Goal: Information Seeking & Learning: Find specific fact

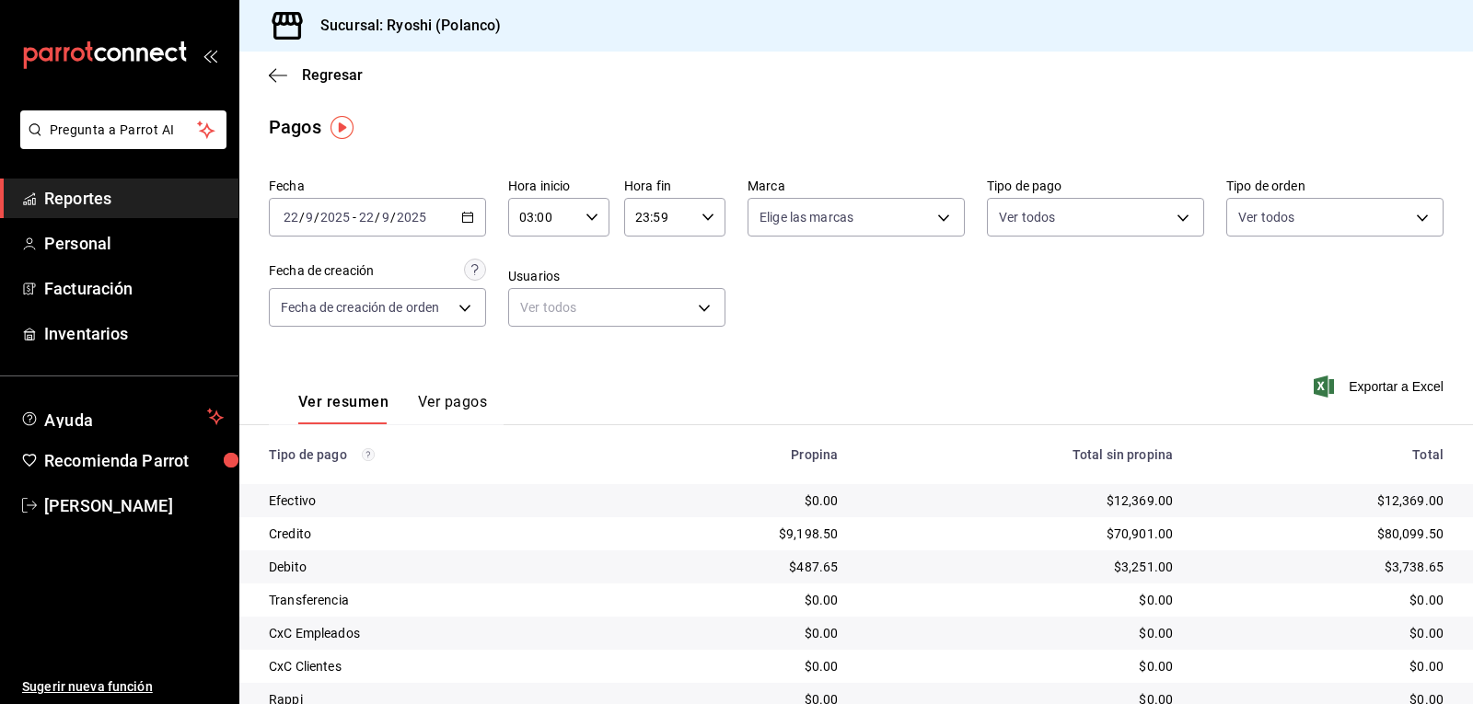
click at [588, 216] on icon "button" at bounding box center [592, 217] width 13 height 13
click at [532, 354] on span "05" at bounding box center [530, 352] width 21 height 15
type input "05:00"
click at [973, 296] on div at bounding box center [736, 352] width 1473 height 704
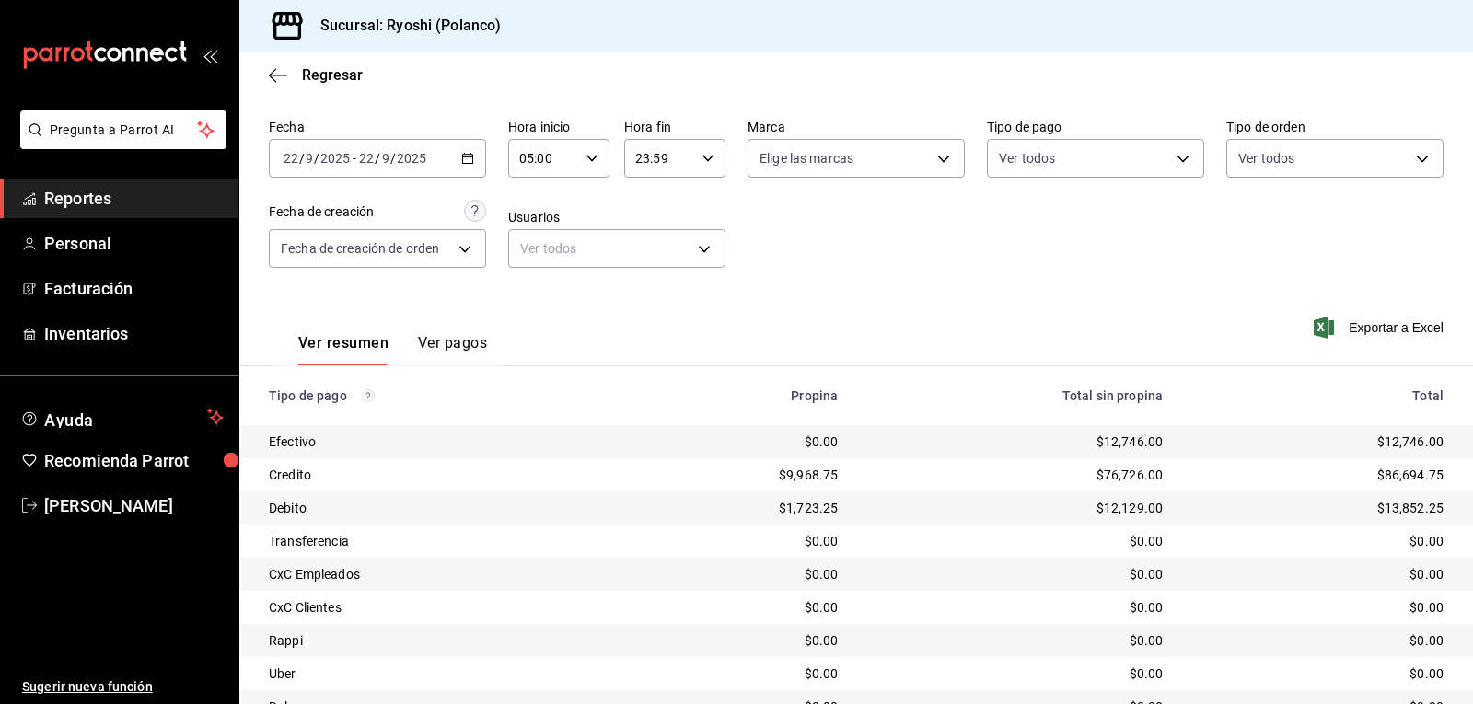
scroll to position [92, 0]
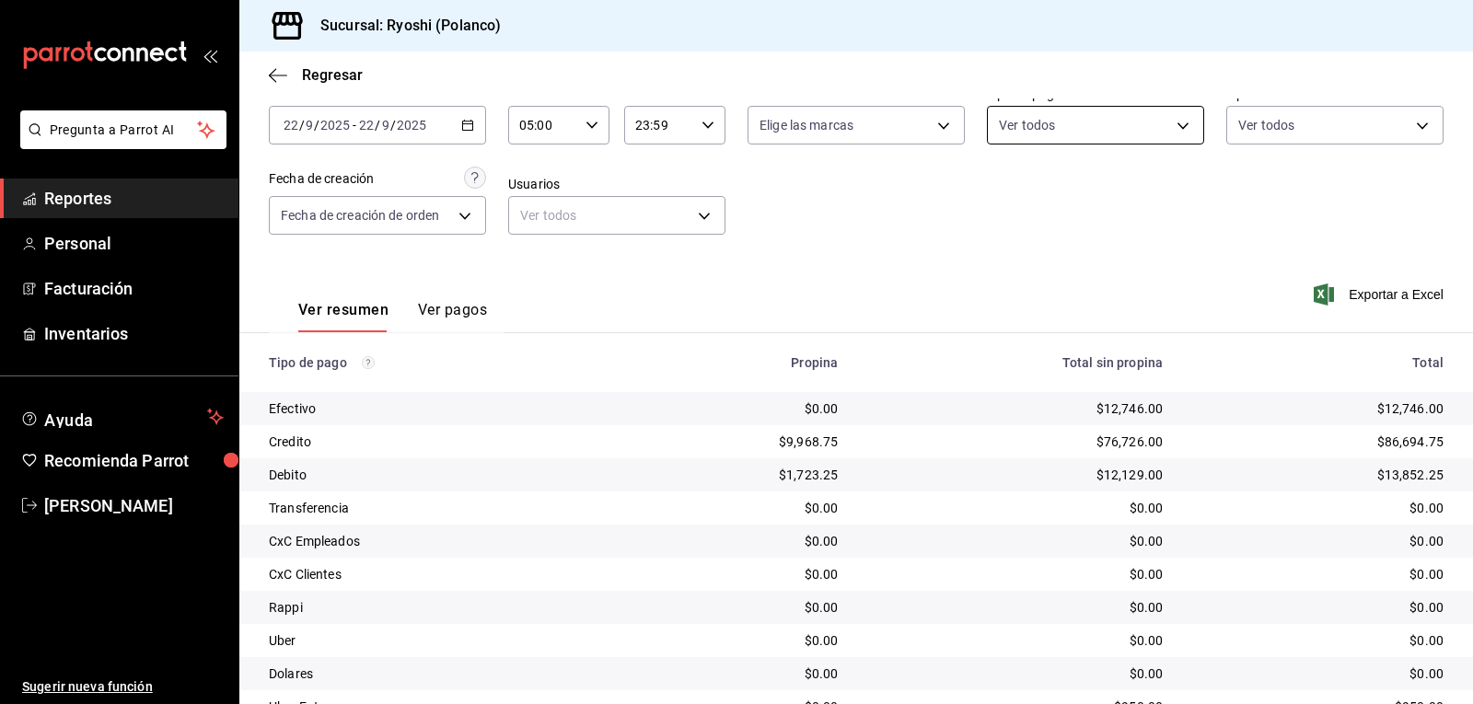
click at [1168, 122] on body "Pregunta a Parrot AI Reportes Personal Facturación Inventarios Ayuda Recomienda…" at bounding box center [736, 352] width 1473 height 704
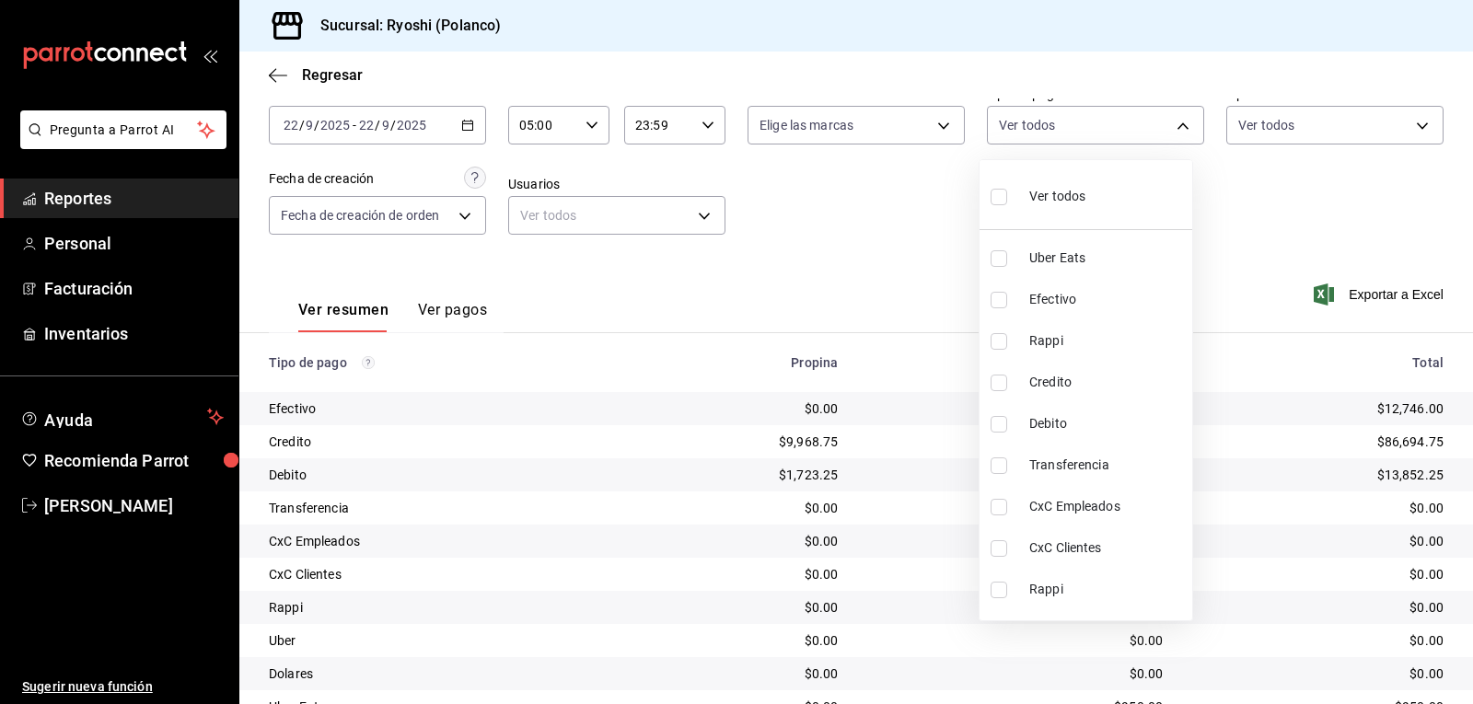
click at [995, 385] on input "checkbox" at bounding box center [999, 383] width 17 height 17
checkbox input "true"
type input "9b0685d2-7f5d-4ede-a6b4-58a2ffcbf3cd"
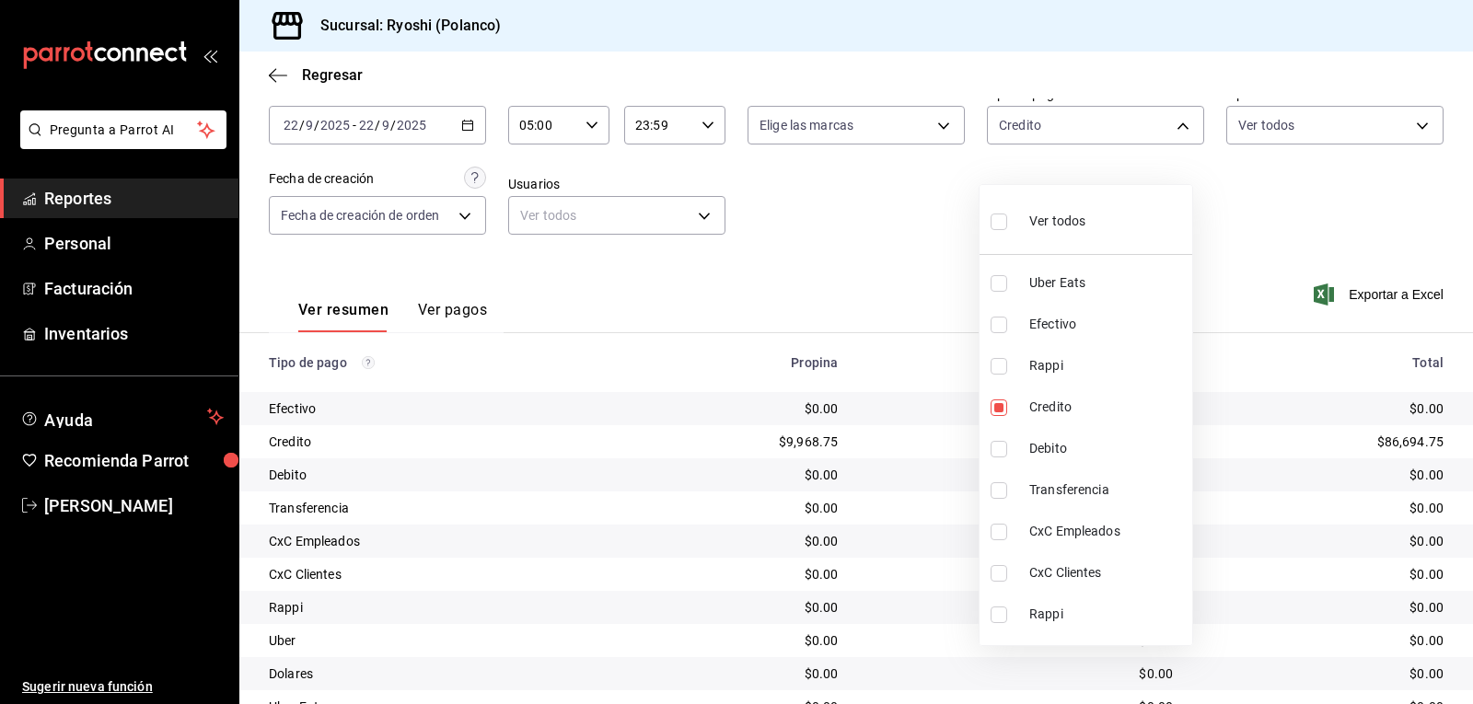
click at [998, 452] on input "checkbox" at bounding box center [999, 449] width 17 height 17
checkbox input "true"
type input "9b0685d2-7f5d-4ede-a6b4-58a2ffcbf3cd,4fc1f123-1106-4d46-a6dc-4994d0550367"
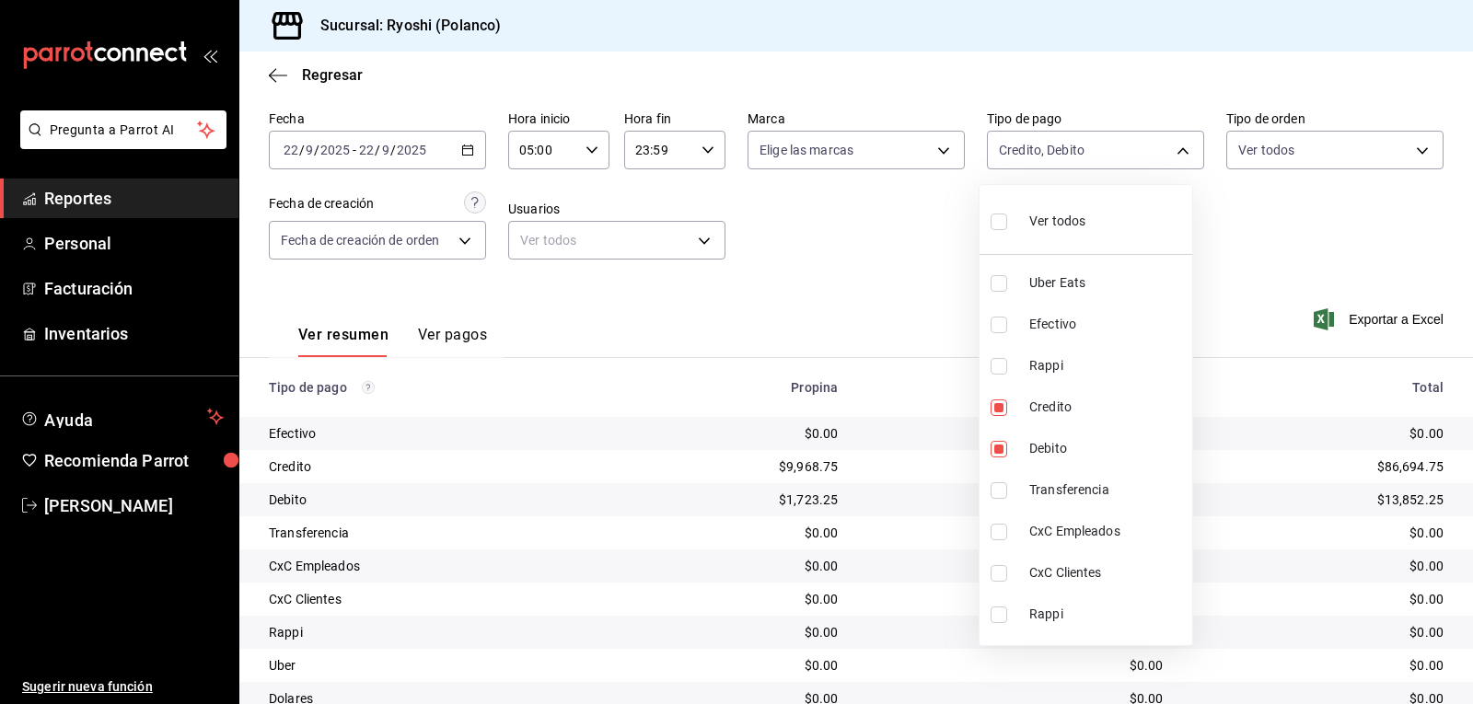
scroll to position [92, 0]
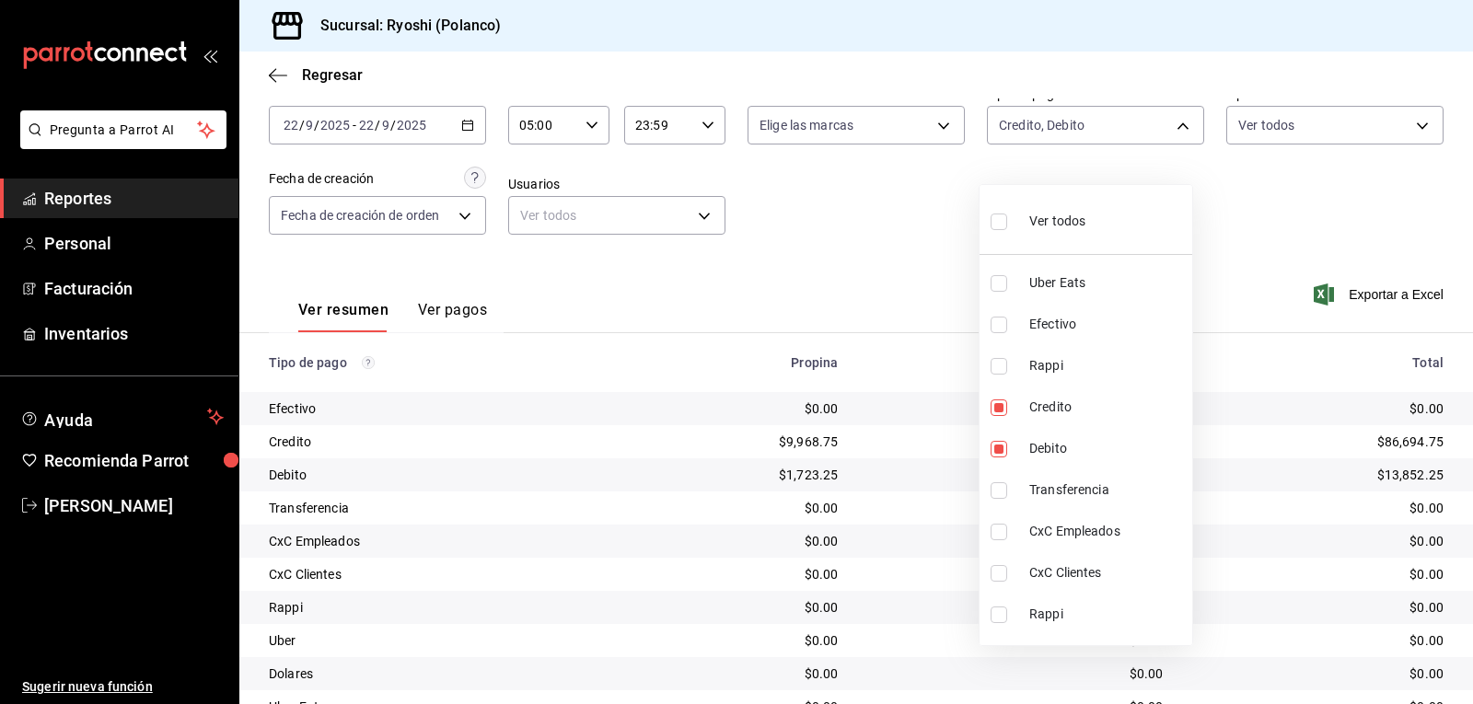
click at [881, 241] on div at bounding box center [736, 352] width 1473 height 704
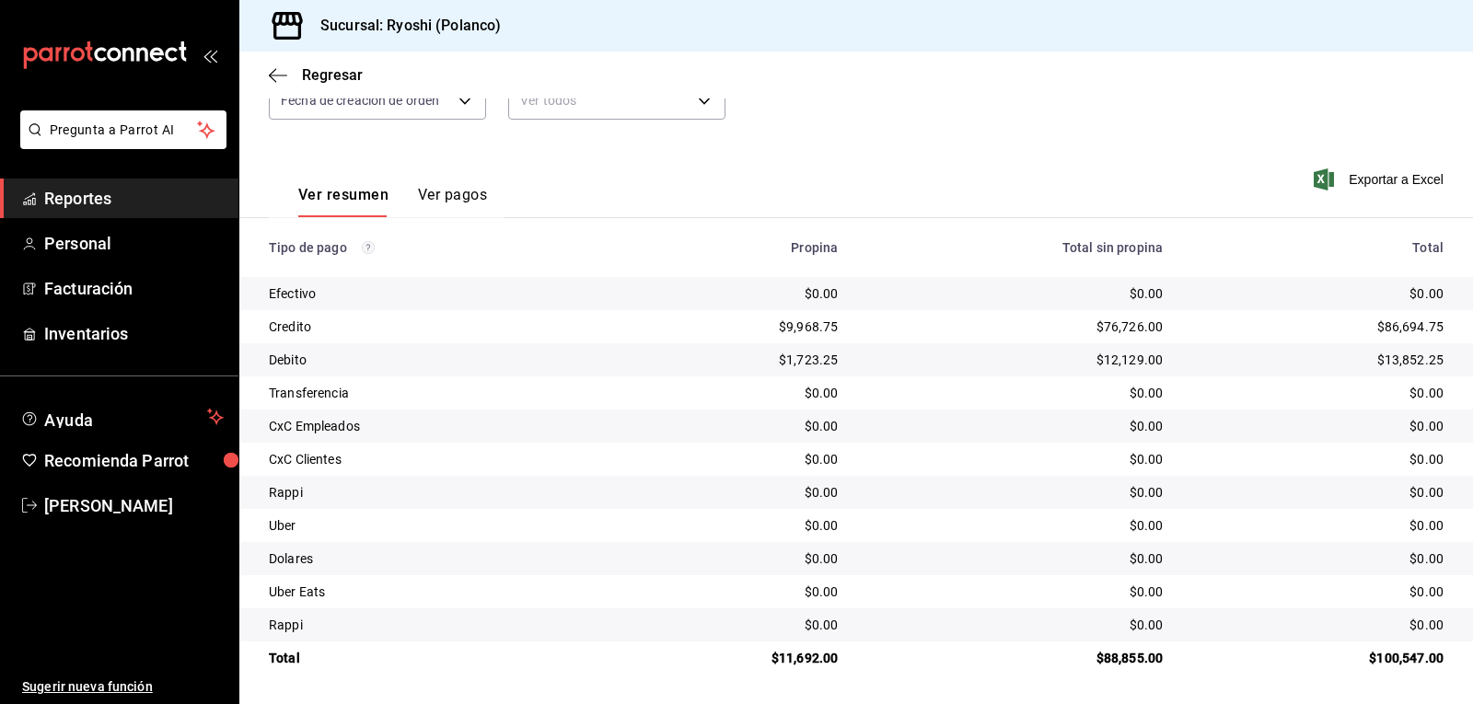
scroll to position [116, 0]
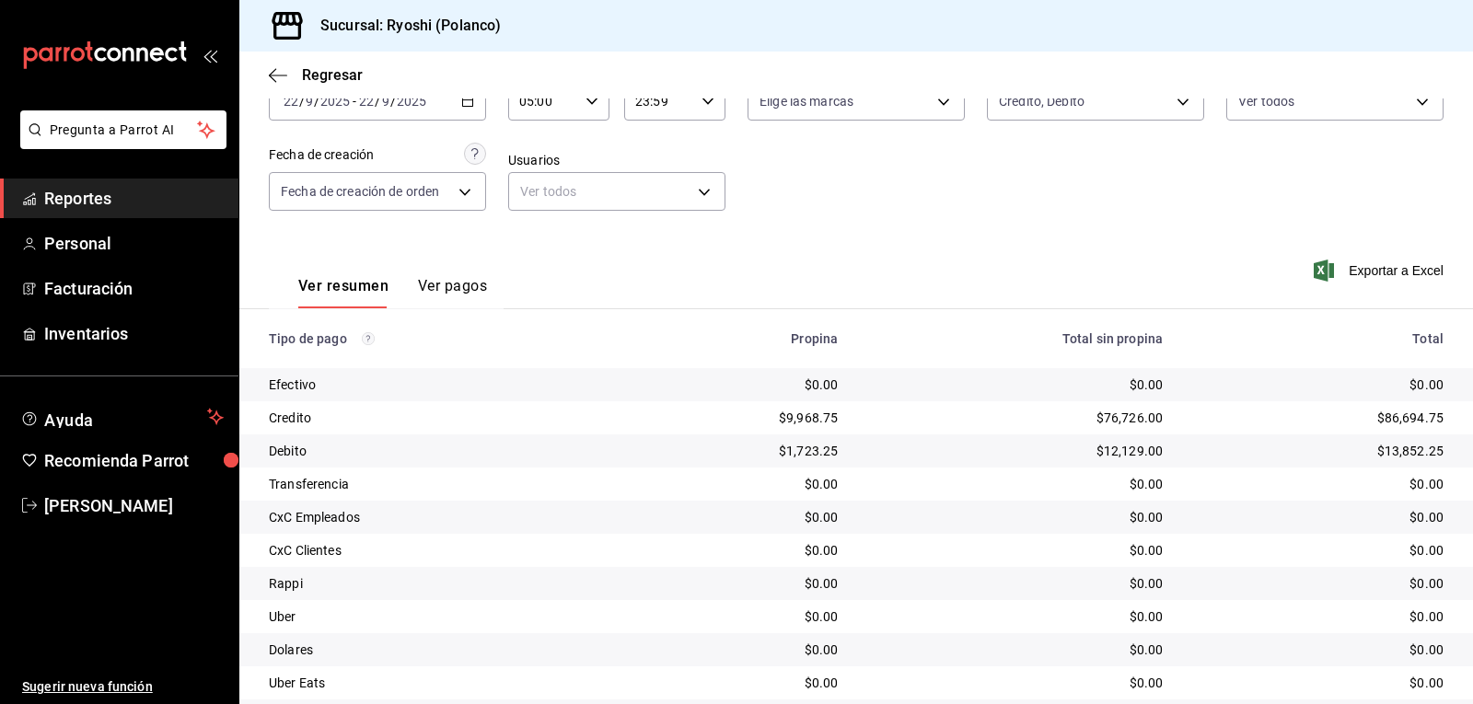
click at [590, 99] on icon "button" at bounding box center [592, 101] width 13 height 13
click at [754, 167] on div at bounding box center [736, 352] width 1473 height 704
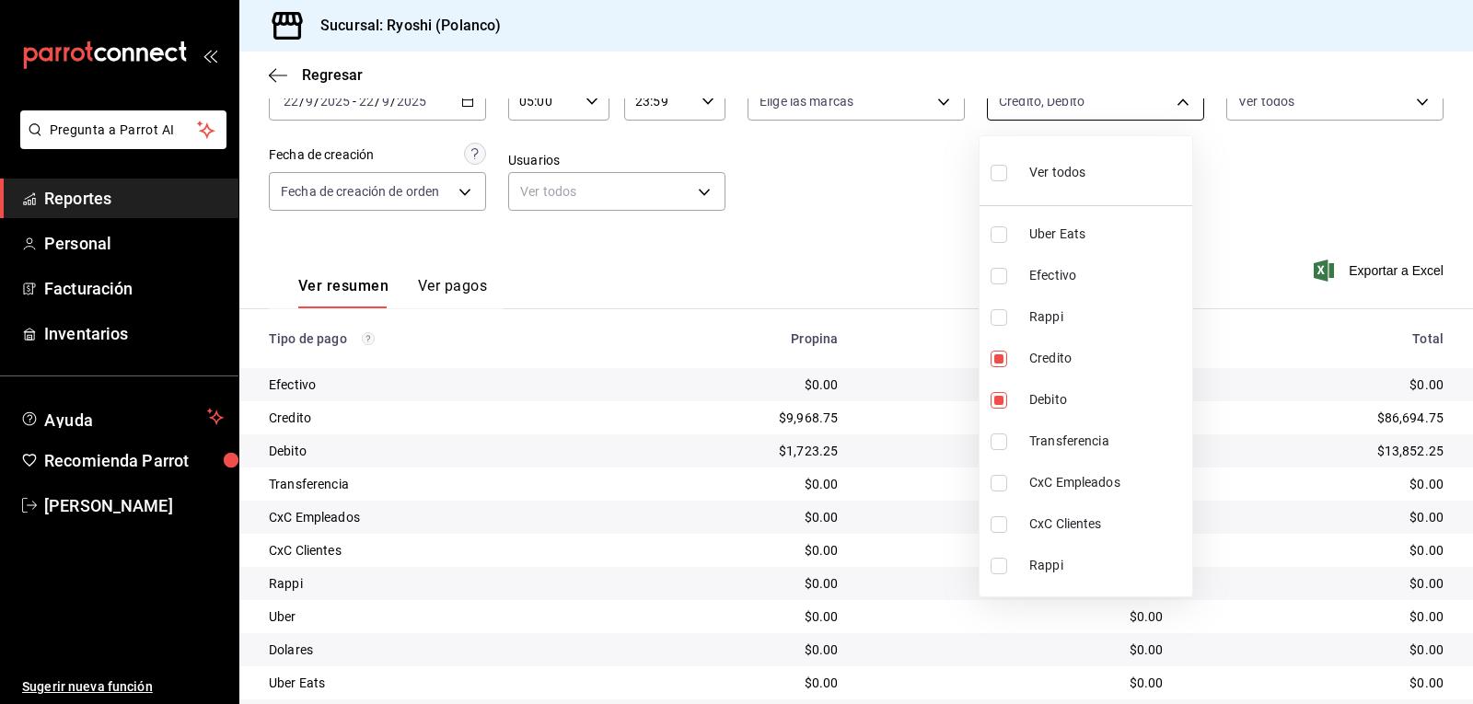
click at [1177, 99] on body "Pregunta a Parrot AI Reportes Personal Facturación Inventarios Ayuda Recomienda…" at bounding box center [736, 352] width 1473 height 704
click at [1004, 172] on input "checkbox" at bounding box center [999, 173] width 17 height 17
checkbox input "true"
type input "05751dd8-6818-4a8c-b9fb-c7f7071b72fb,789b4605-08e0-4dfe-9865-94468e2c17aa,03400…"
checkbox input "true"
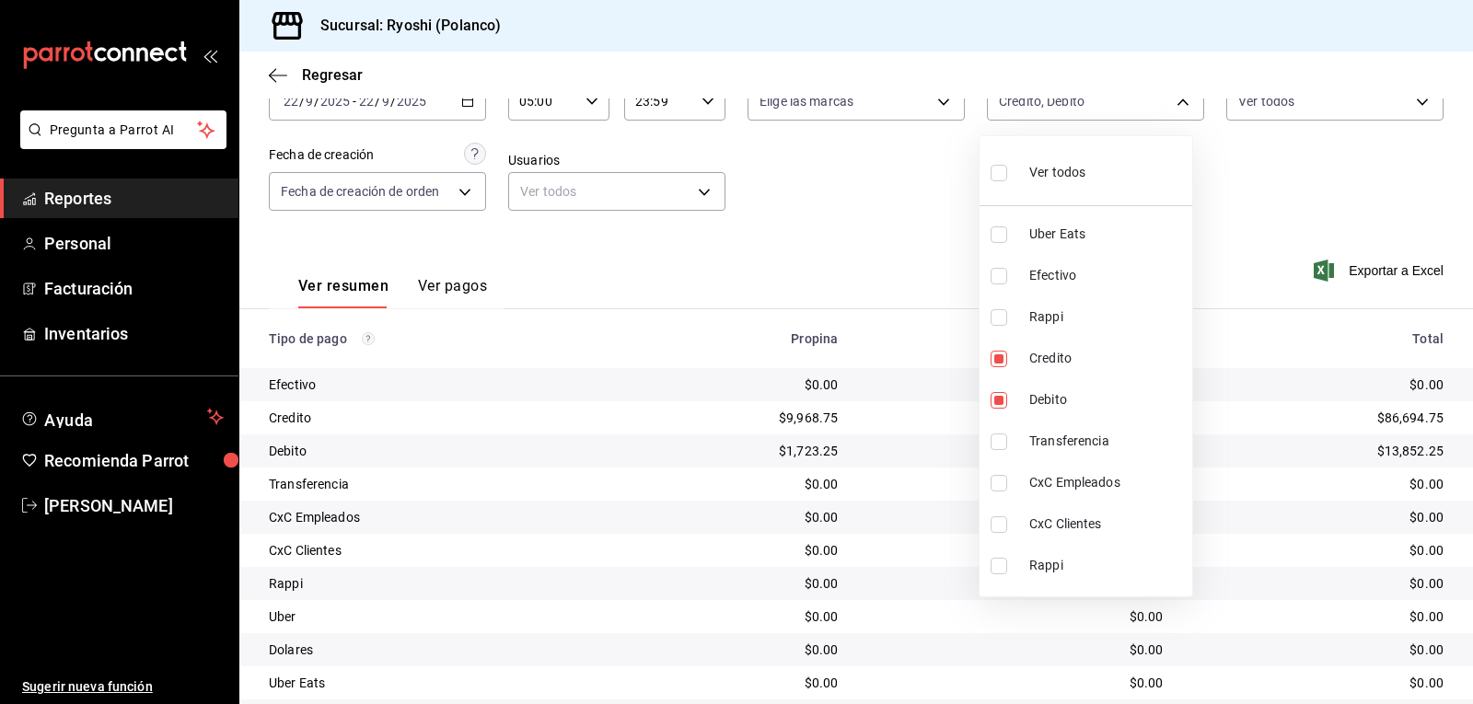
checkbox input "true"
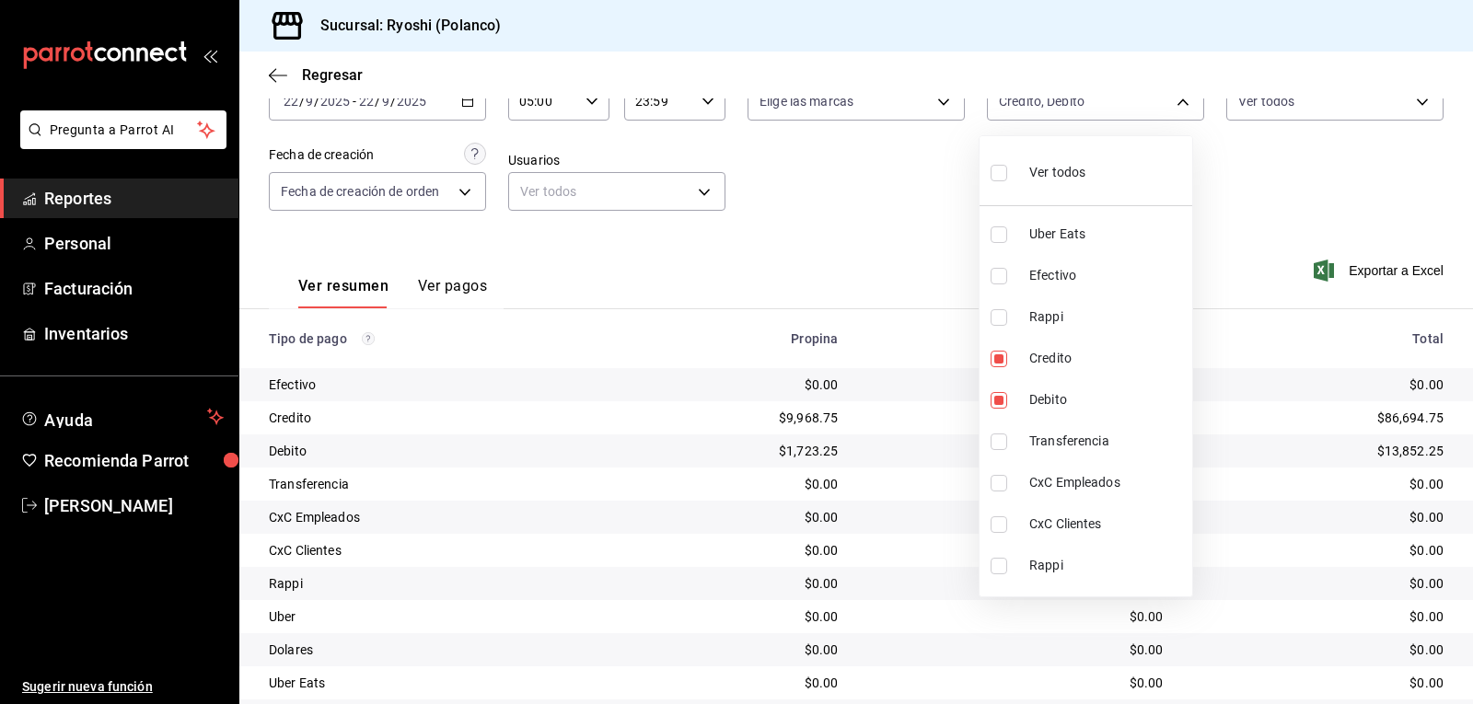
checkbox input "true"
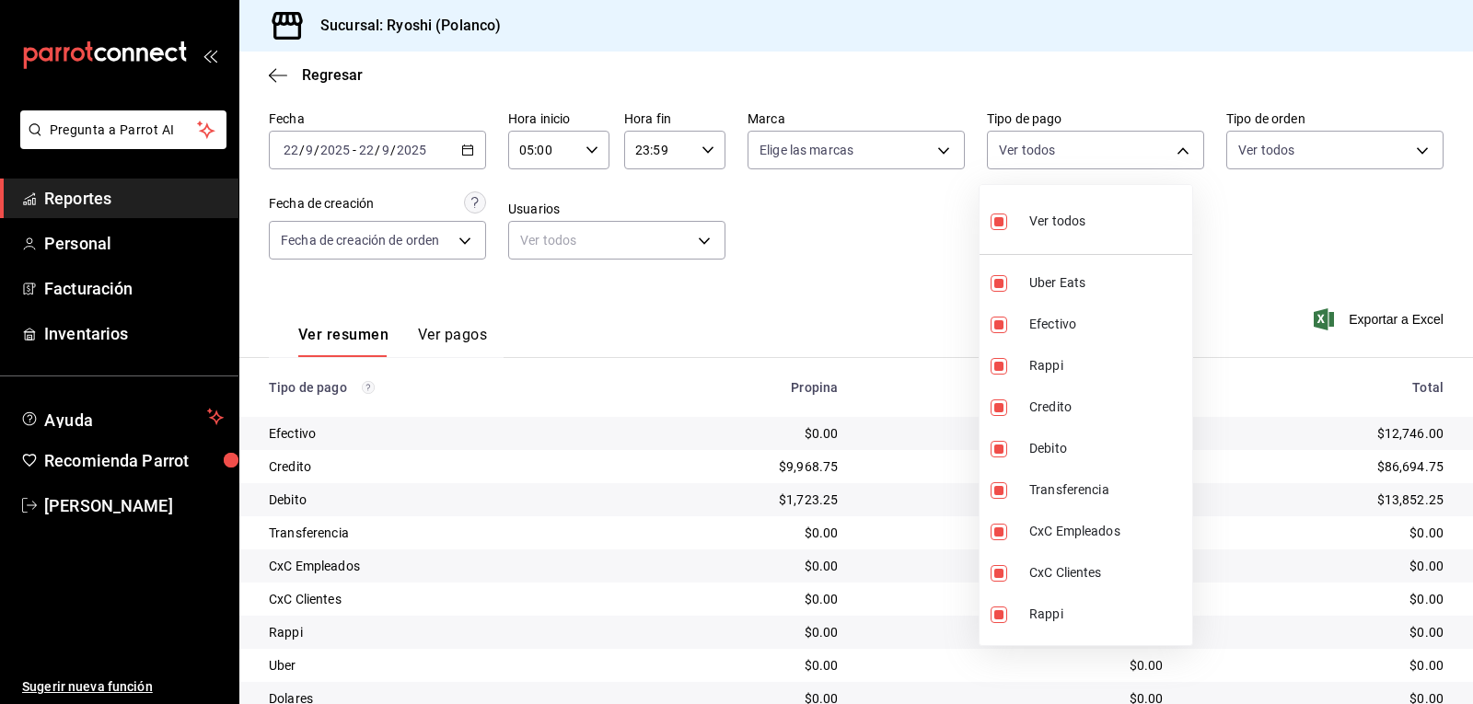
scroll to position [116, 0]
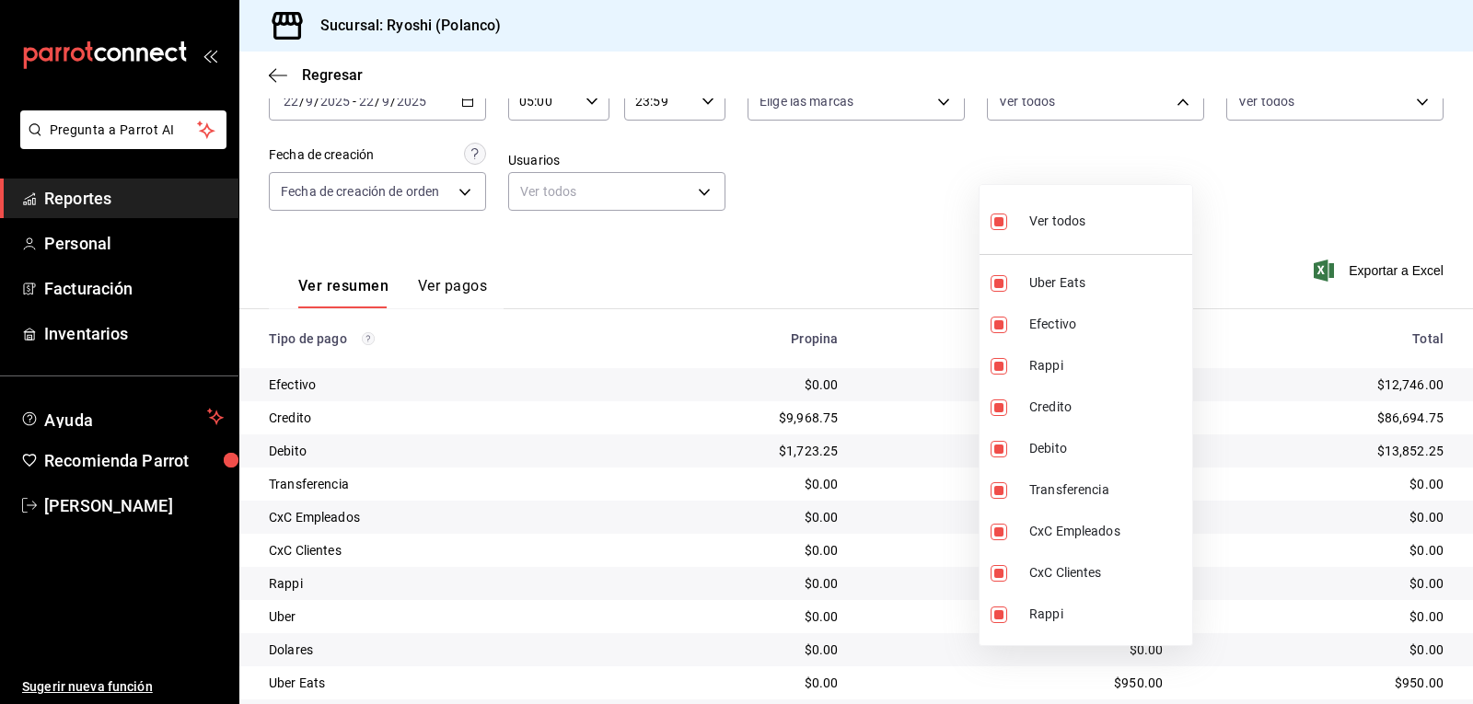
click at [864, 211] on div at bounding box center [736, 352] width 1473 height 704
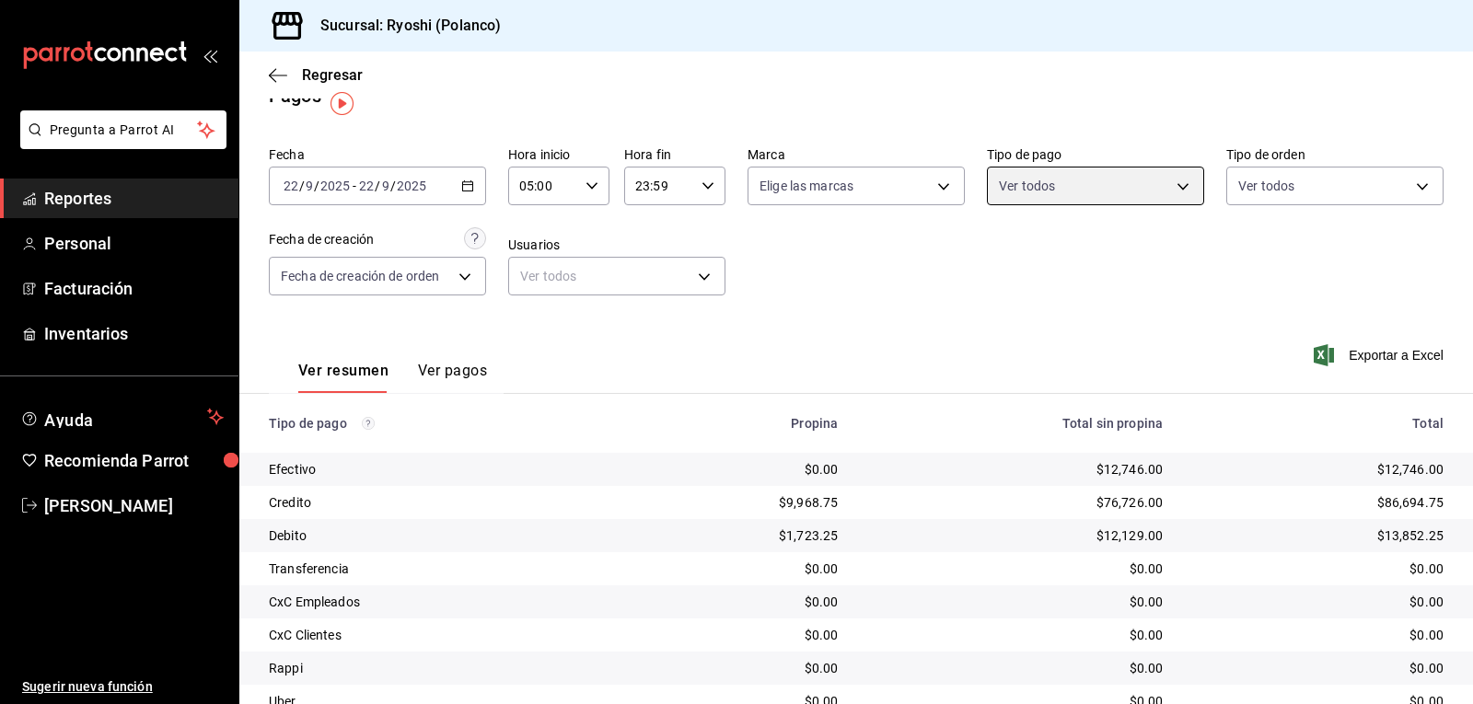
scroll to position [24, 0]
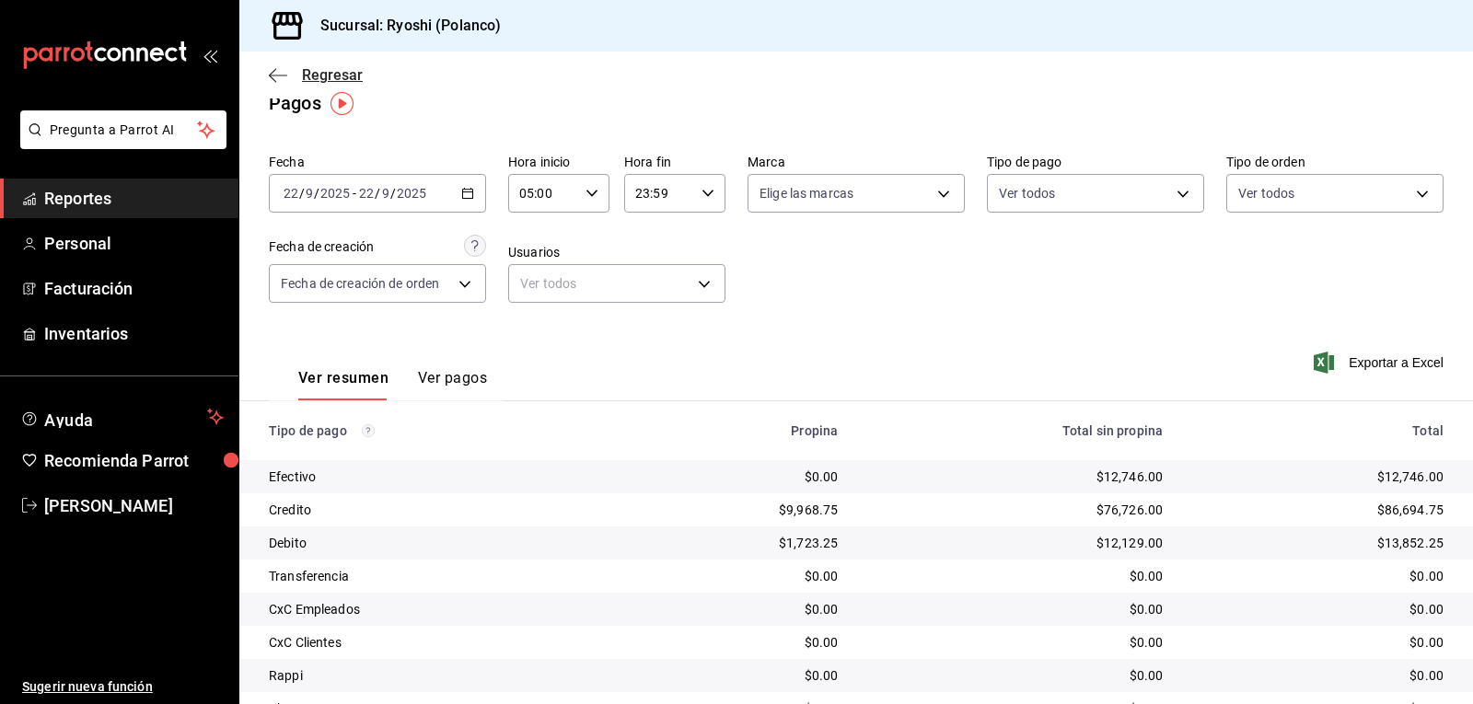
click at [279, 73] on icon "button" at bounding box center [278, 75] width 18 height 17
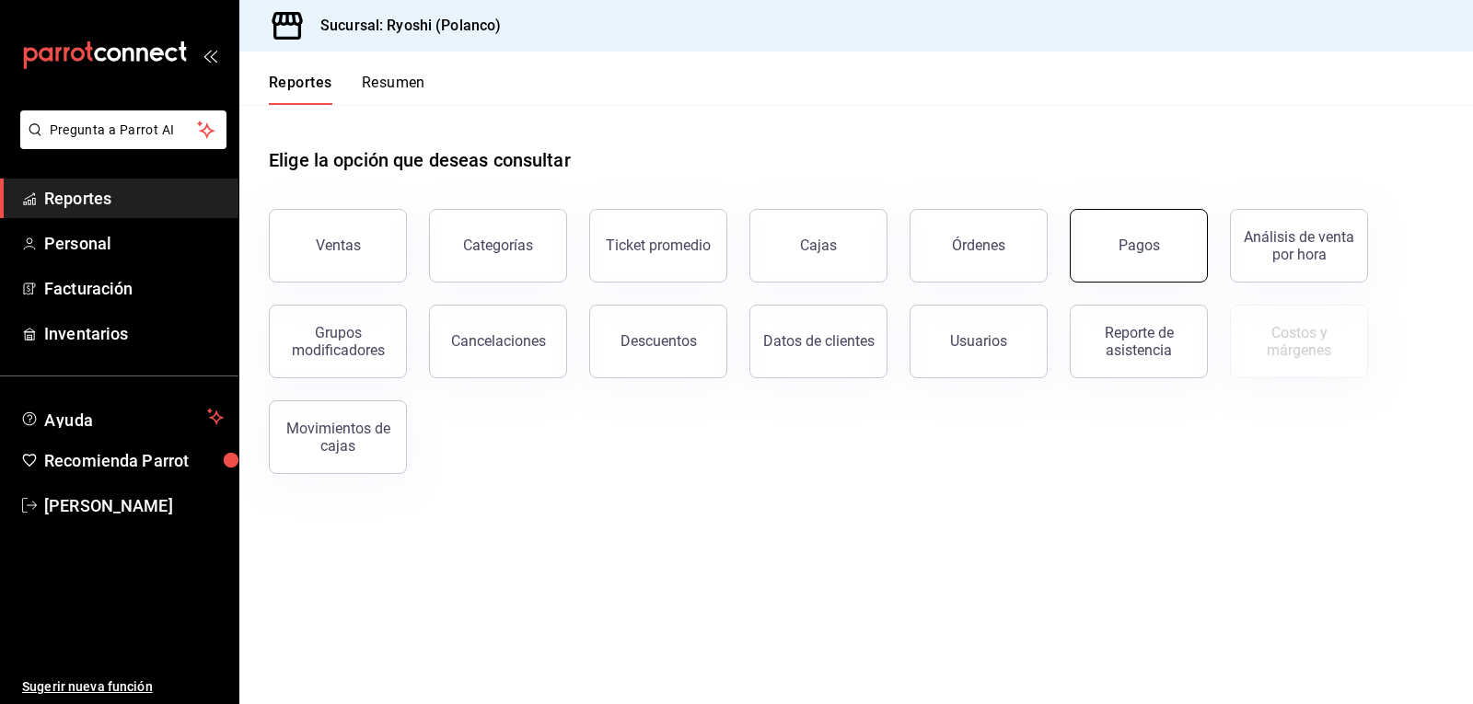
click at [1156, 247] on div "Pagos" at bounding box center [1139, 245] width 41 height 17
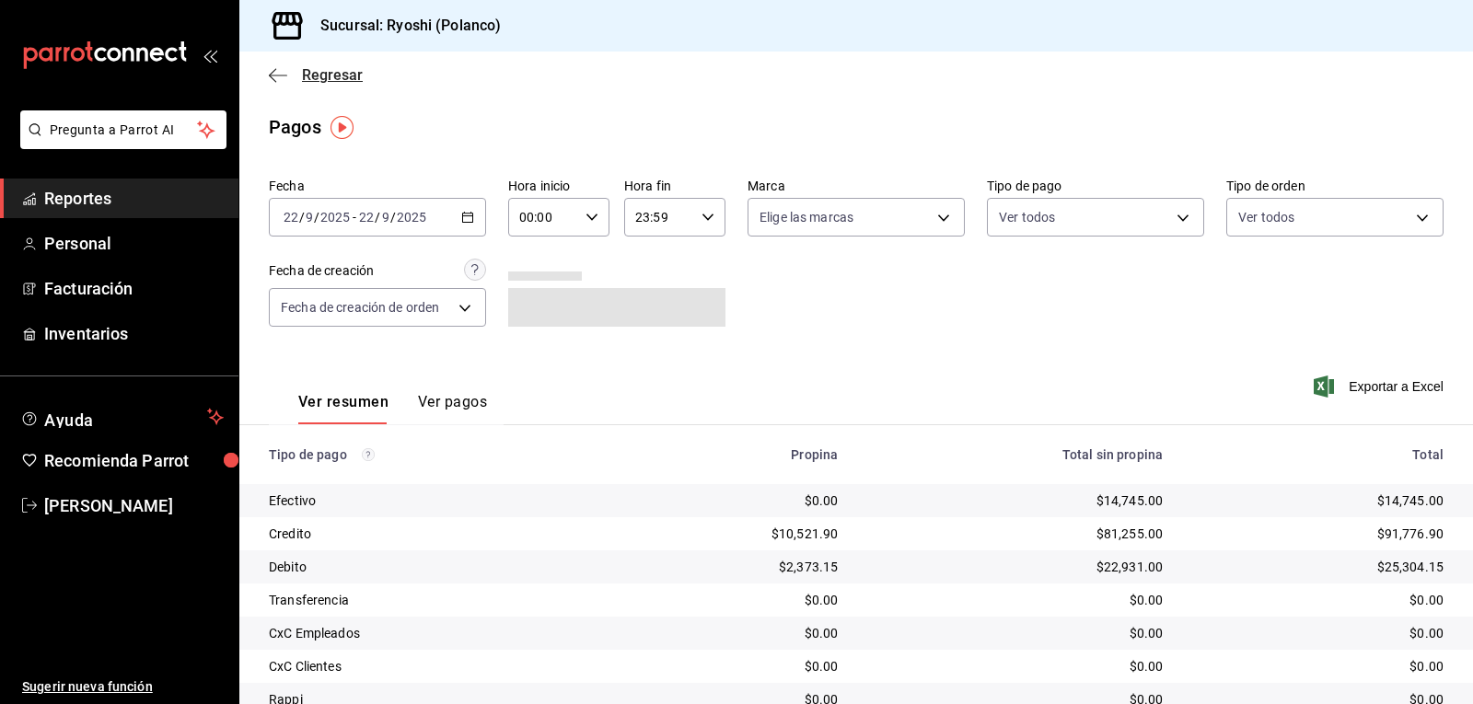
click at [273, 74] on icon "button" at bounding box center [278, 75] width 18 height 17
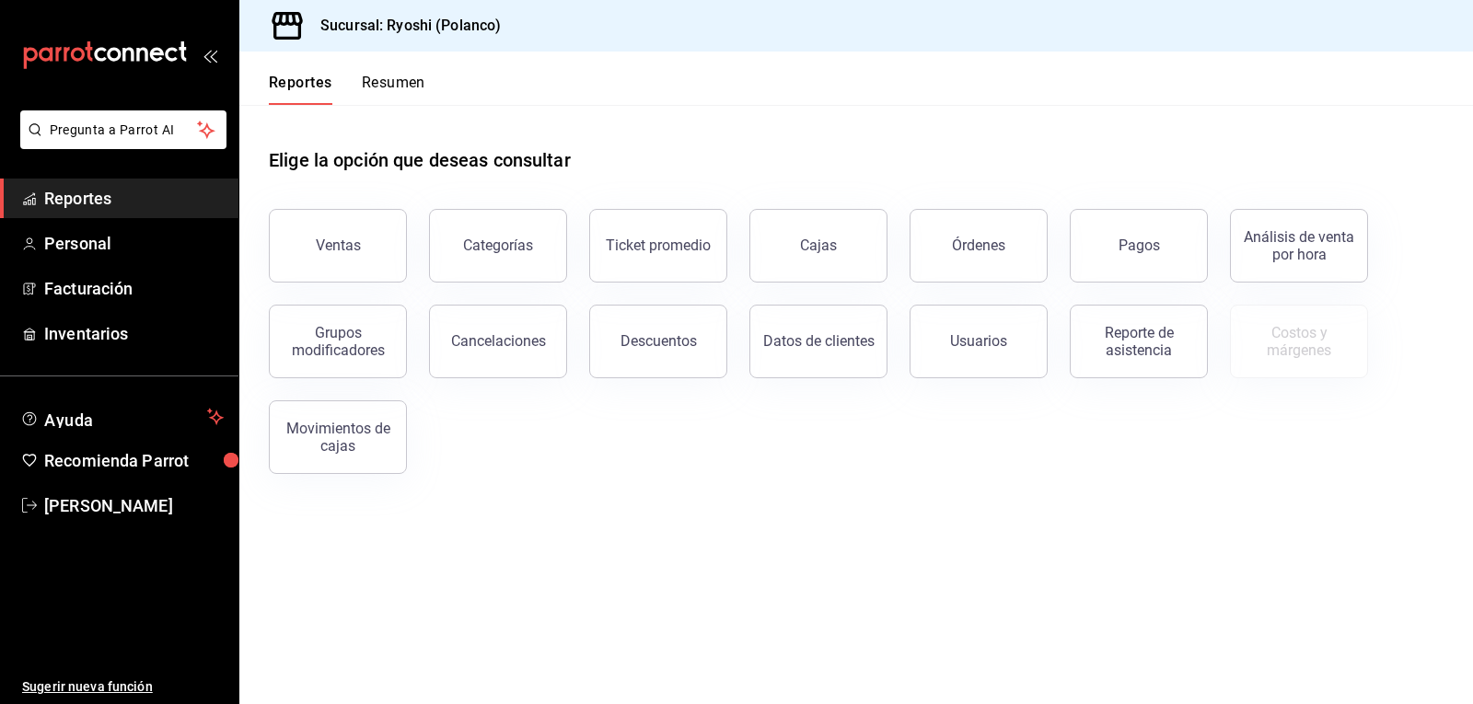
click at [384, 81] on button "Resumen" at bounding box center [394, 89] width 64 height 31
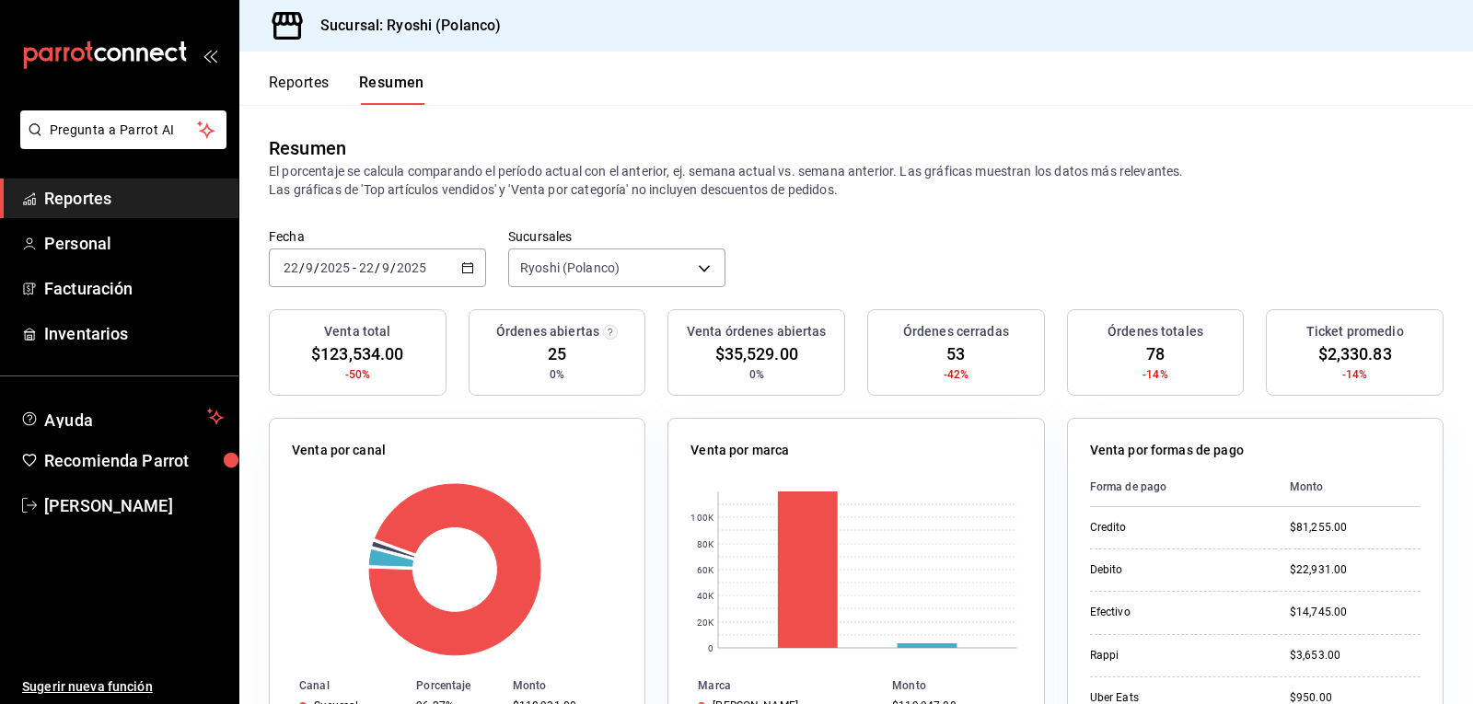
click at [301, 78] on button "Reportes" at bounding box center [299, 89] width 61 height 31
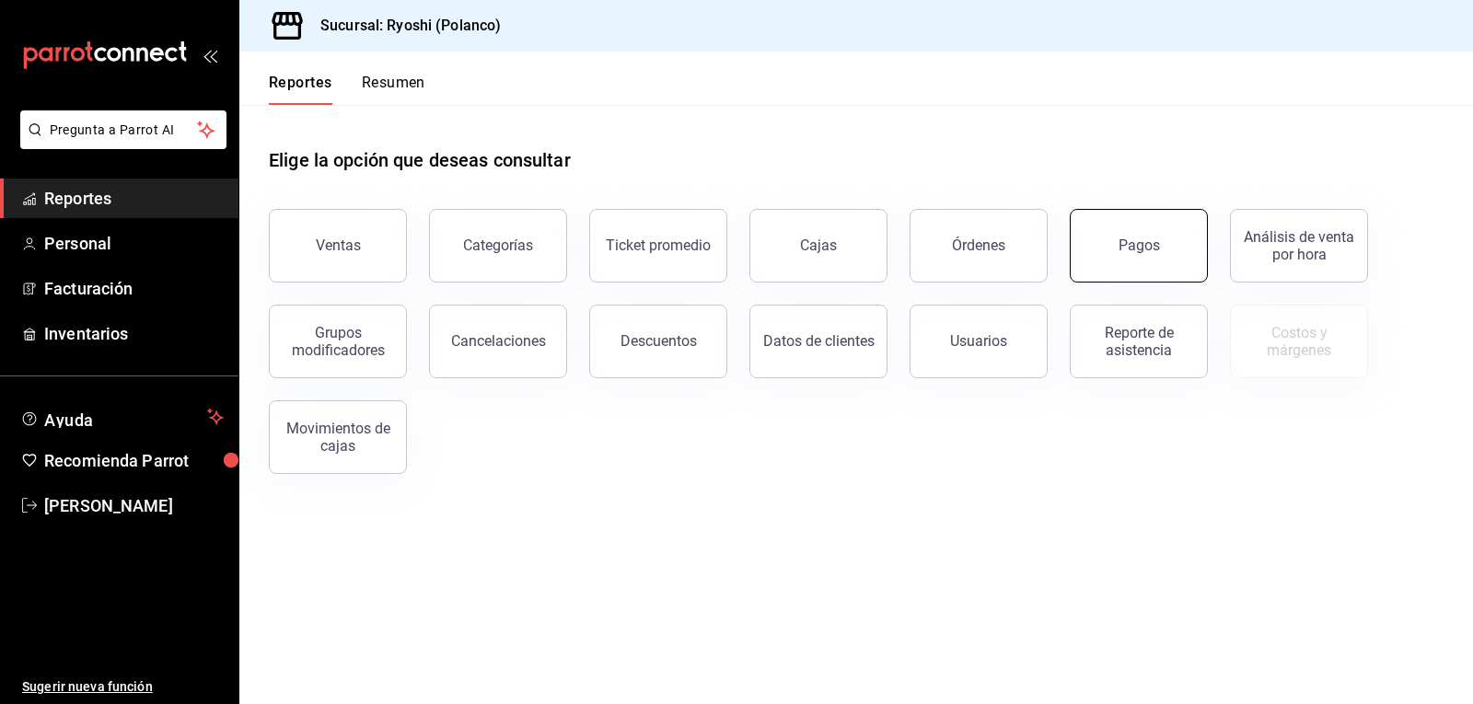
click at [1147, 237] on button "Pagos" at bounding box center [1139, 246] width 138 height 74
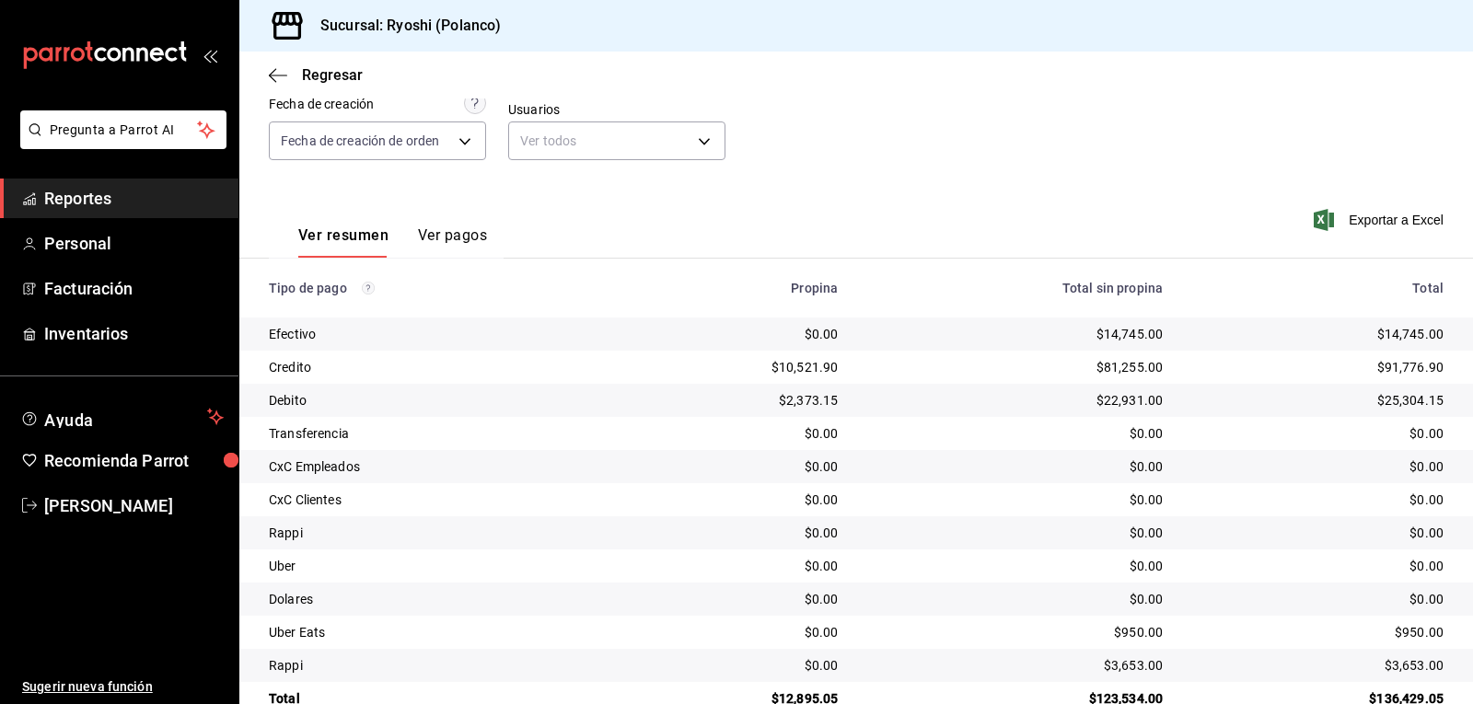
scroll to position [208, 0]
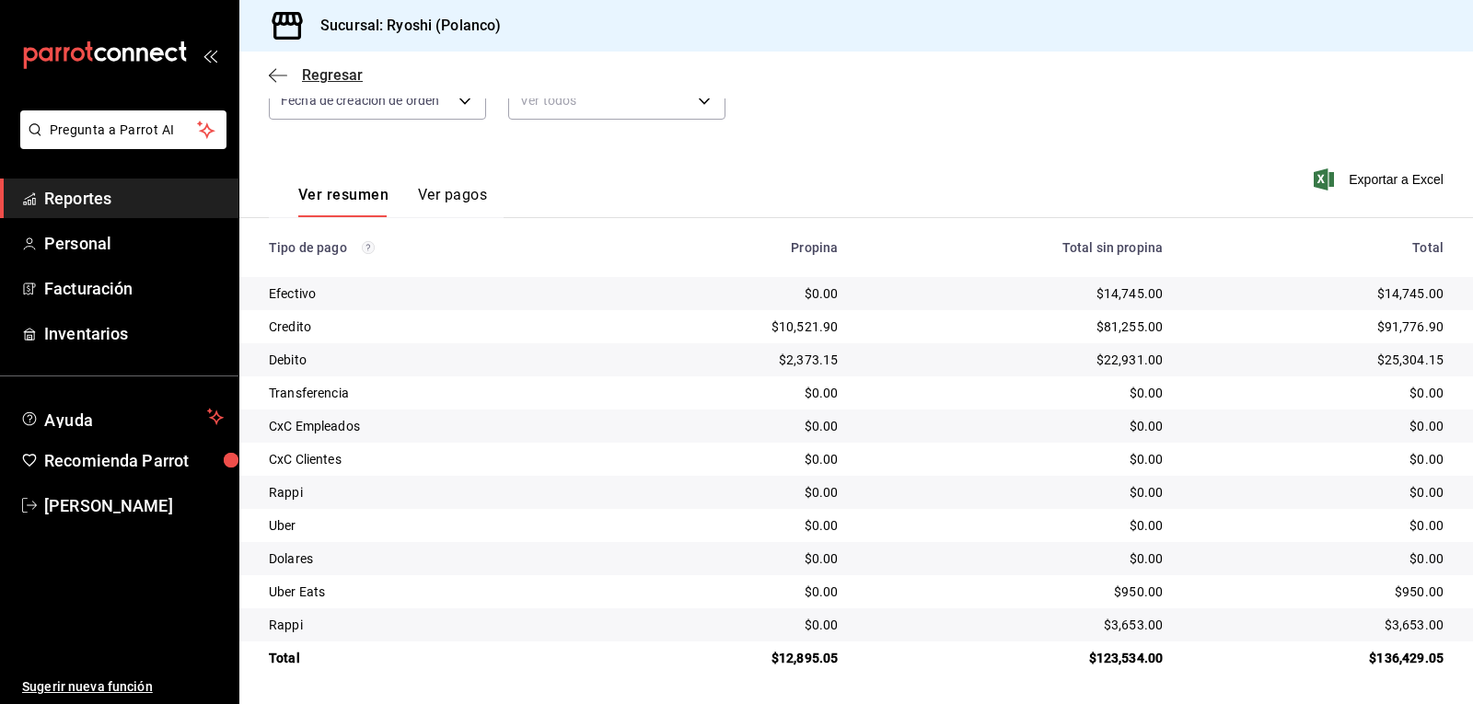
click at [270, 74] on icon "button" at bounding box center [278, 75] width 18 height 17
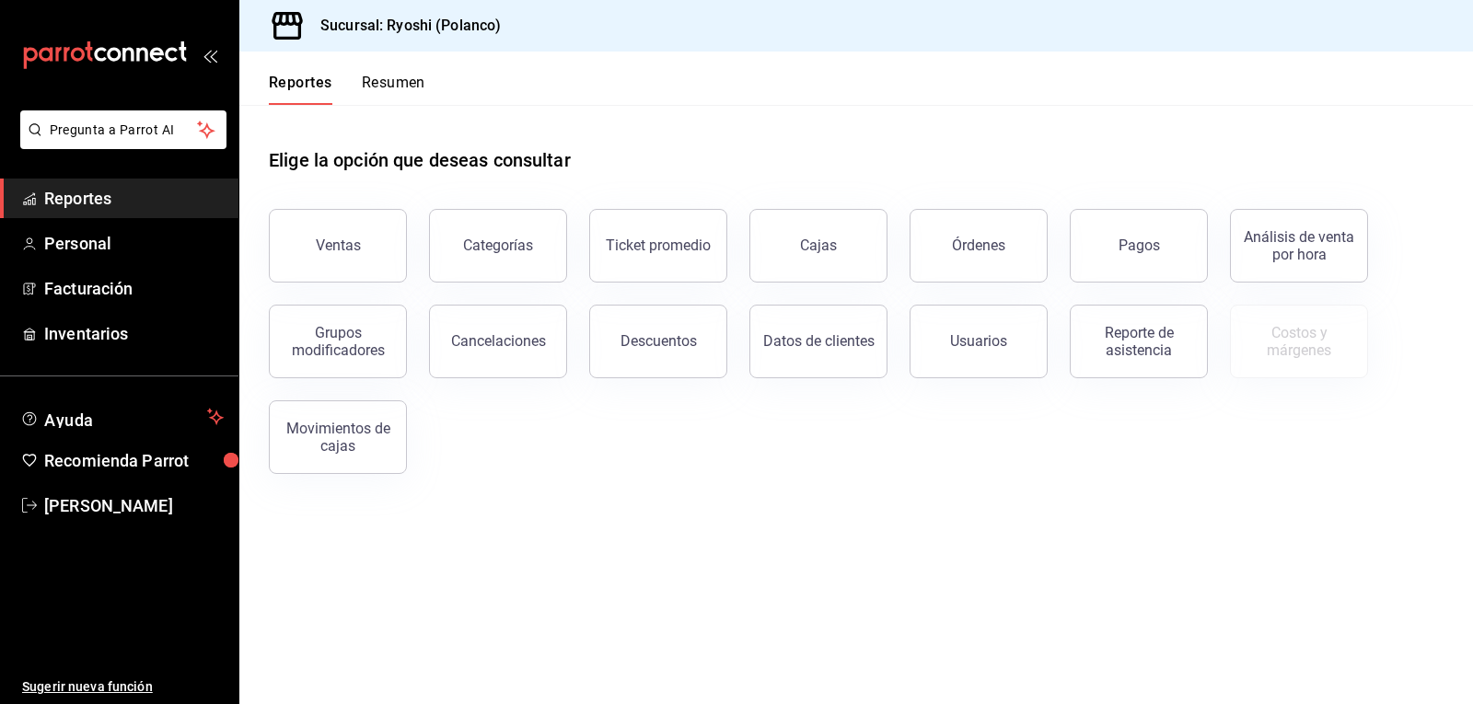
click at [411, 81] on button "Resumen" at bounding box center [394, 89] width 64 height 31
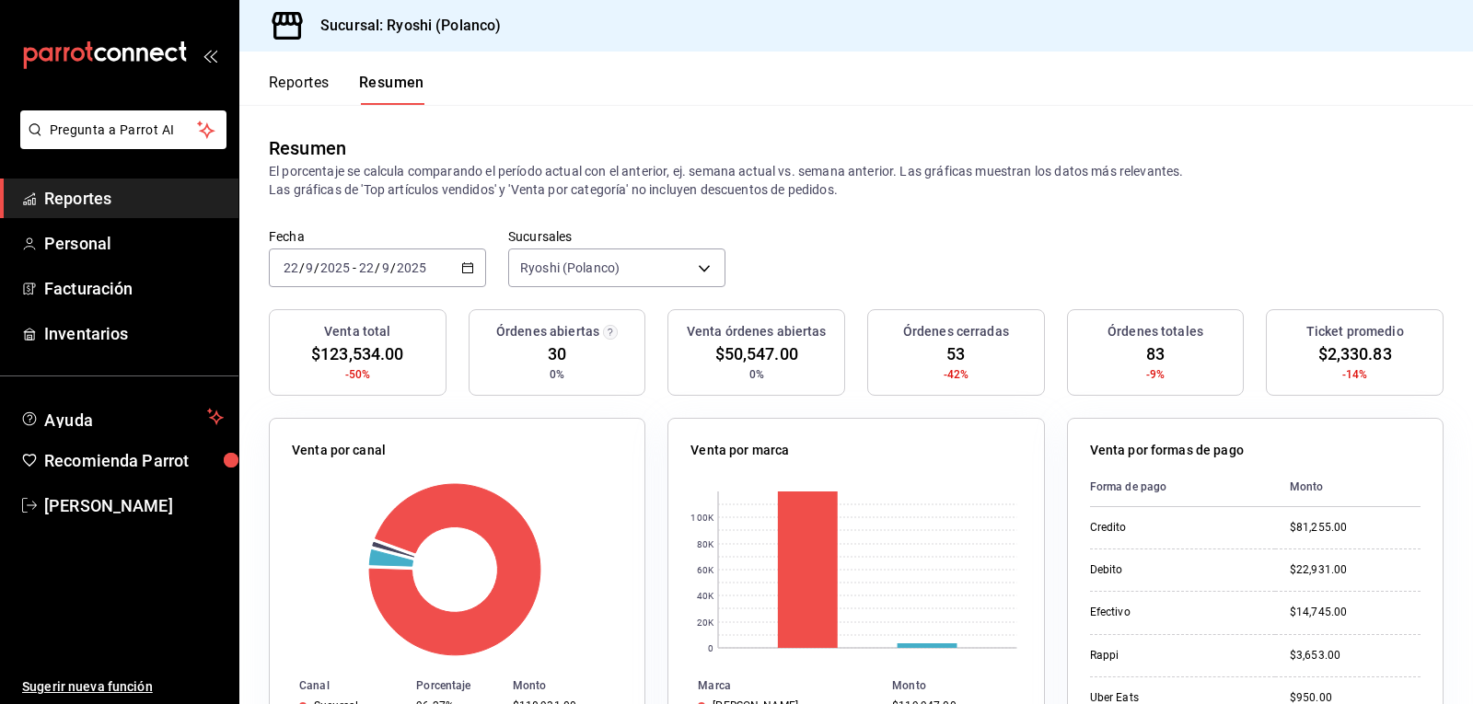
click at [305, 84] on button "Reportes" at bounding box center [299, 89] width 61 height 31
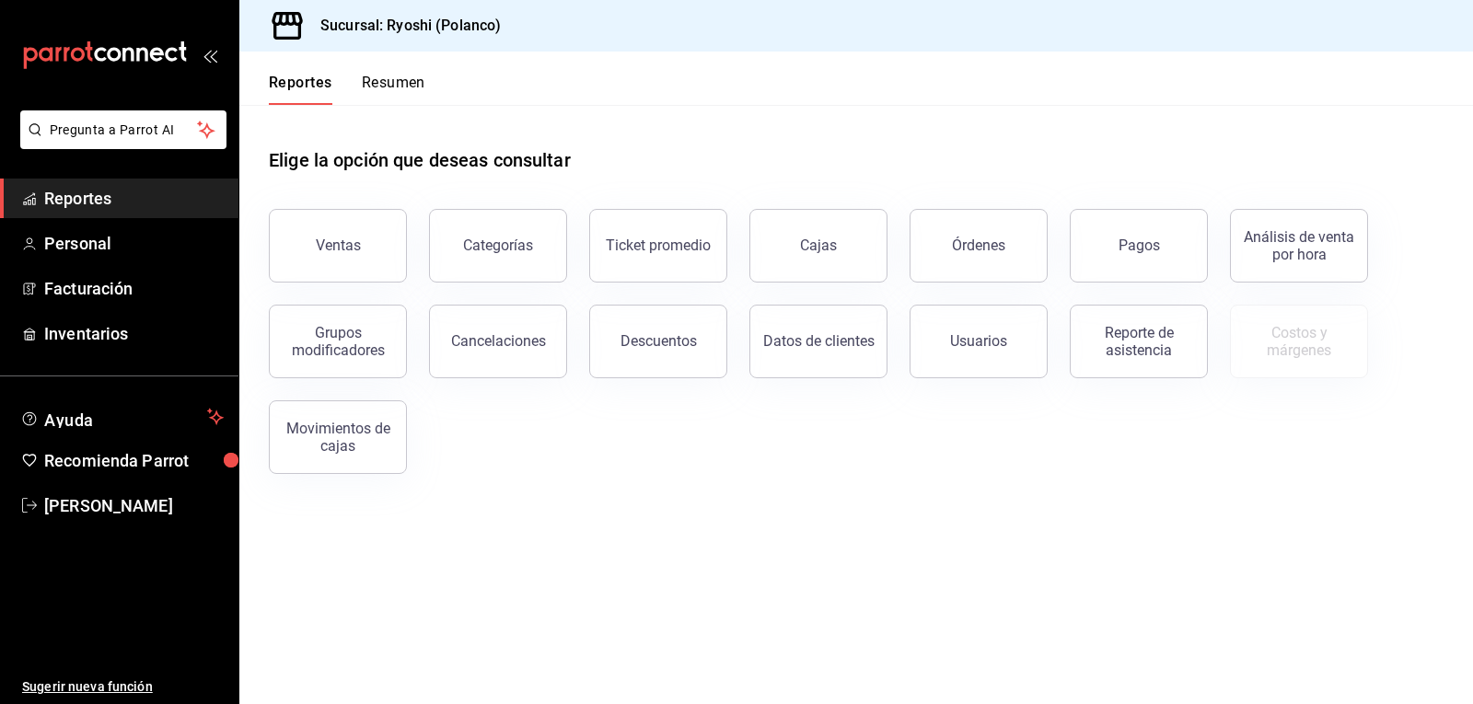
click at [414, 85] on button "Resumen" at bounding box center [394, 89] width 64 height 31
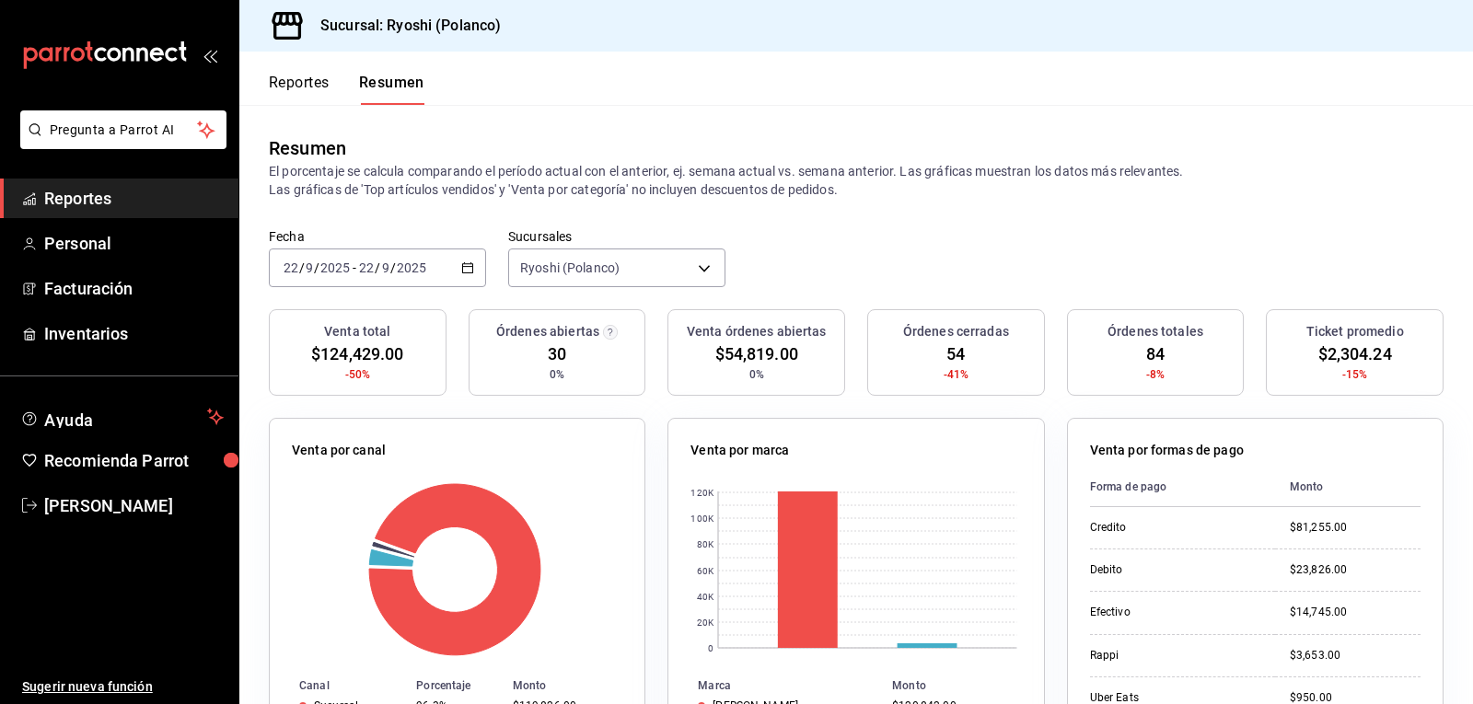
click at [309, 77] on button "Reportes" at bounding box center [299, 89] width 61 height 31
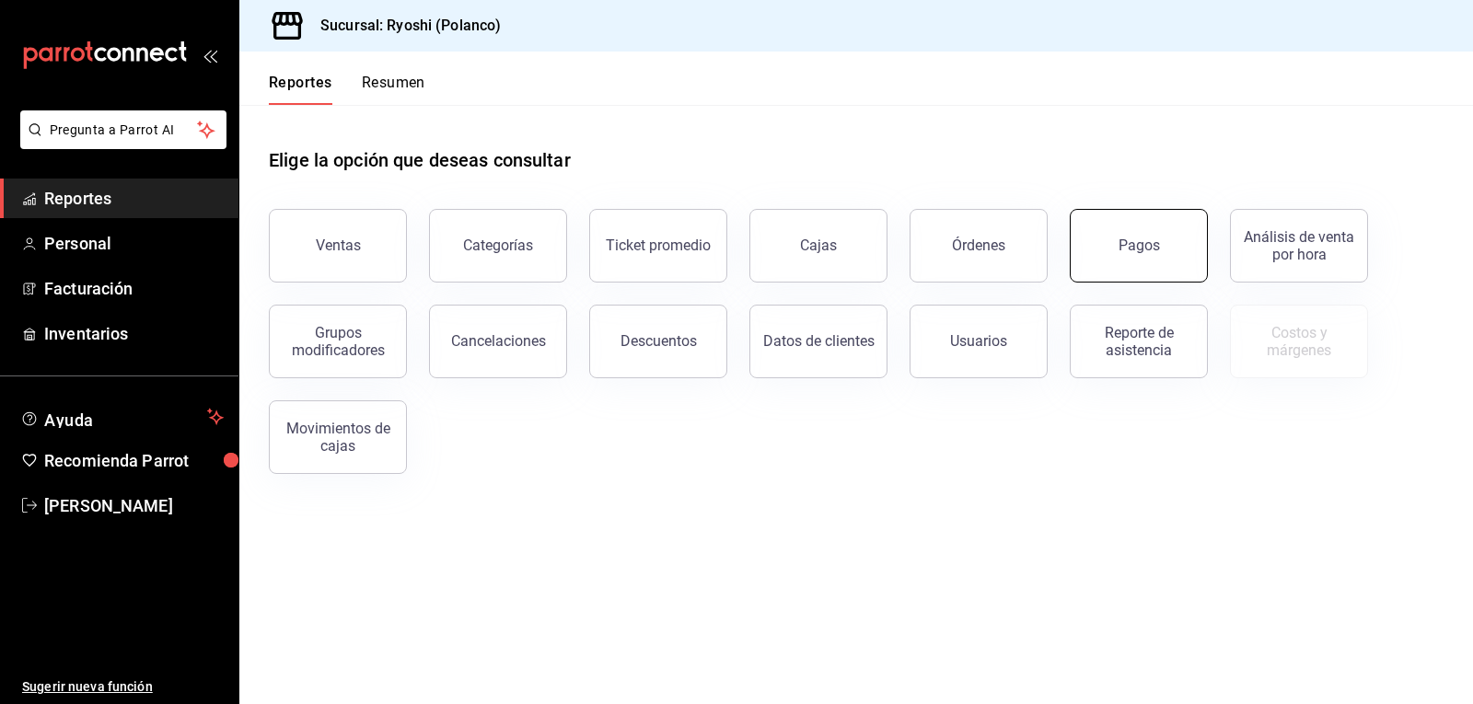
click at [1148, 238] on div "Pagos" at bounding box center [1139, 245] width 41 height 17
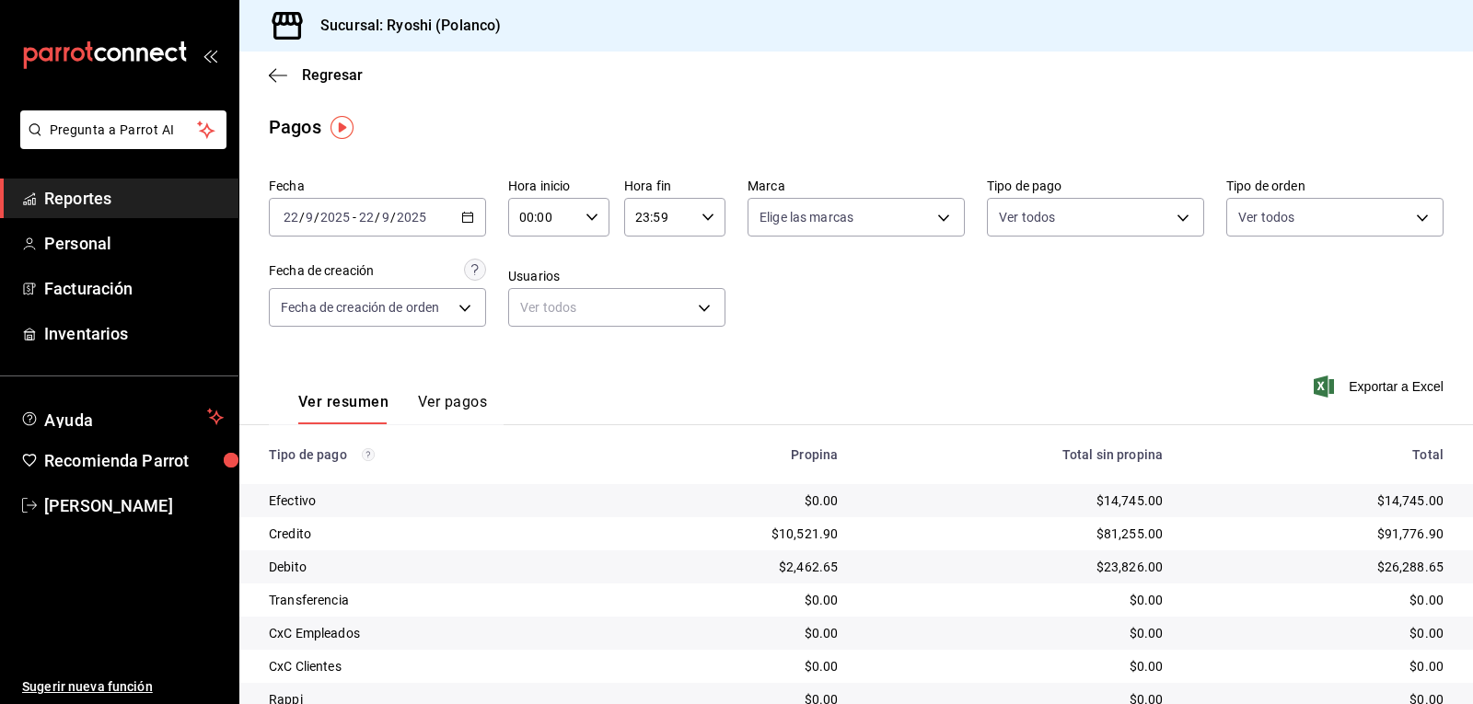
click at [265, 78] on div "Regresar" at bounding box center [856, 75] width 1234 height 47
click at [273, 77] on icon "button" at bounding box center [278, 75] width 18 height 17
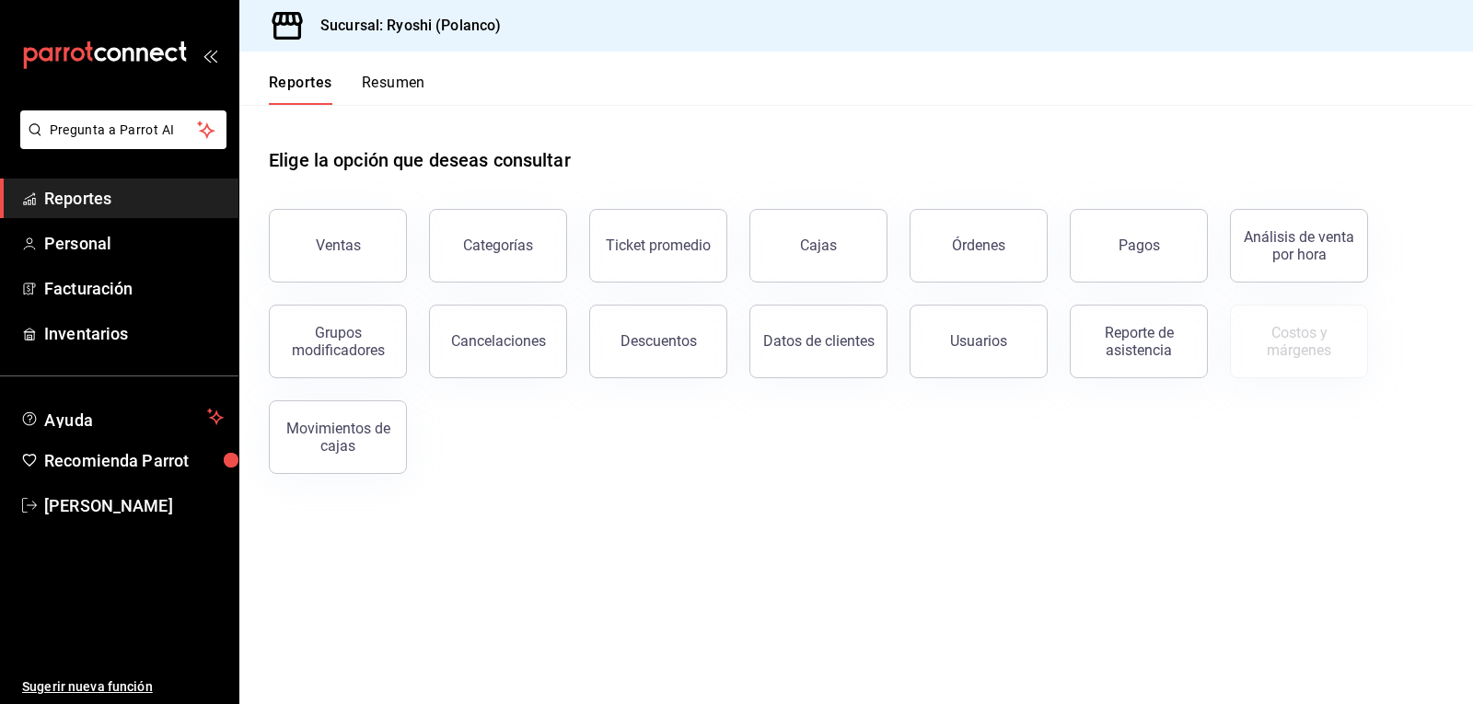
click at [398, 85] on button "Resumen" at bounding box center [394, 89] width 64 height 31
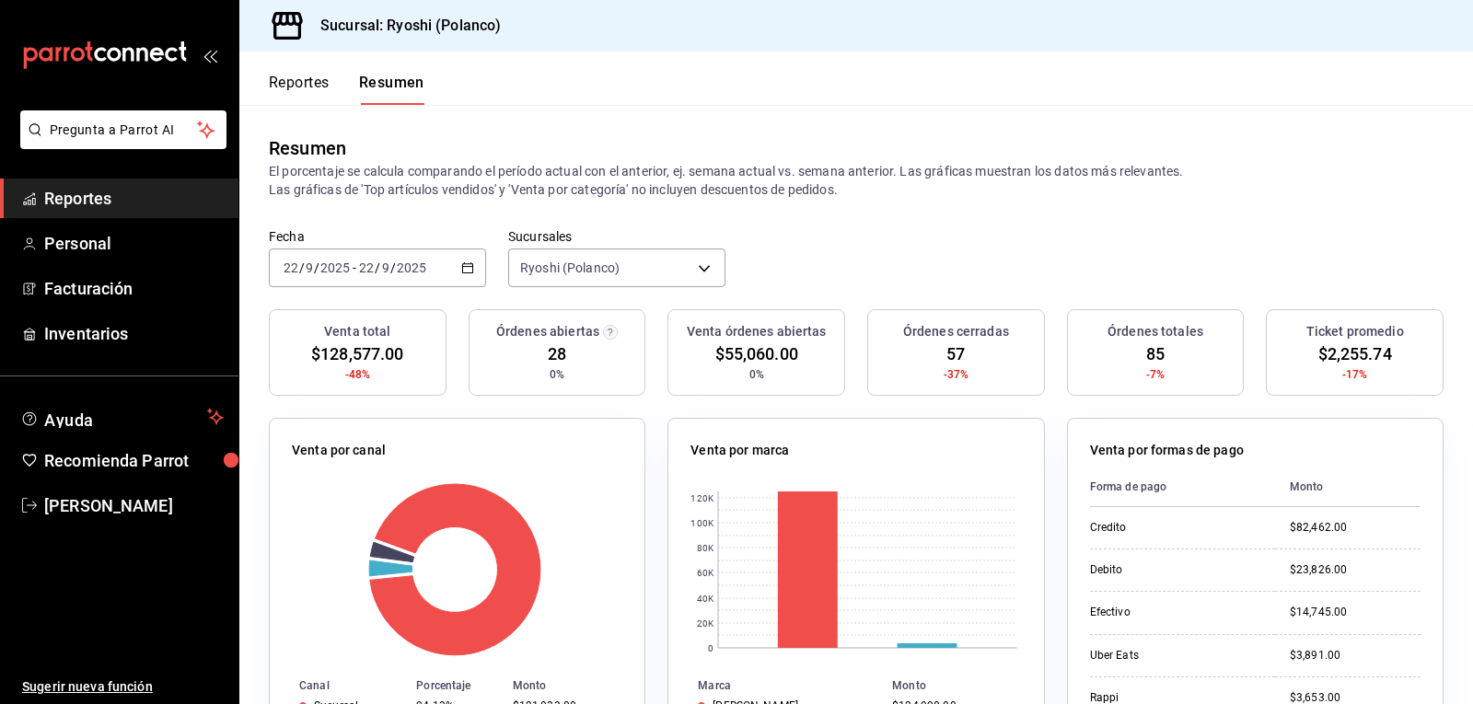
click at [305, 81] on button "Reportes" at bounding box center [299, 89] width 61 height 31
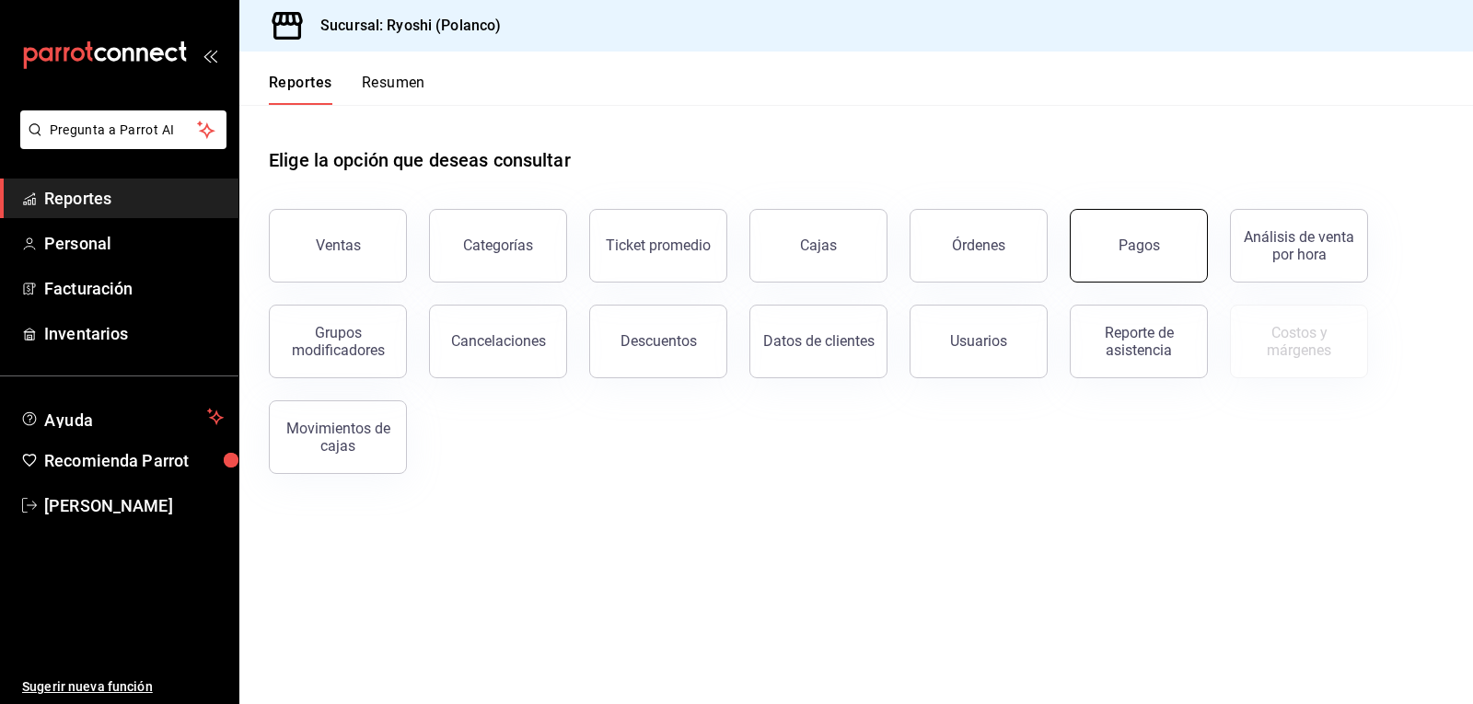
click at [1119, 255] on button "Pagos" at bounding box center [1139, 246] width 138 height 74
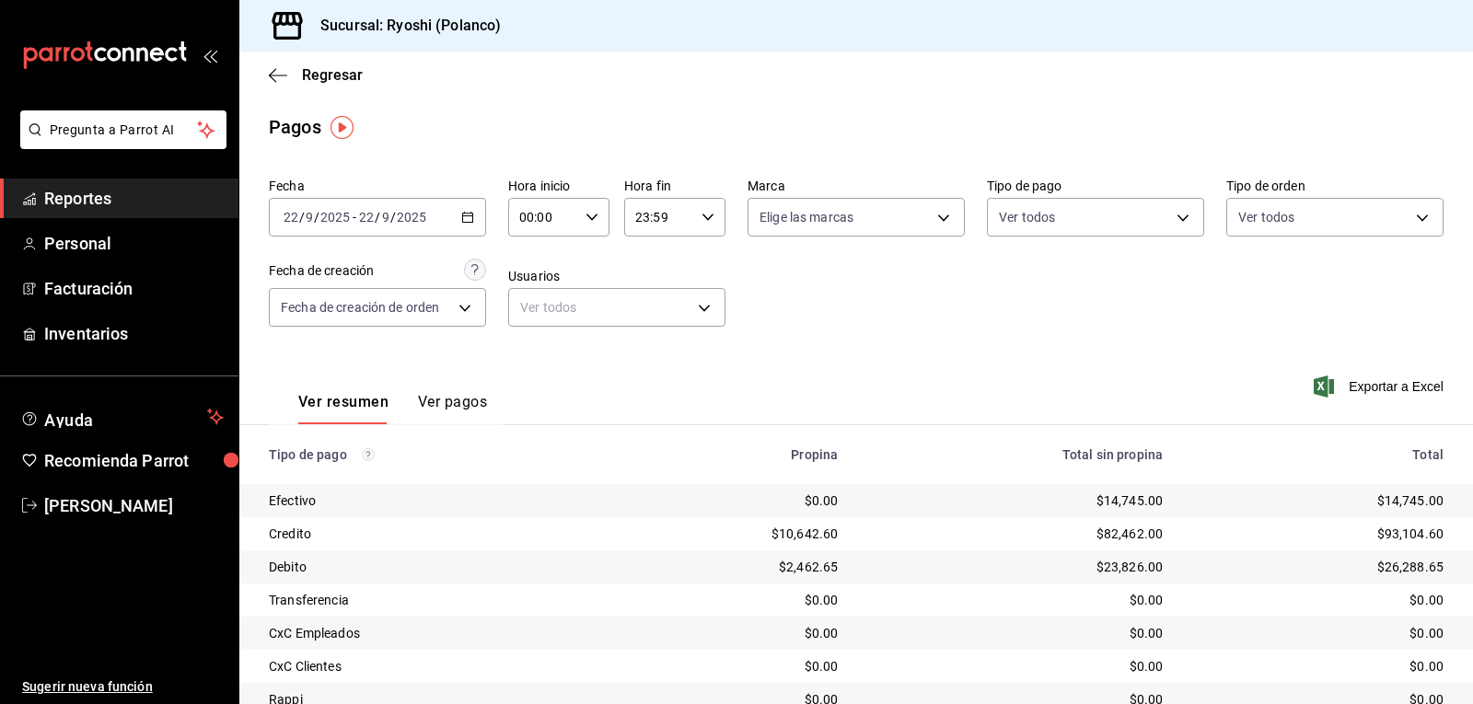
click at [265, 81] on div "Regresar" at bounding box center [856, 75] width 1234 height 47
click at [269, 74] on icon "button" at bounding box center [278, 75] width 18 height 17
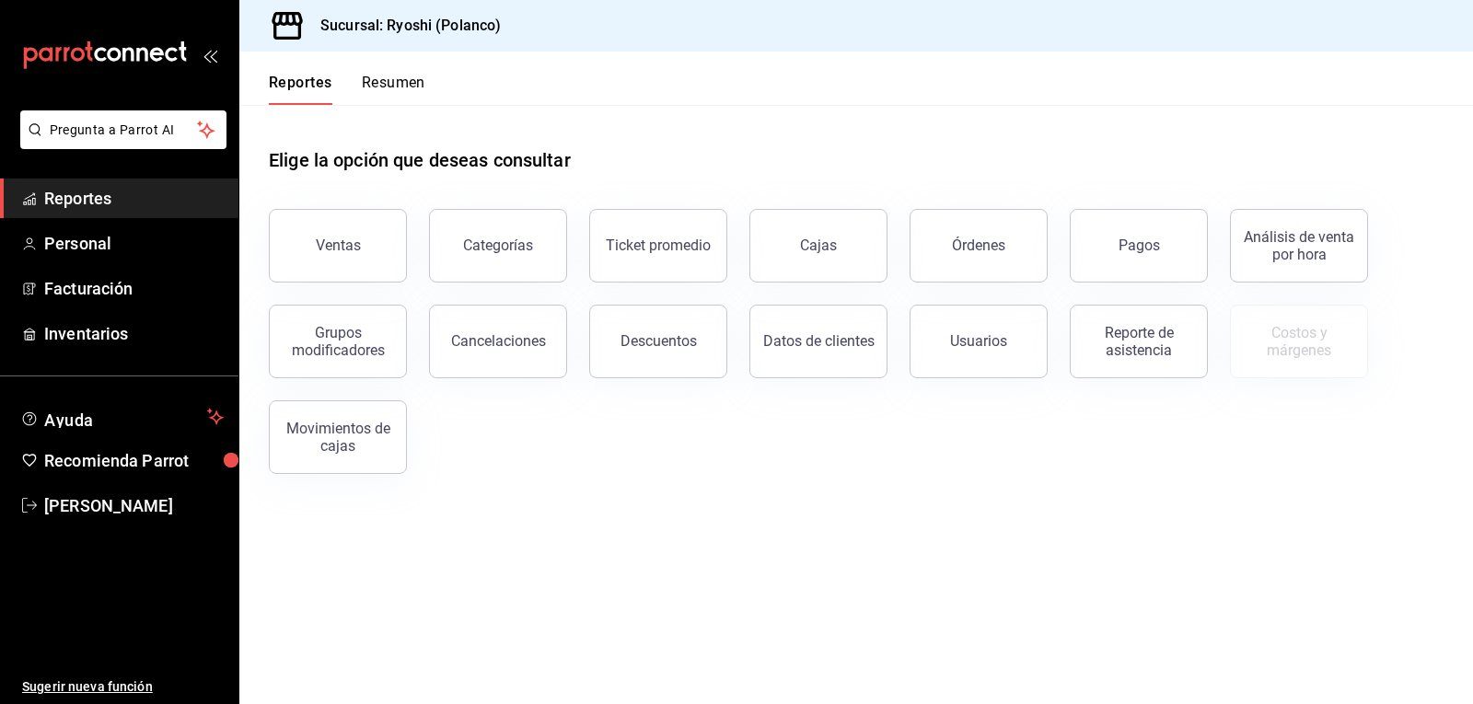
click at [372, 84] on button "Resumen" at bounding box center [394, 89] width 64 height 31
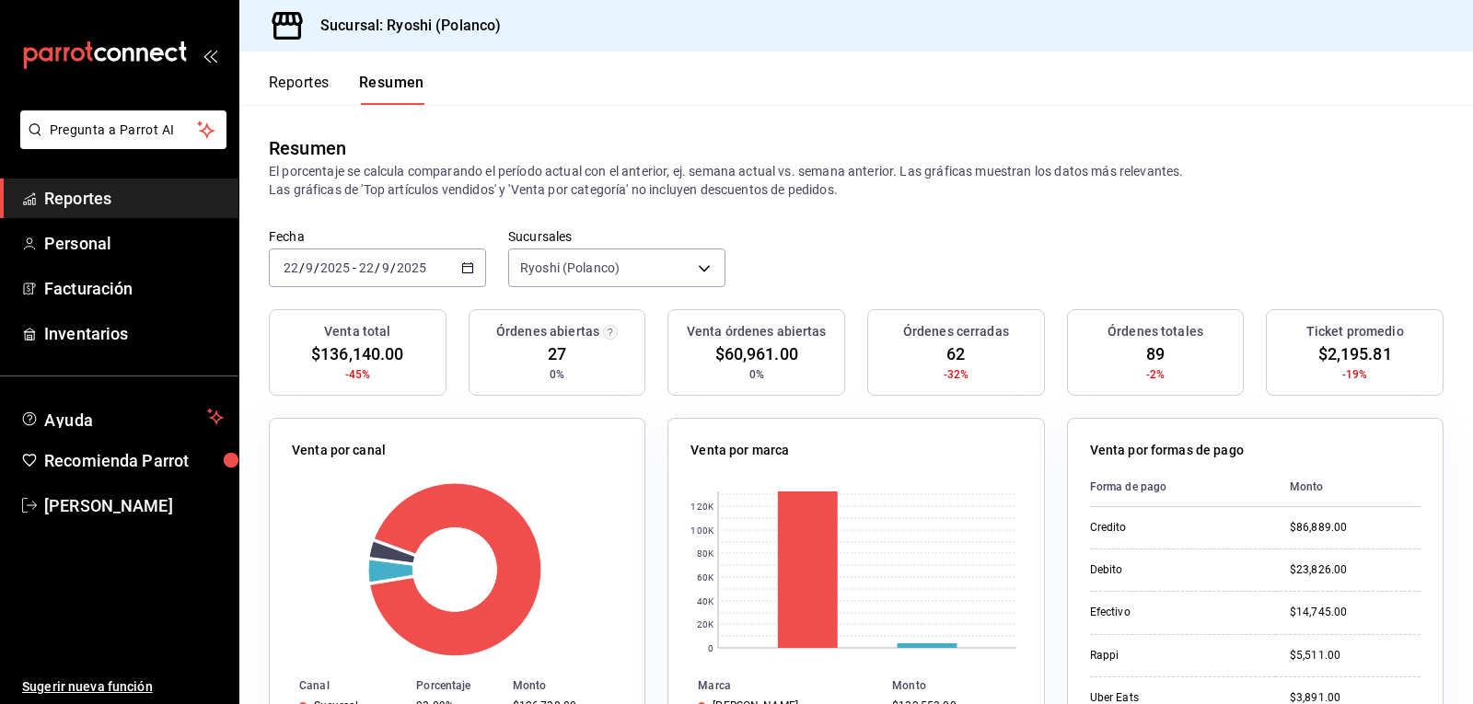
click at [310, 84] on button "Reportes" at bounding box center [299, 89] width 61 height 31
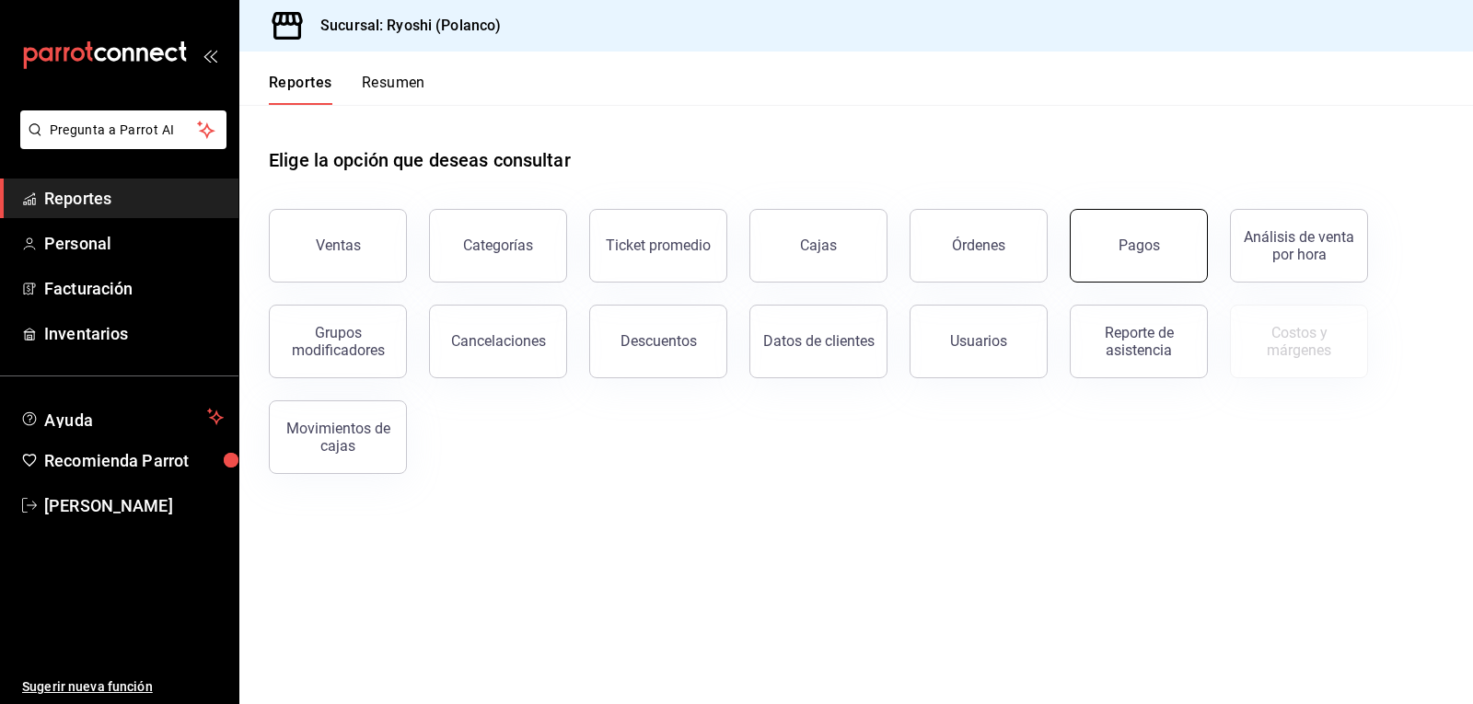
click at [1094, 244] on button "Pagos" at bounding box center [1139, 246] width 138 height 74
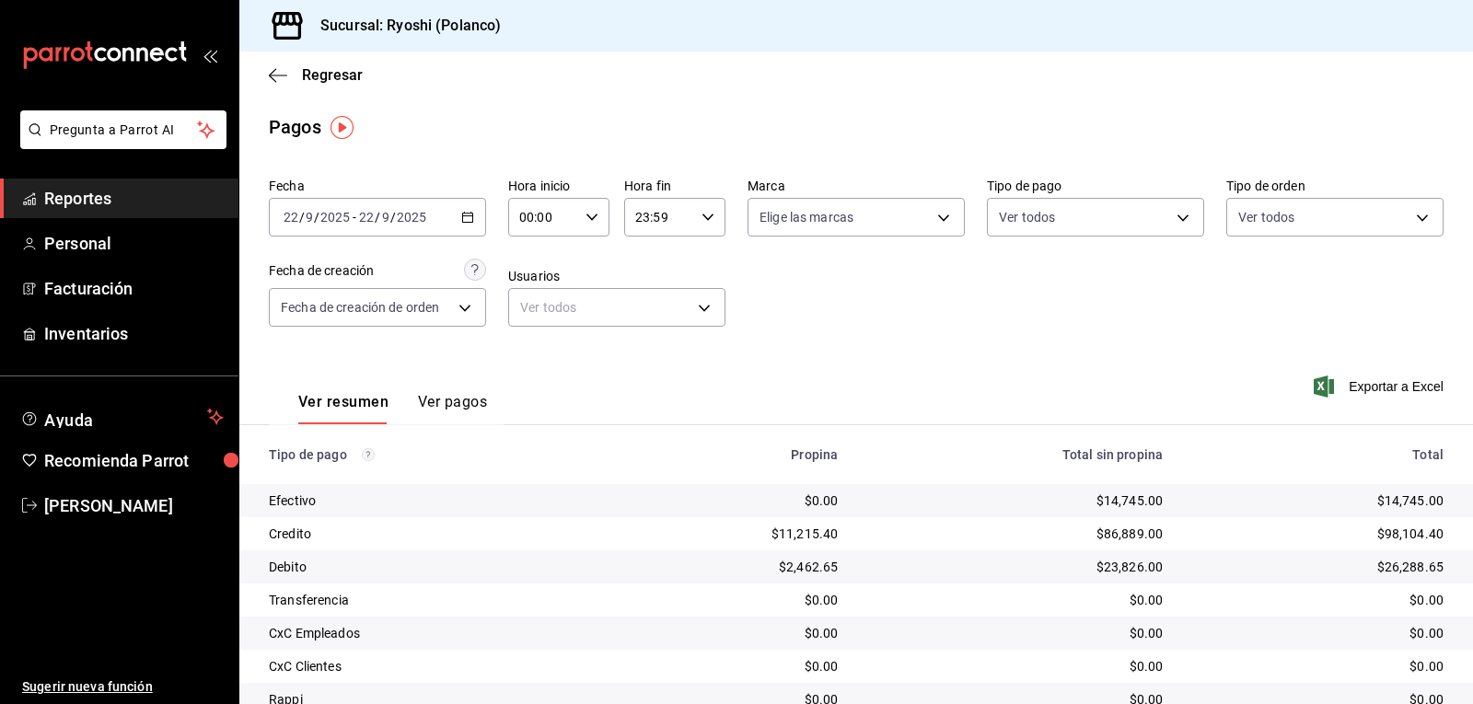
click at [589, 214] on icon "button" at bounding box center [592, 217] width 13 height 13
click at [529, 355] on span "02" at bounding box center [530, 352] width 21 height 15
type input "02:00"
click at [855, 326] on div at bounding box center [736, 352] width 1473 height 704
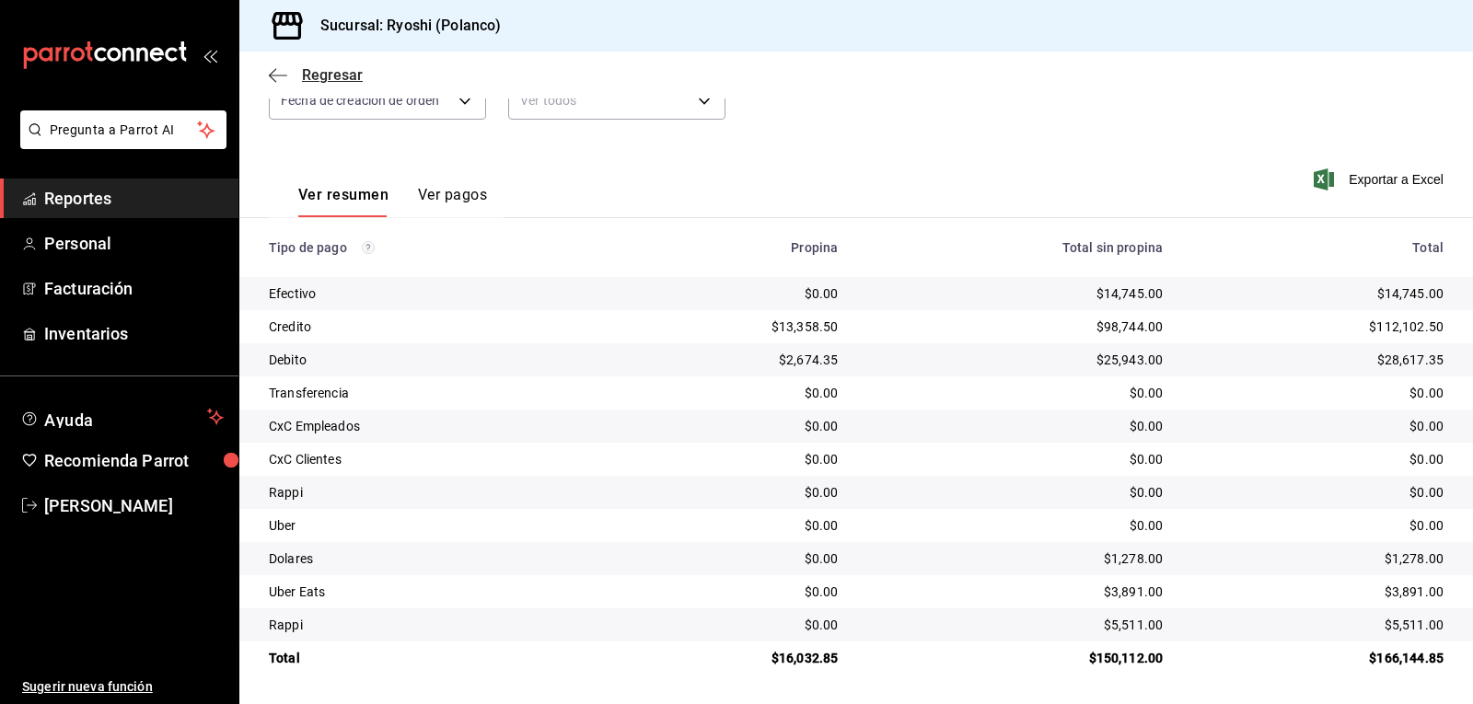
click at [270, 75] on icon "button" at bounding box center [272, 75] width 7 height 14
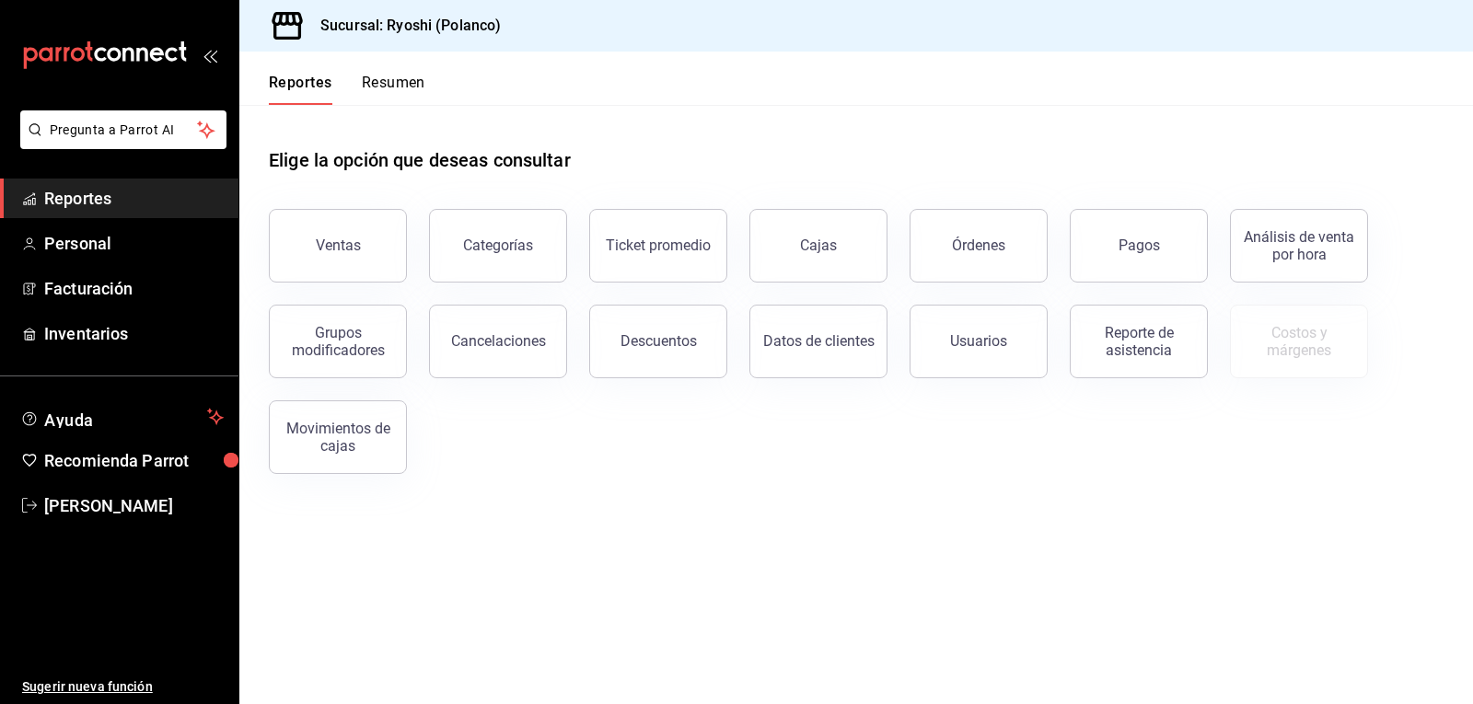
click at [389, 86] on button "Resumen" at bounding box center [394, 89] width 64 height 31
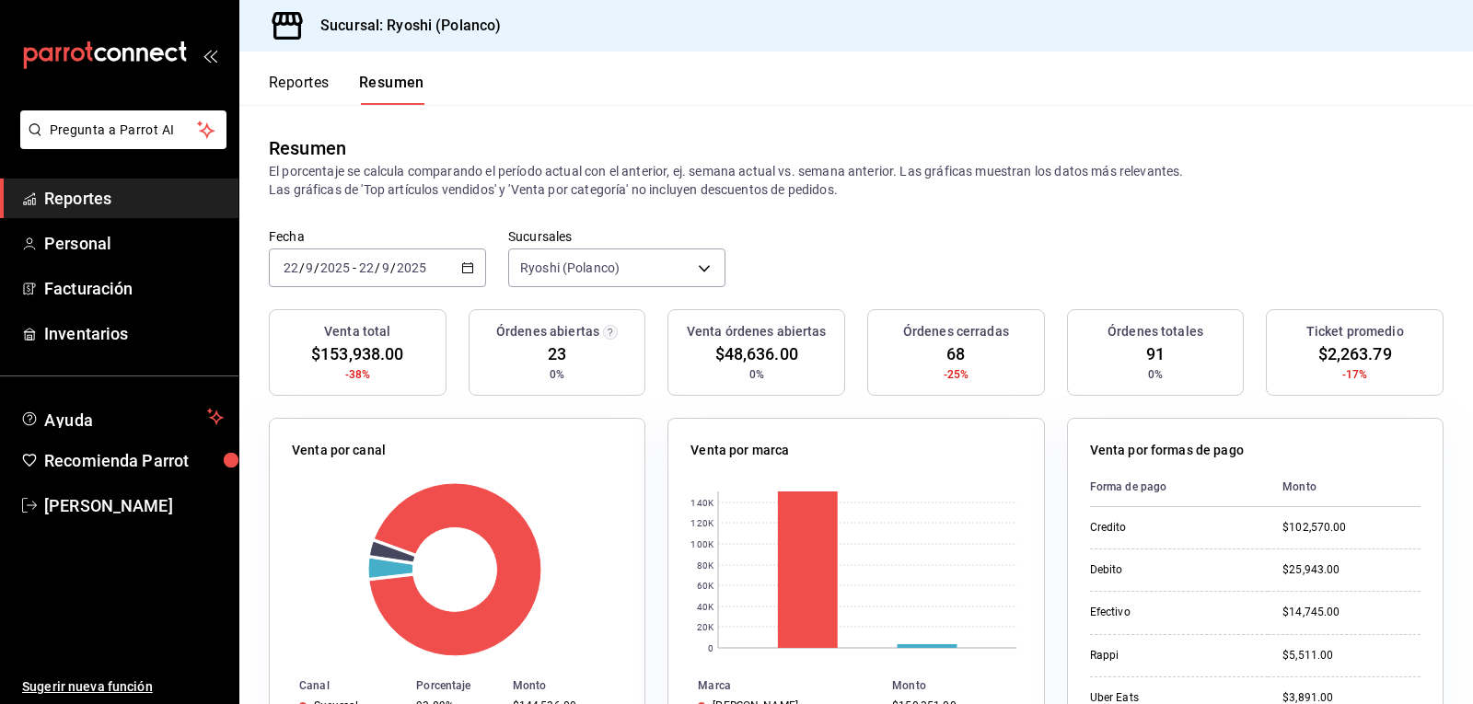
click at [284, 96] on button "Reportes" at bounding box center [299, 89] width 61 height 31
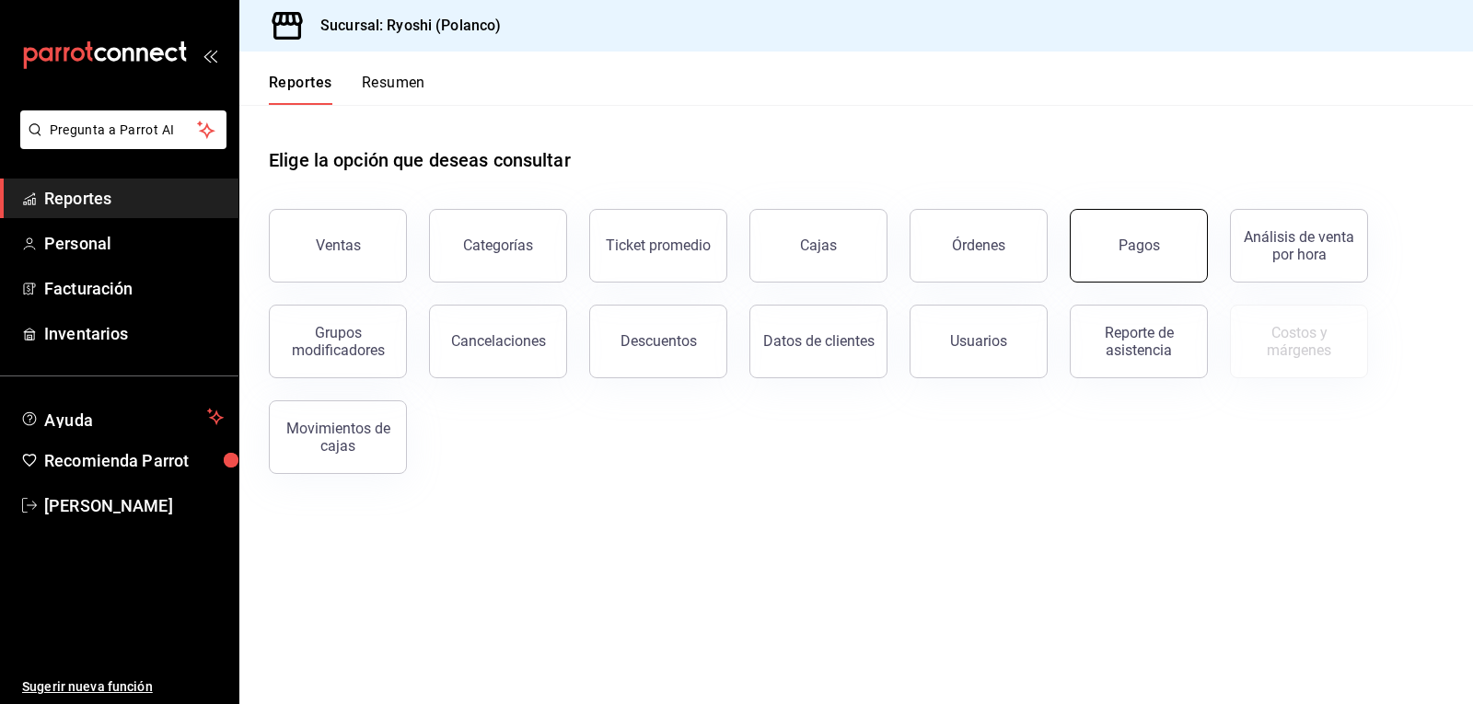
click at [1132, 256] on button "Pagos" at bounding box center [1139, 246] width 138 height 74
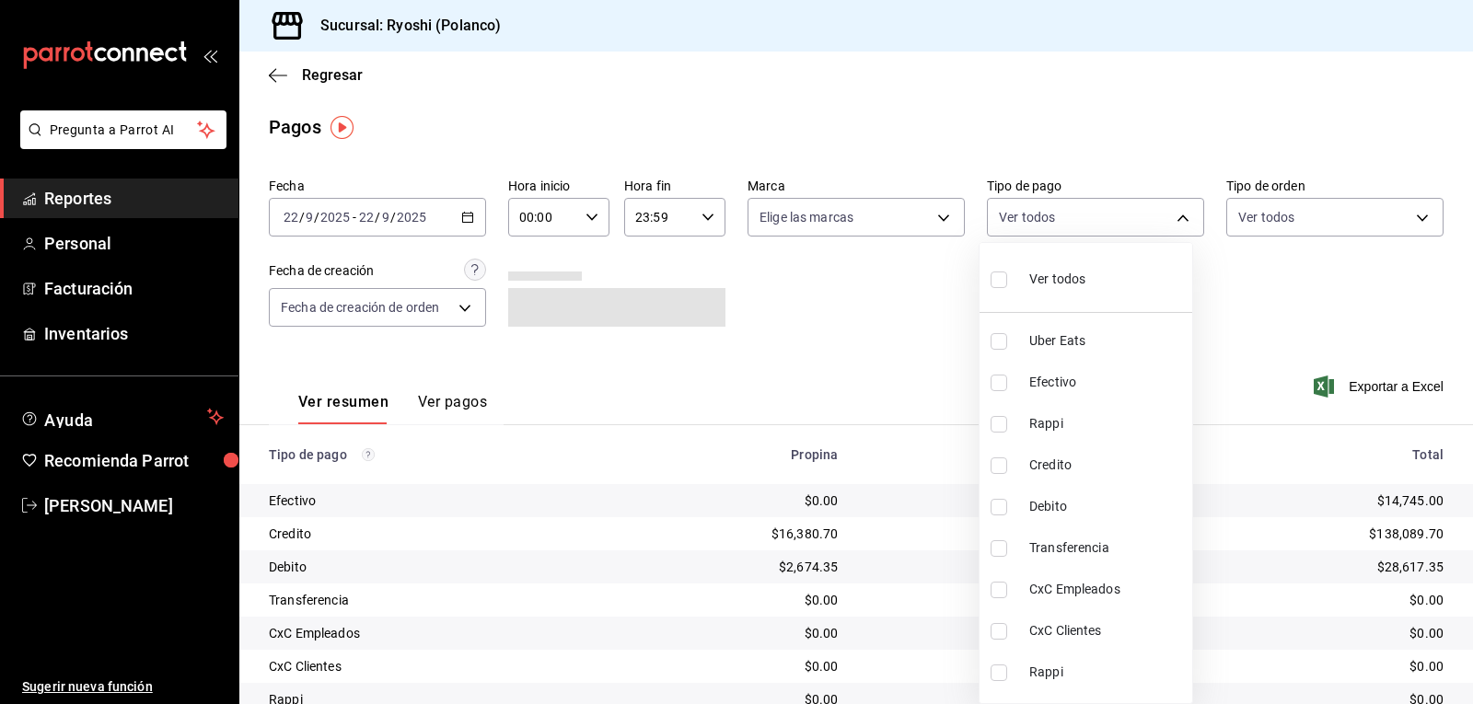
drag, startPoint x: 1176, startPoint y: 209, endPoint x: 1165, endPoint y: 220, distance: 15.6
click at [1175, 210] on body "Pregunta a Parrot AI Reportes Personal Facturación Inventarios Ayuda Recomienda…" at bounding box center [736, 352] width 1473 height 704
click at [1003, 459] on input "checkbox" at bounding box center [999, 466] width 17 height 17
checkbox input "true"
type input "9b0685d2-7f5d-4ede-a6b4-58a2ffcbf3cd"
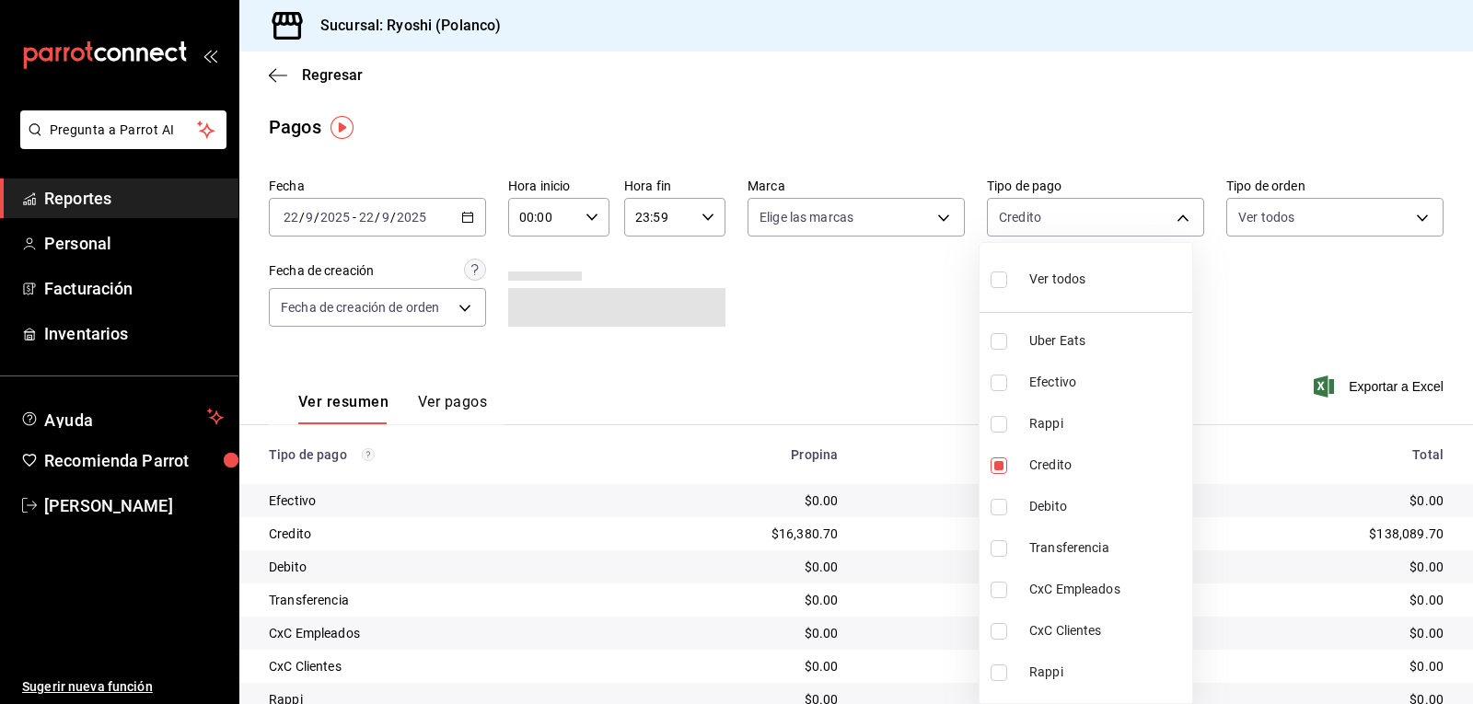
click at [995, 508] on input "checkbox" at bounding box center [999, 507] width 17 height 17
checkbox input "true"
type input "9b0685d2-7f5d-4ede-a6b4-58a2ffcbf3cd,4fc1f123-1106-4d46-a6dc-4994d0550367"
click at [857, 353] on div at bounding box center [736, 352] width 1473 height 704
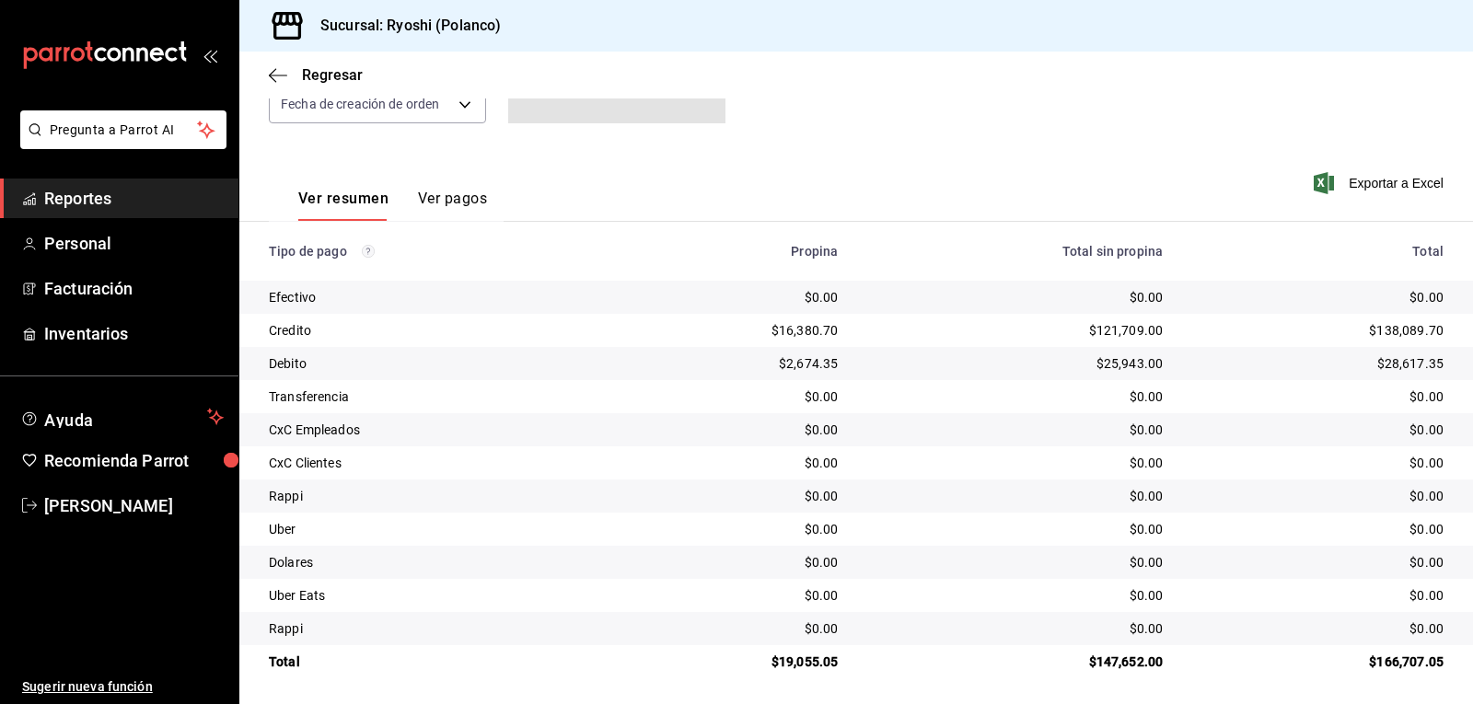
scroll to position [208, 0]
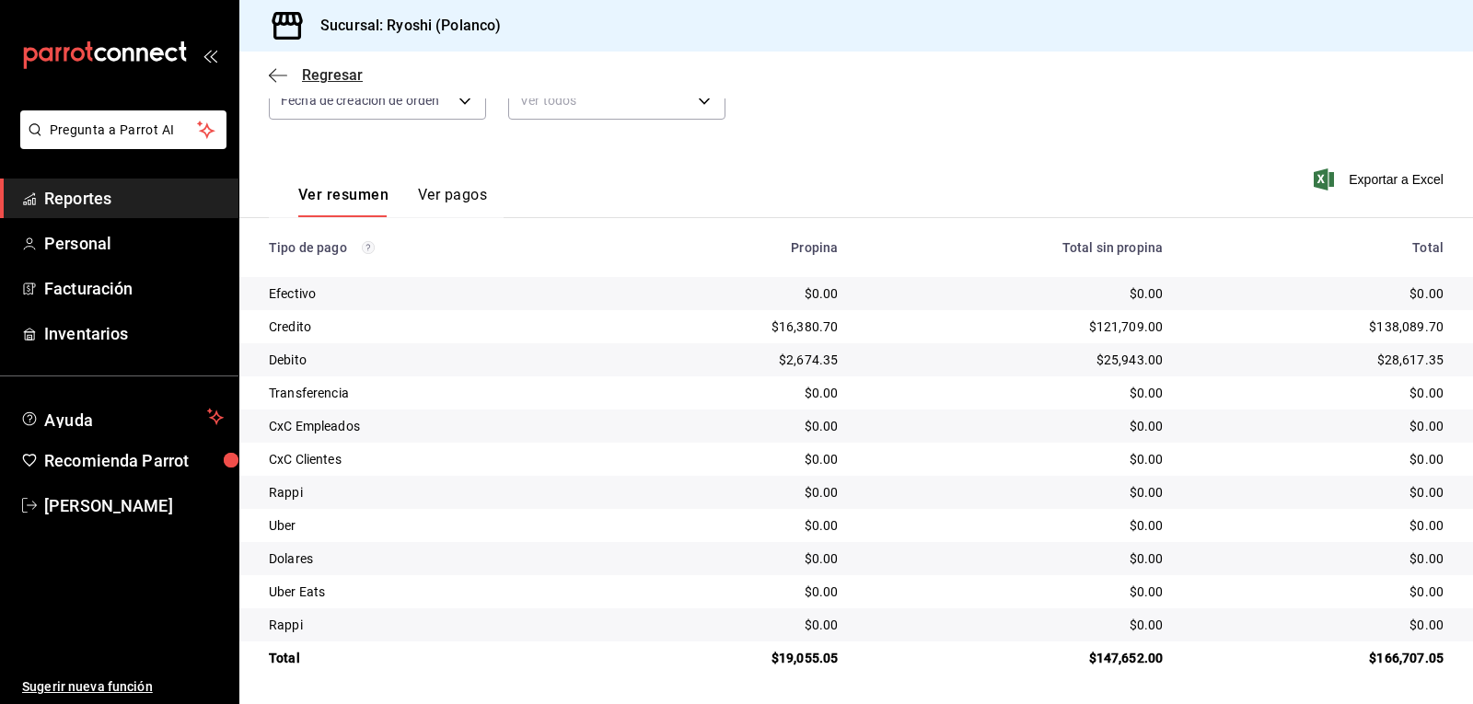
click at [274, 75] on icon "button" at bounding box center [278, 75] width 18 height 1
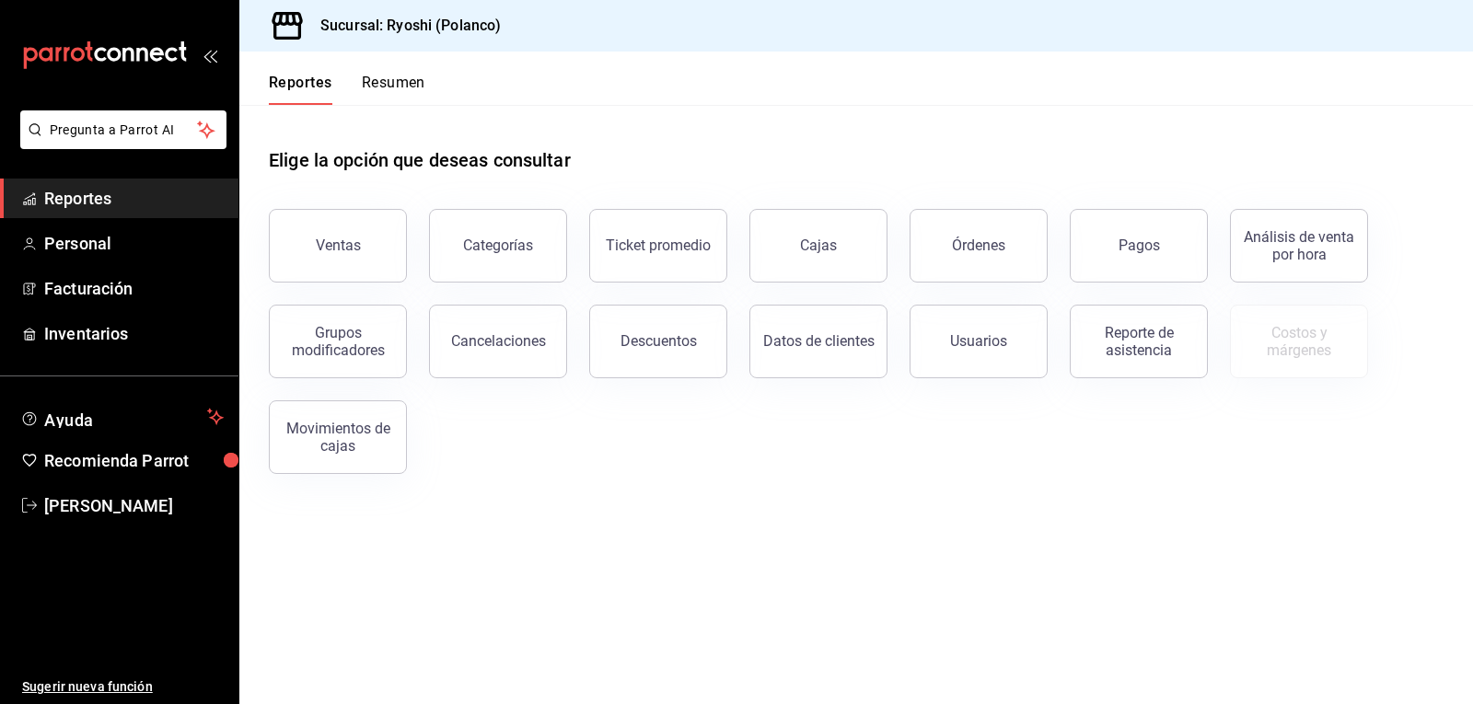
click at [412, 86] on button "Resumen" at bounding box center [394, 89] width 64 height 31
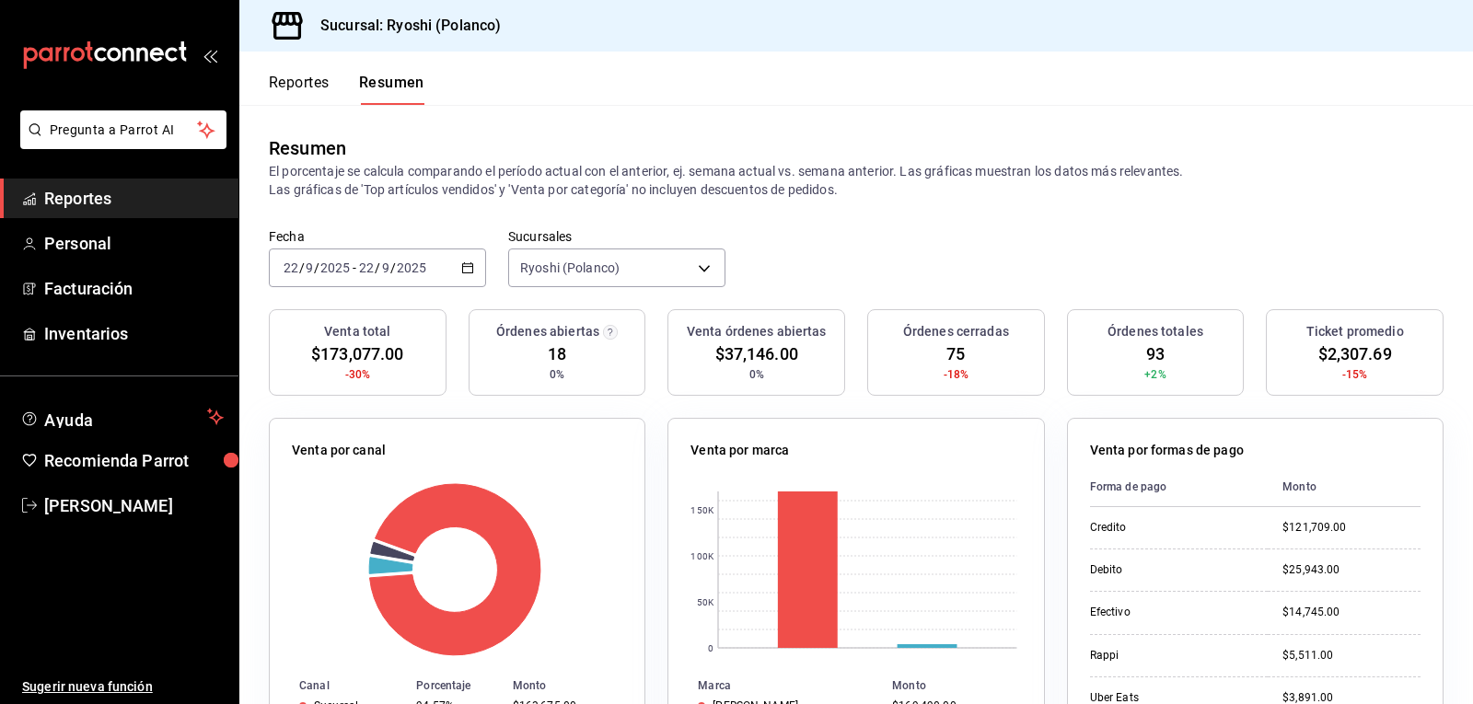
click at [285, 79] on button "Reportes" at bounding box center [299, 89] width 61 height 31
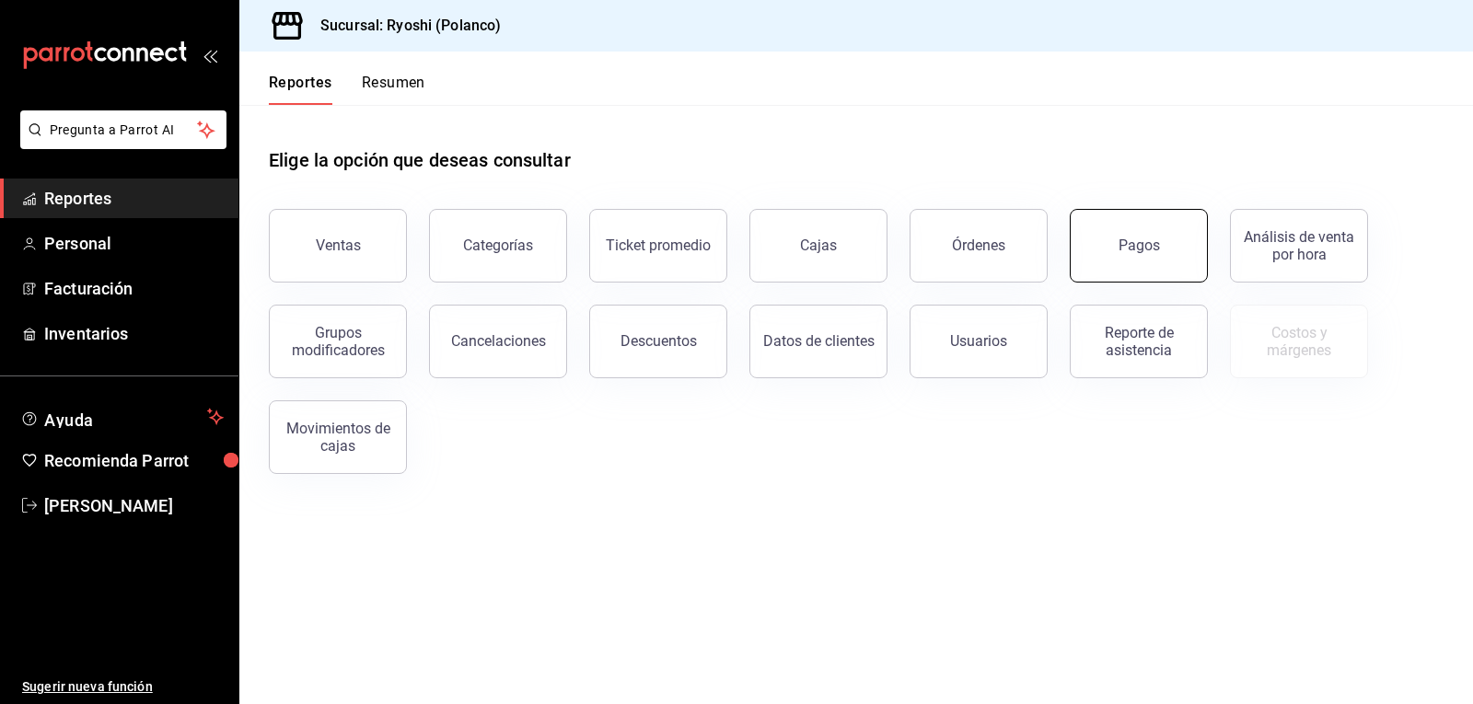
click at [1140, 273] on button "Pagos" at bounding box center [1139, 246] width 138 height 74
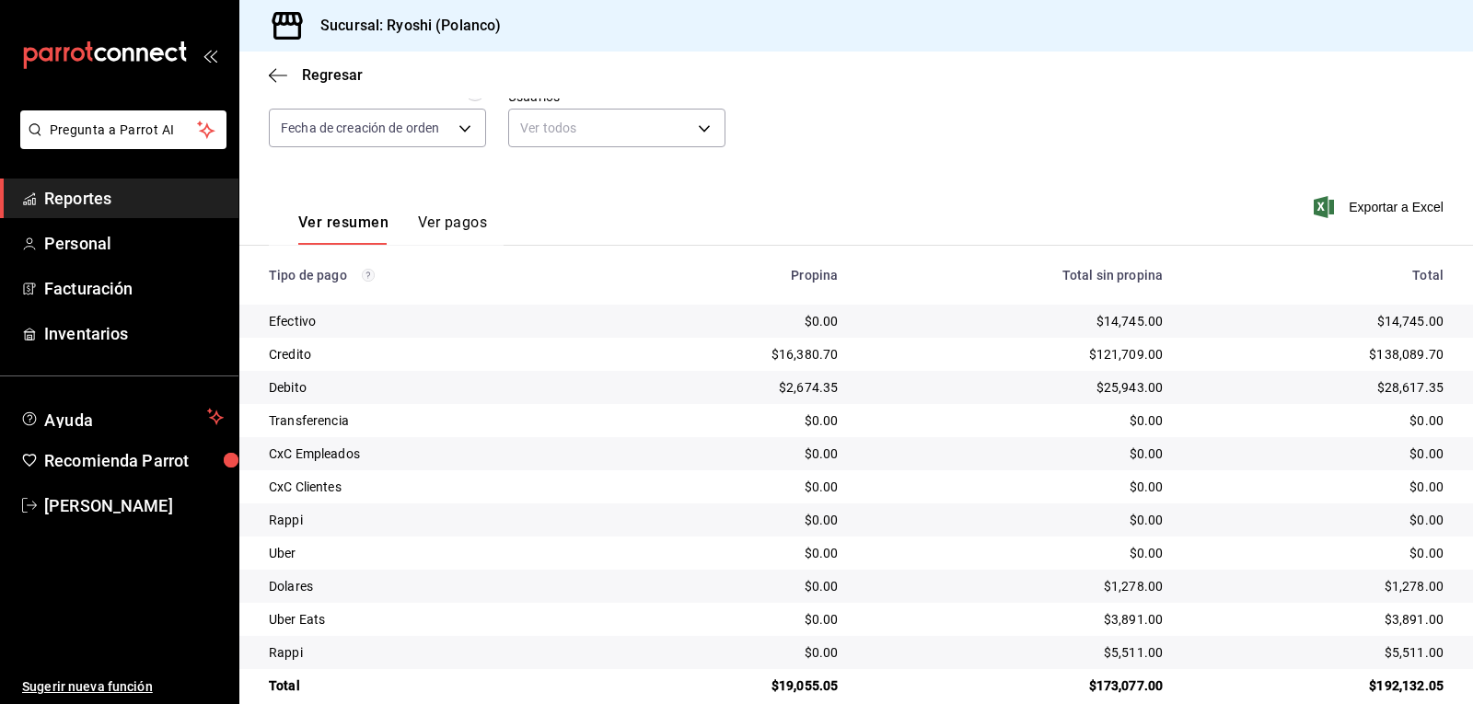
scroll to position [184, 0]
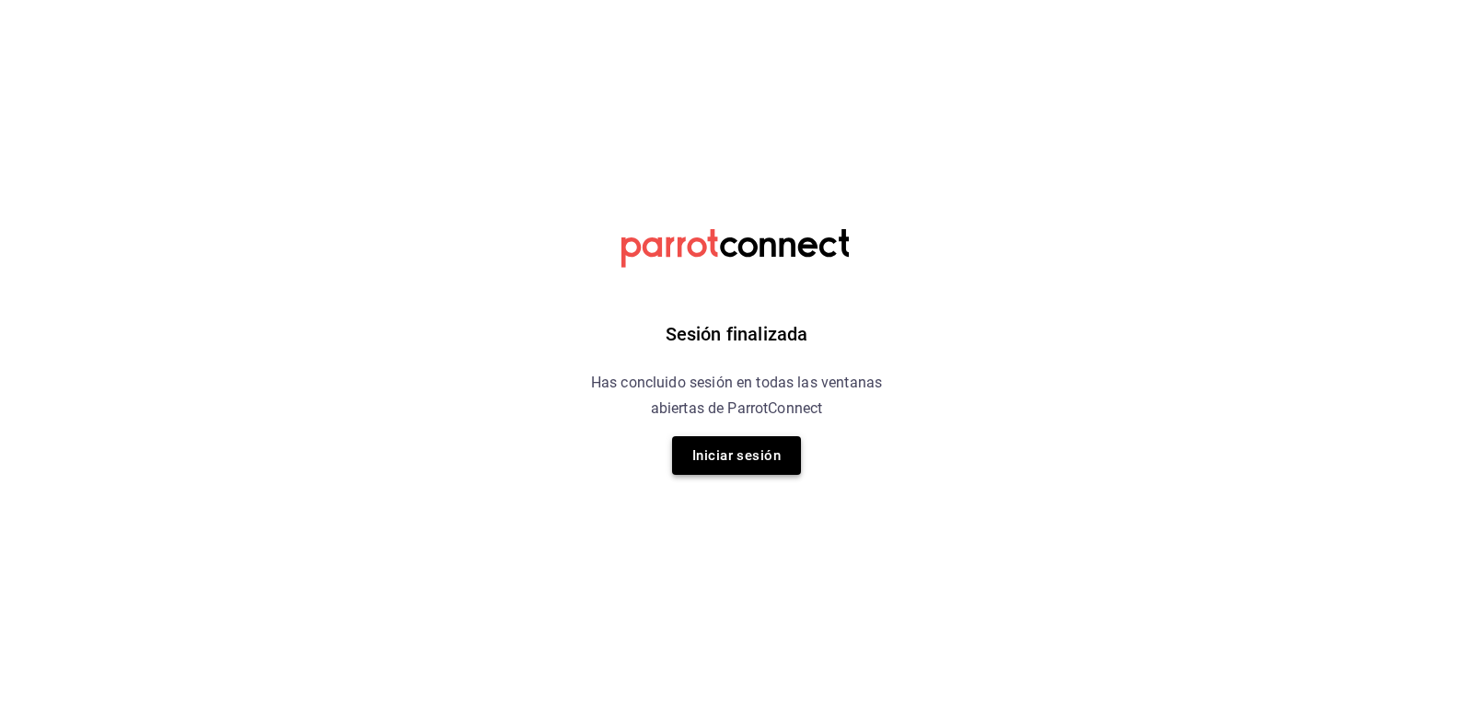
click at [747, 459] on button "Iniciar sesión" at bounding box center [736, 455] width 129 height 39
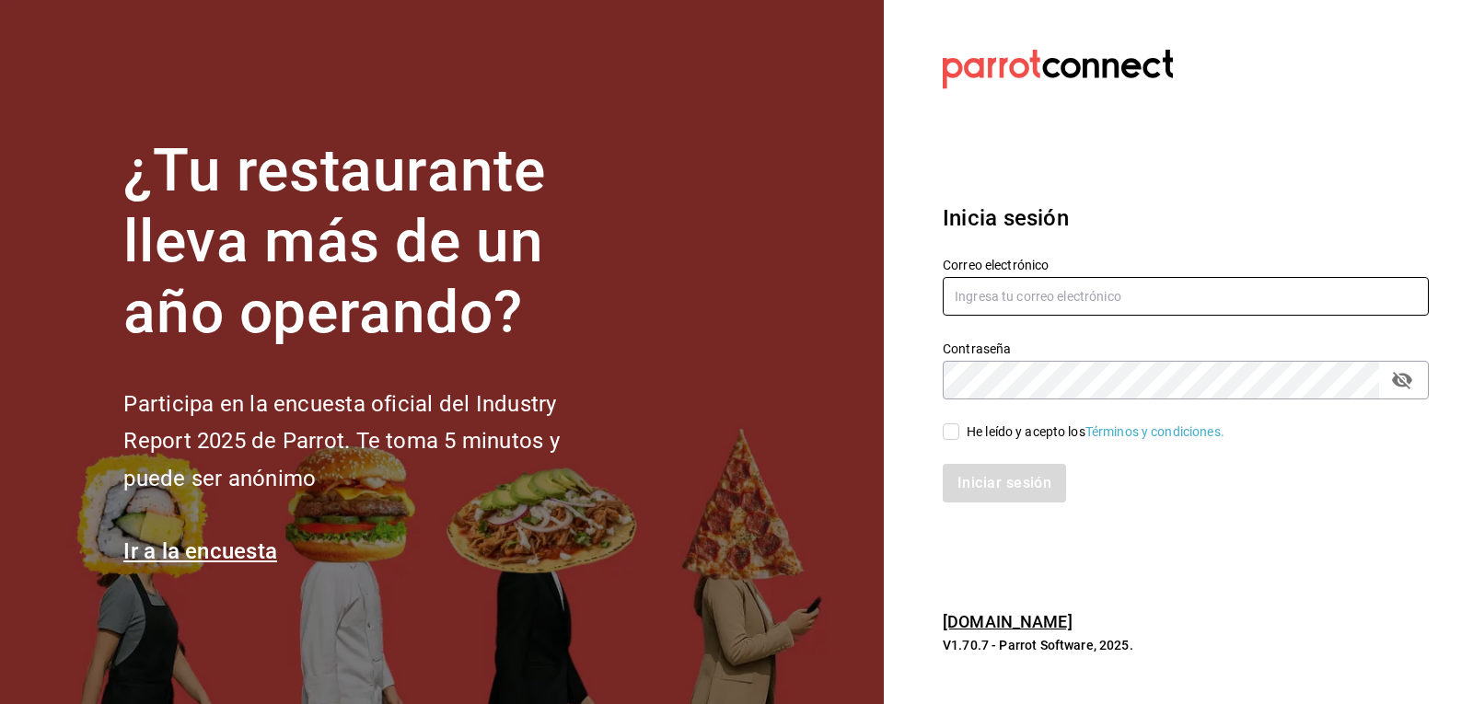
type input "[EMAIL_ADDRESS][DOMAIN_NAME]"
click at [949, 427] on input "He leído y acepto los Términos y condiciones." at bounding box center [951, 432] width 17 height 17
checkbox input "true"
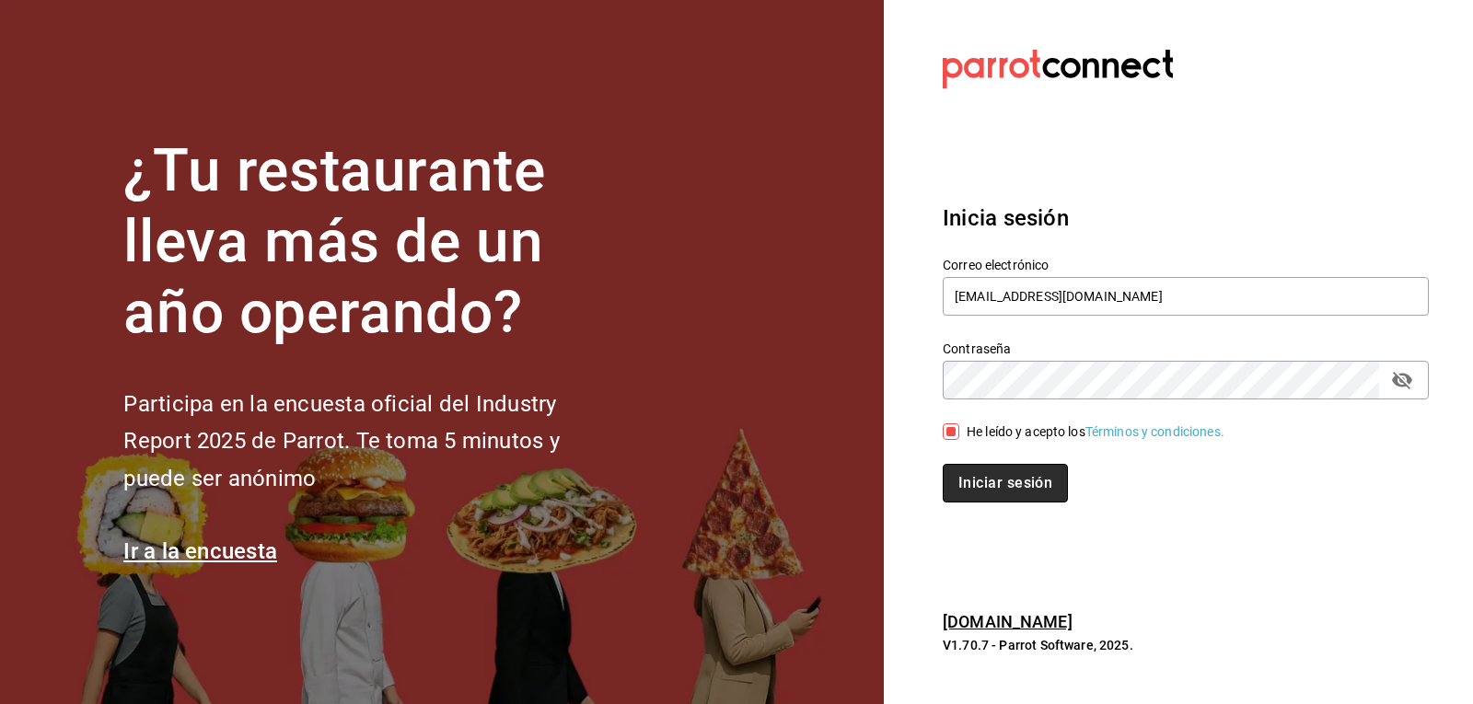
click at [1016, 482] on button "Iniciar sesión" at bounding box center [1005, 483] width 125 height 39
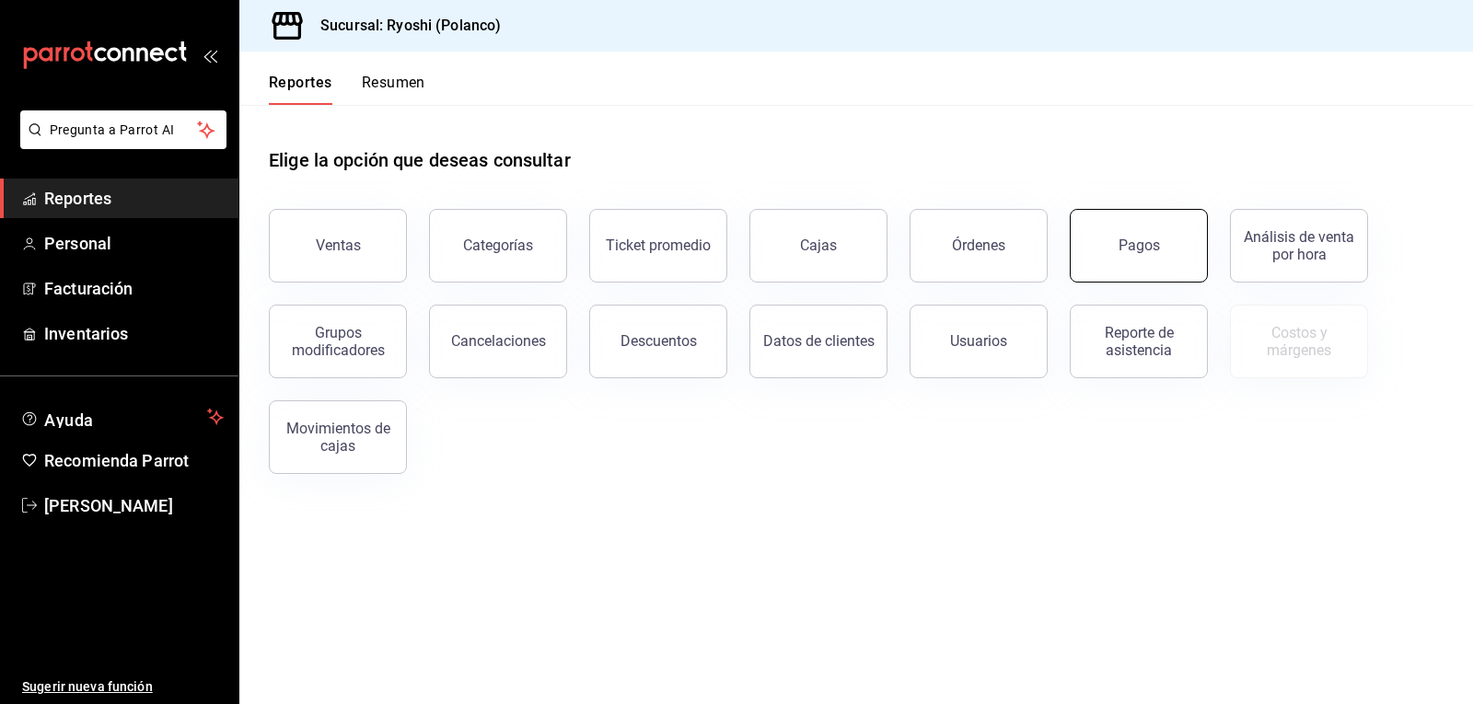
click at [1142, 258] on button "Pagos" at bounding box center [1139, 246] width 138 height 74
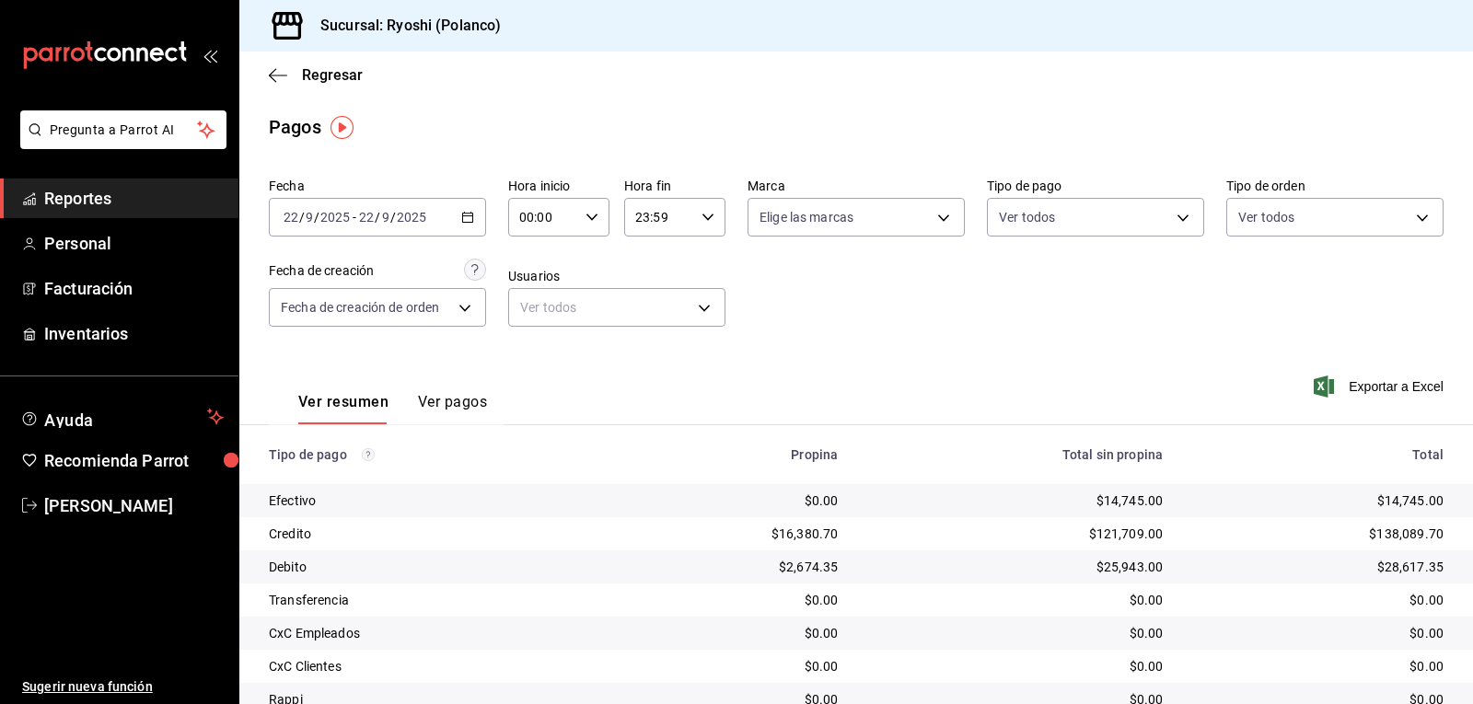
click at [588, 215] on icon "button" at bounding box center [592, 217] width 13 height 13
click at [593, 217] on div at bounding box center [736, 352] width 1473 height 704
click at [107, 498] on span "[PERSON_NAME]" at bounding box center [134, 505] width 180 height 25
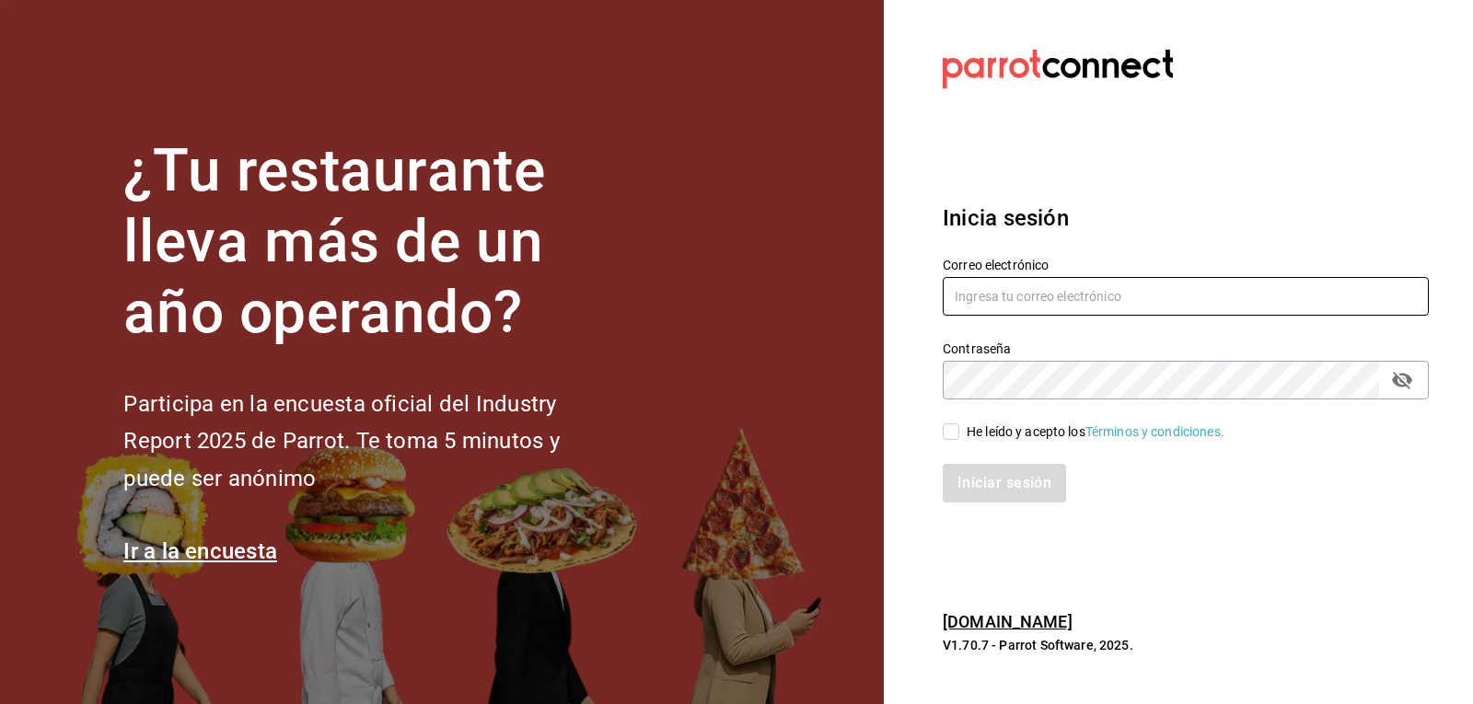
type input "[EMAIL_ADDRESS][DOMAIN_NAME]"
click at [953, 430] on input "He leído y acepto los Términos y condiciones." at bounding box center [951, 432] width 17 height 17
checkbox input "true"
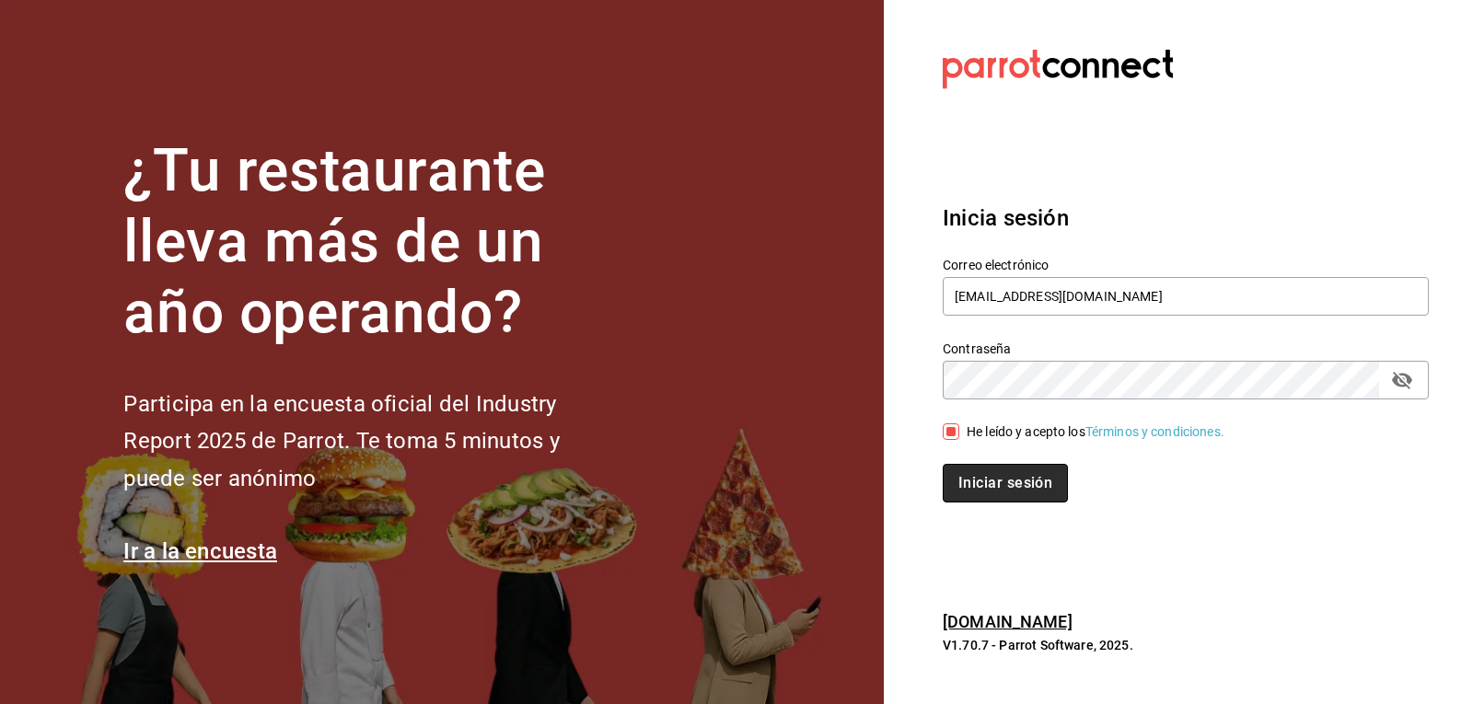
click at [1010, 493] on button "Iniciar sesión" at bounding box center [1005, 483] width 125 height 39
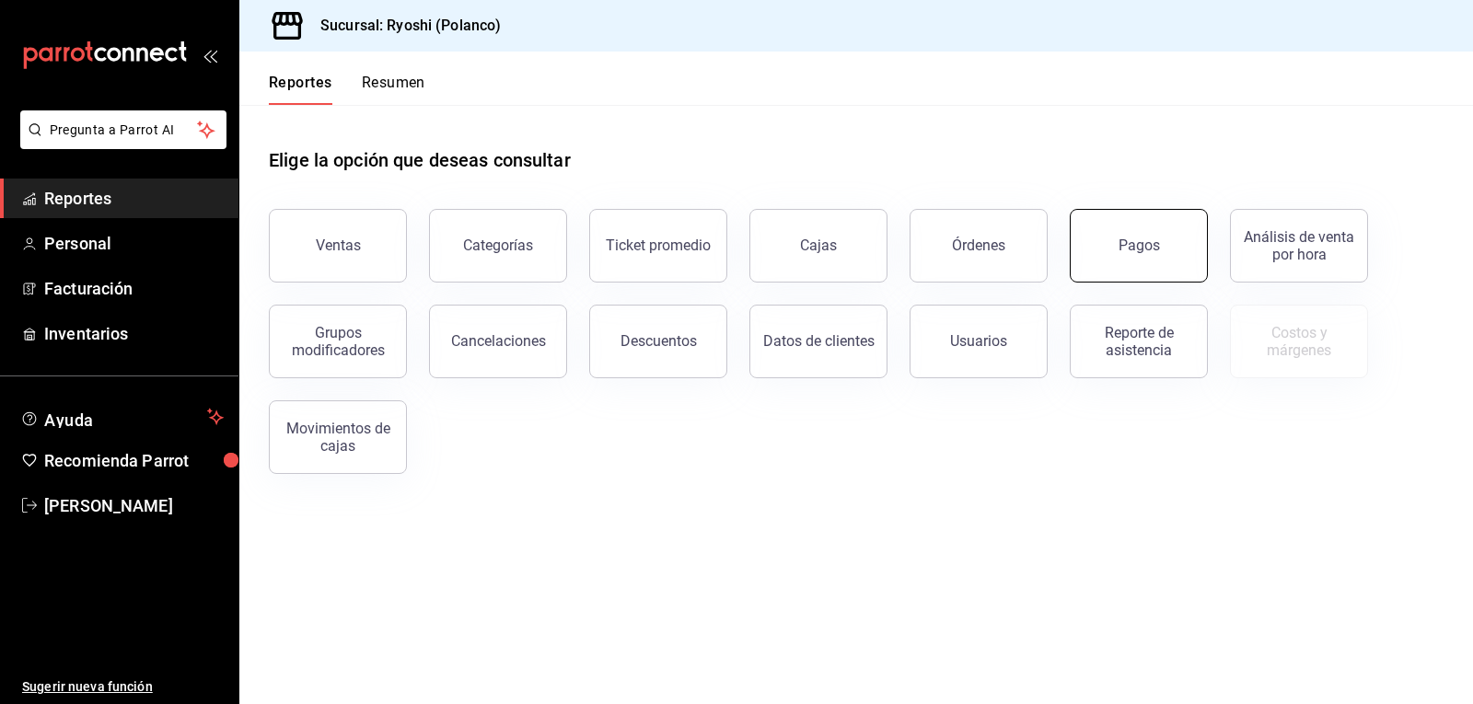
click at [1199, 263] on button "Pagos" at bounding box center [1139, 246] width 138 height 74
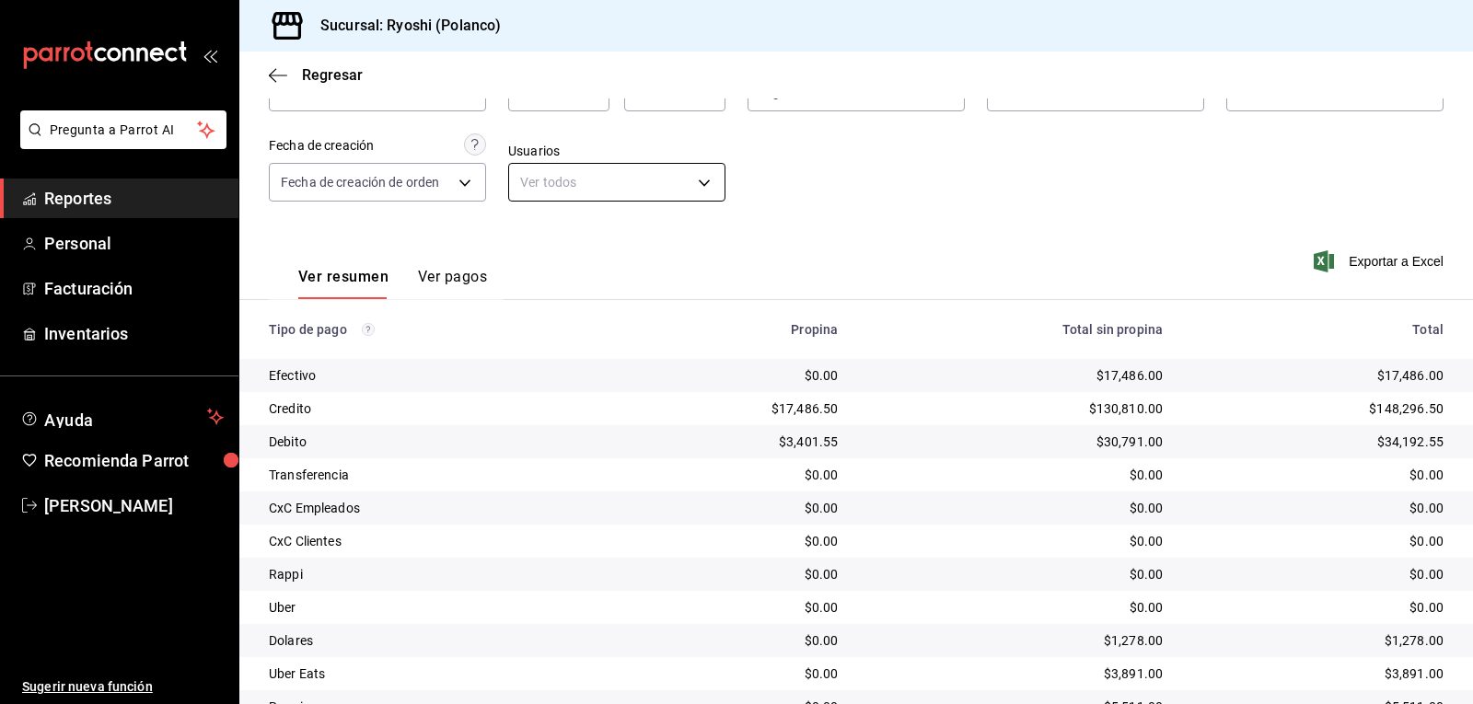
scroll to position [92, 0]
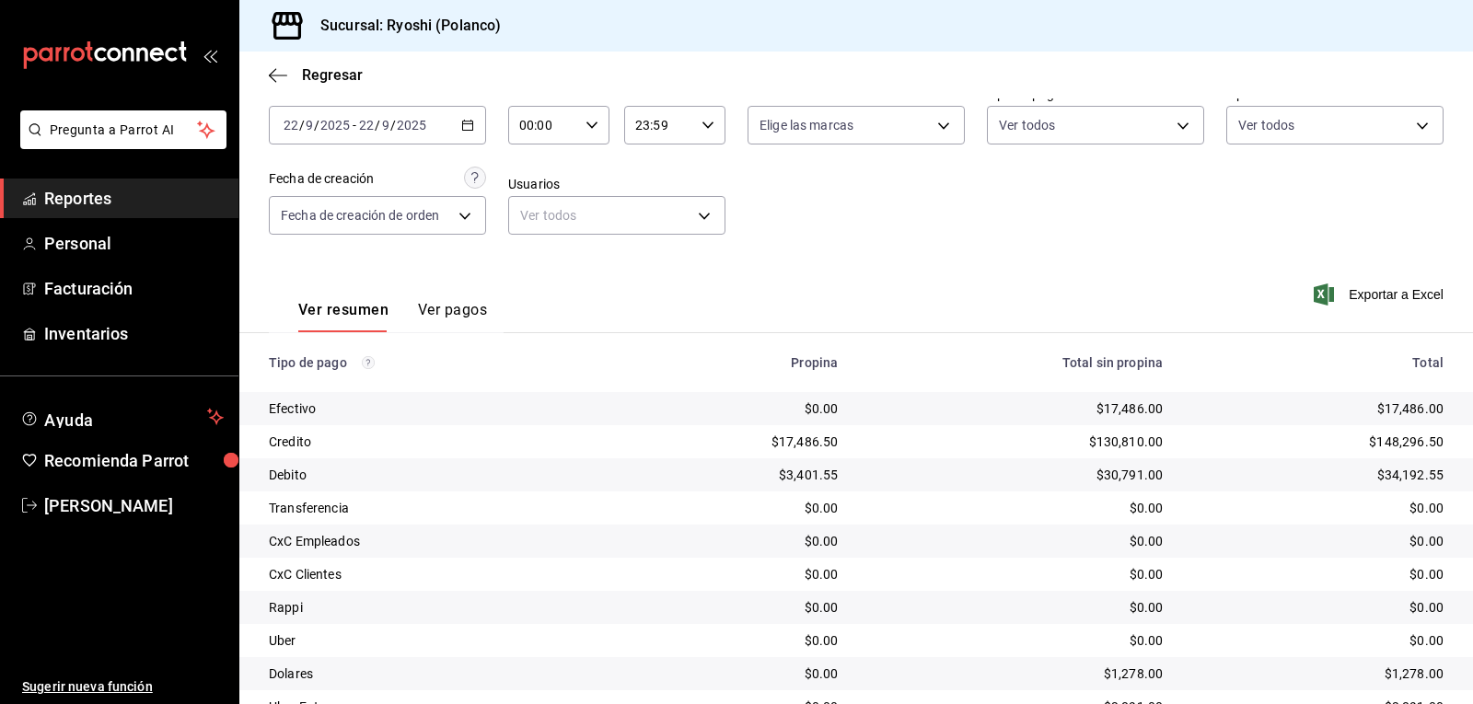
click at [587, 121] on icon "button" at bounding box center [592, 125] width 13 height 13
click at [529, 260] on span "02" at bounding box center [530, 260] width 21 height 15
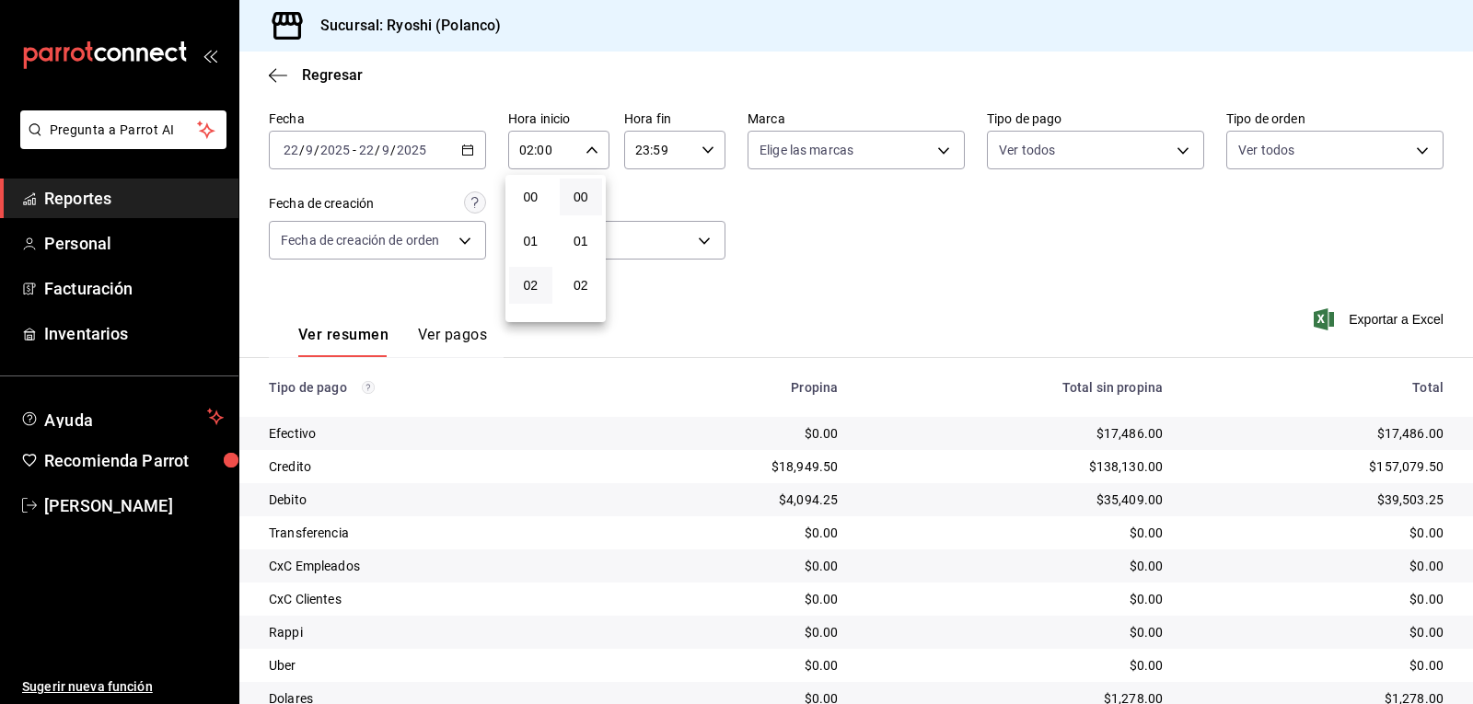
scroll to position [92, 0]
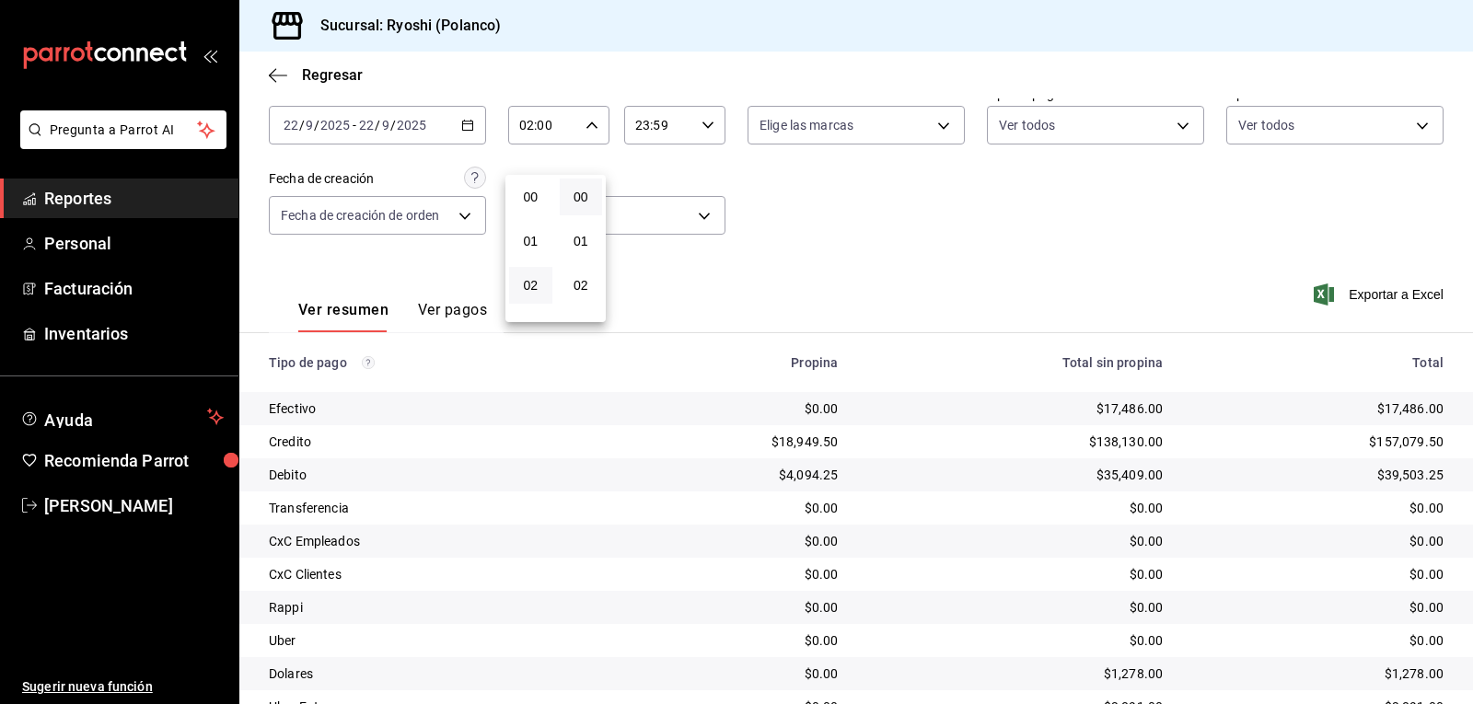
click at [819, 270] on div at bounding box center [736, 352] width 1473 height 704
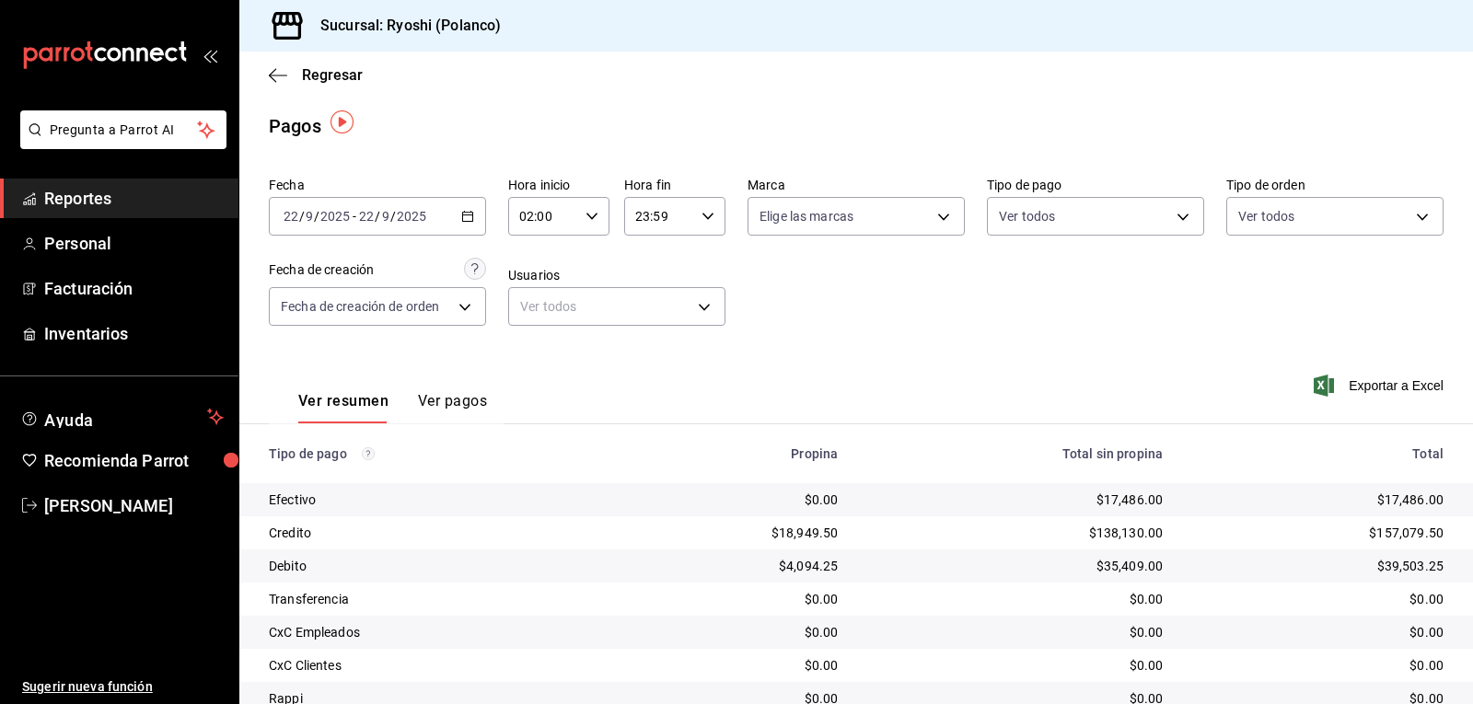
scroll to position [0, 0]
click at [592, 217] on icon "button" at bounding box center [592, 217] width 13 height 13
click at [530, 315] on span "03" at bounding box center [530, 308] width 21 height 15
type input "03:00"
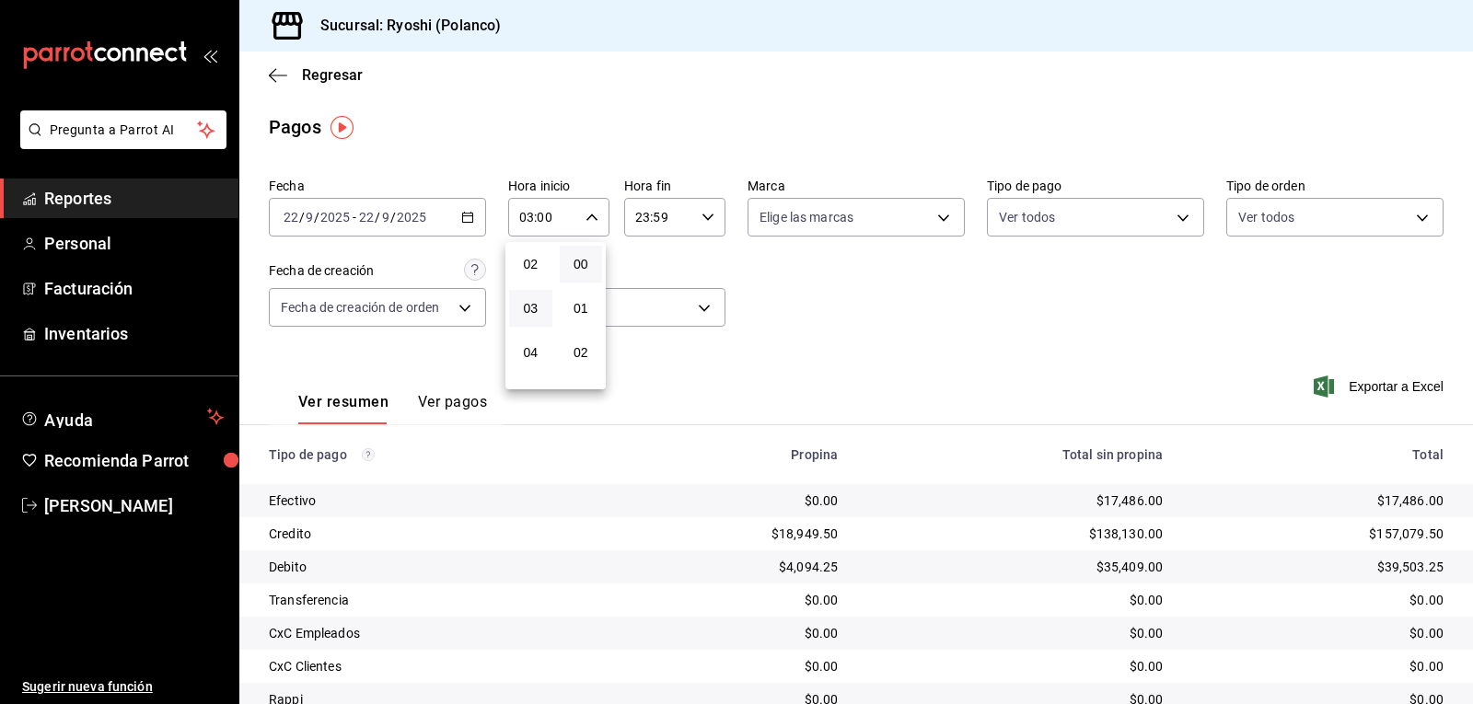
click at [824, 289] on div at bounding box center [736, 352] width 1473 height 704
drag, startPoint x: 127, startPoint y: 506, endPoint x: 121, endPoint y: 499, distance: 9.8
click at [127, 506] on span "[PERSON_NAME]" at bounding box center [134, 505] width 180 height 25
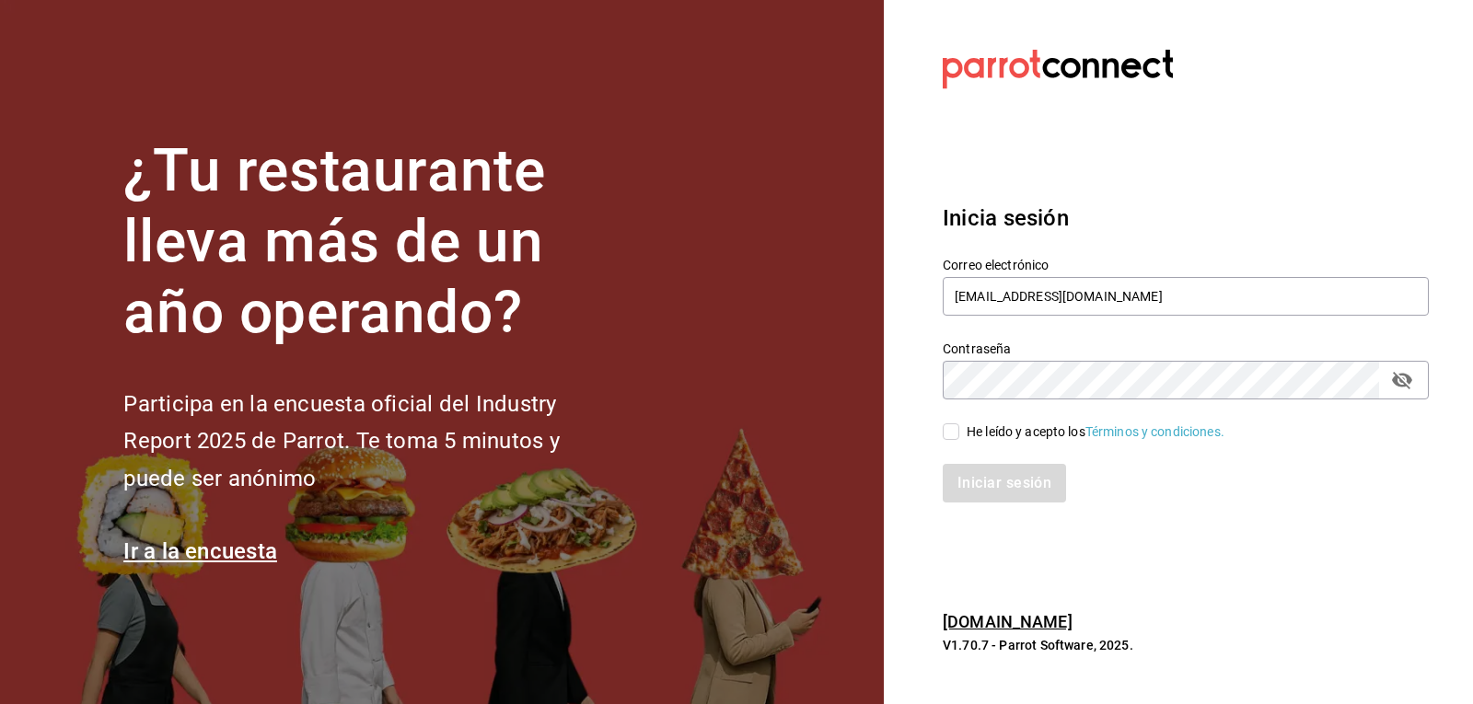
click at [954, 428] on input "He leído y acepto los Términos y condiciones." at bounding box center [951, 432] width 17 height 17
checkbox input "true"
click at [979, 485] on button "Iniciar sesión" at bounding box center [1005, 483] width 125 height 39
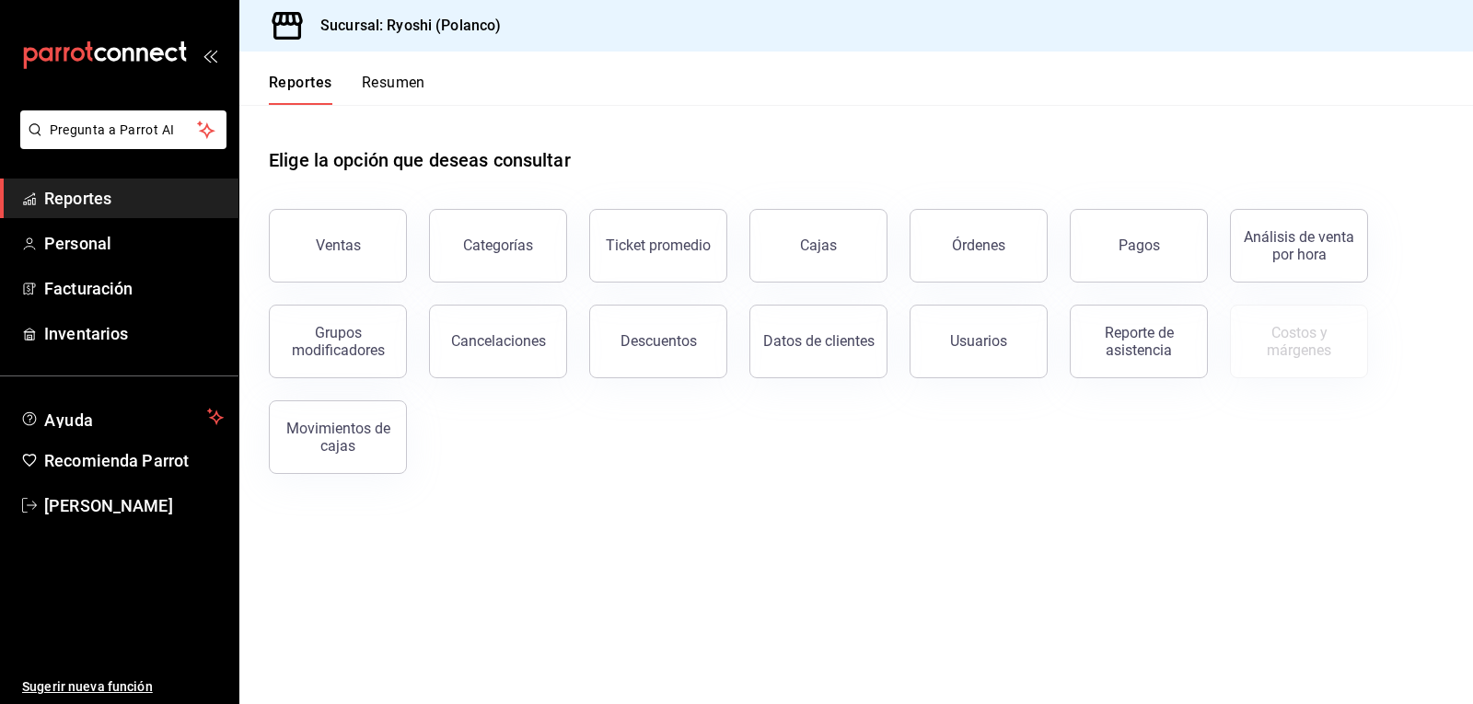
click at [1173, 257] on button "Pagos" at bounding box center [1139, 246] width 138 height 74
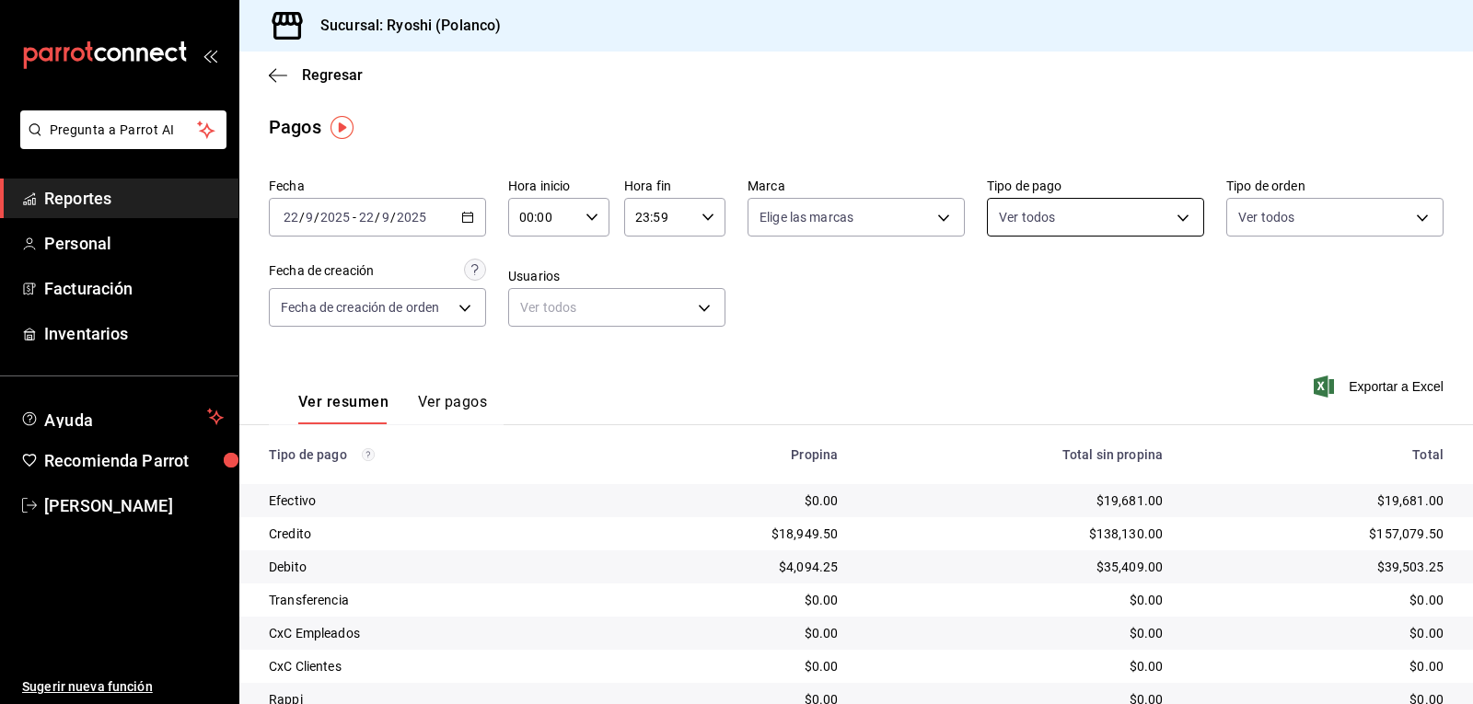
click at [1175, 209] on body "Pregunta a Parrot AI Reportes Personal Facturación Inventarios Ayuda Recomienda…" at bounding box center [736, 352] width 1473 height 704
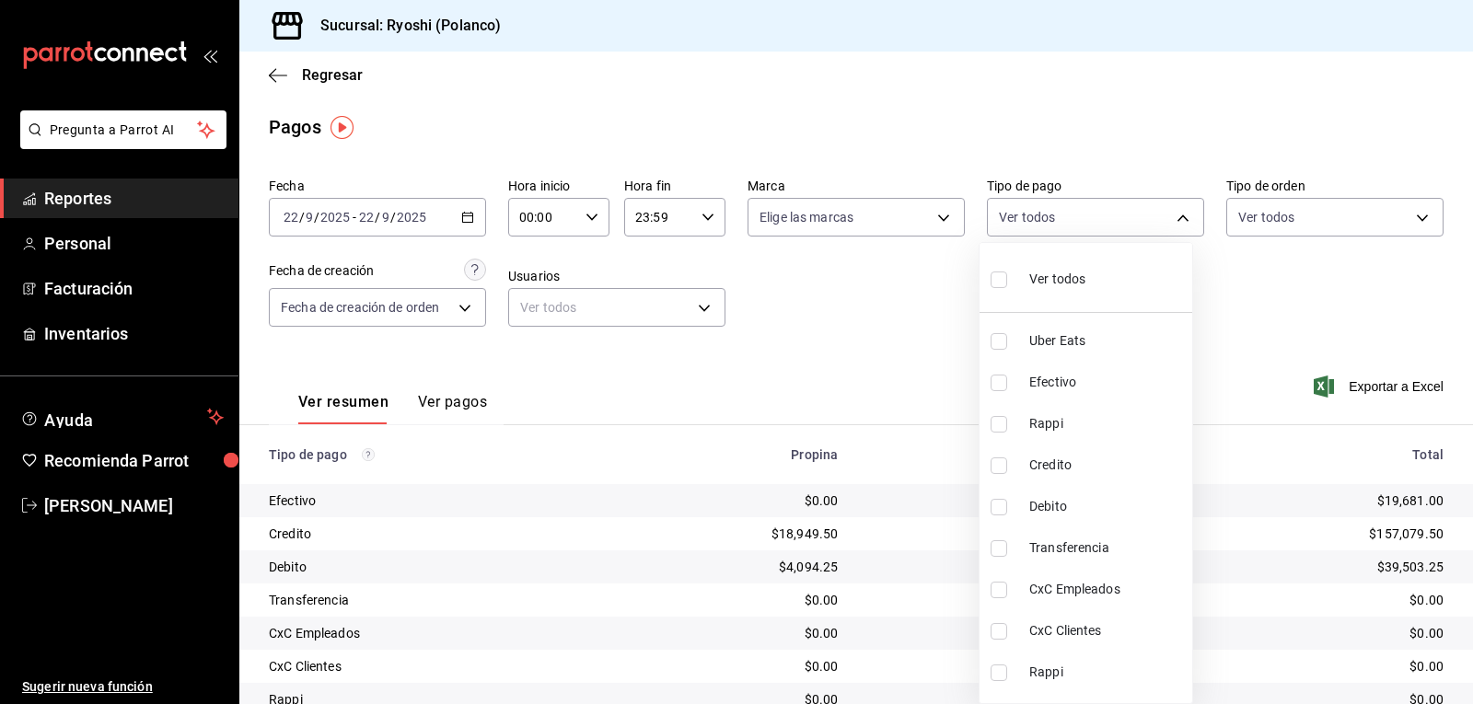
click at [995, 462] on input "checkbox" at bounding box center [999, 466] width 17 height 17
checkbox input "true"
type input "9b0685d2-7f5d-4ede-a6b4-58a2ffcbf3cd"
click at [995, 464] on input "checkbox" at bounding box center [999, 466] width 17 height 17
checkbox input "false"
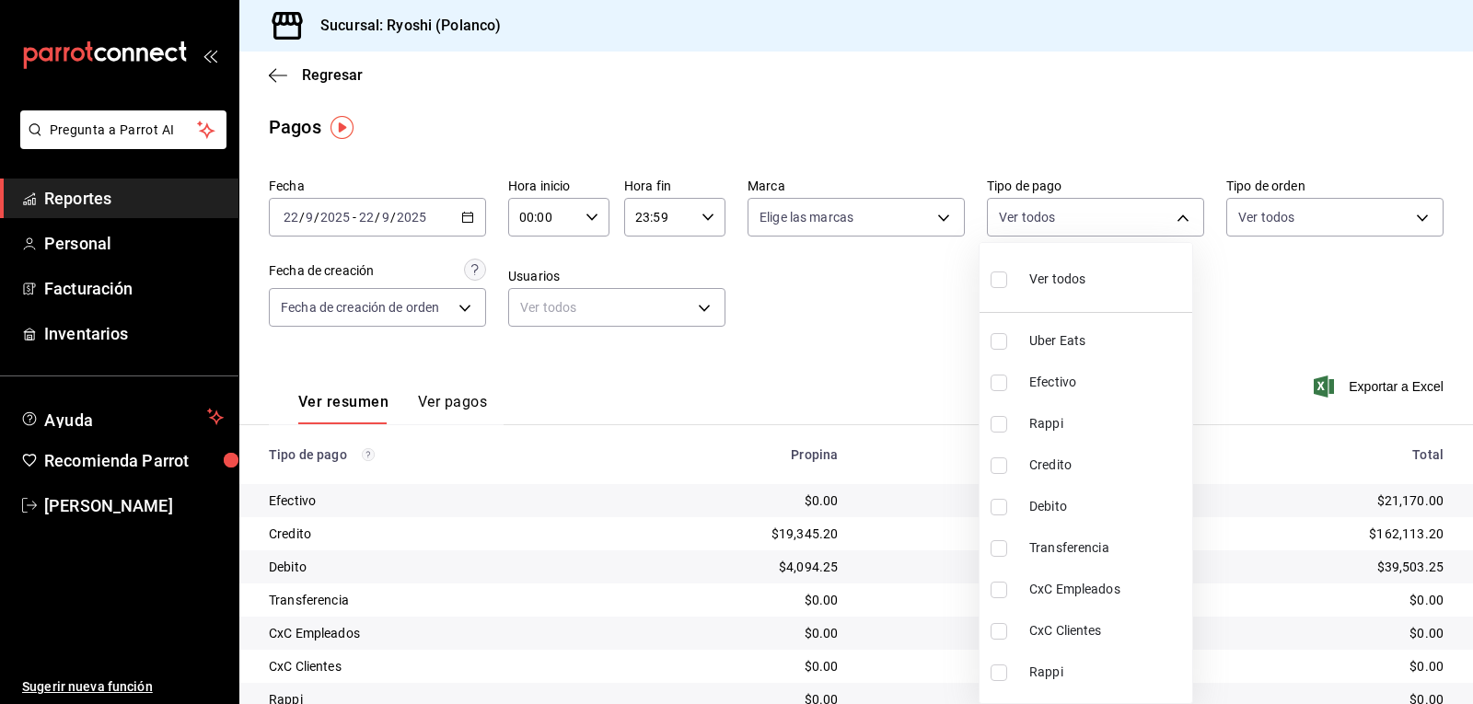
click at [996, 465] on input "checkbox" at bounding box center [999, 466] width 17 height 17
checkbox input "true"
type input "9b0685d2-7f5d-4ede-a6b4-58a2ffcbf3cd"
click at [996, 507] on input "checkbox" at bounding box center [999, 507] width 17 height 17
checkbox input "true"
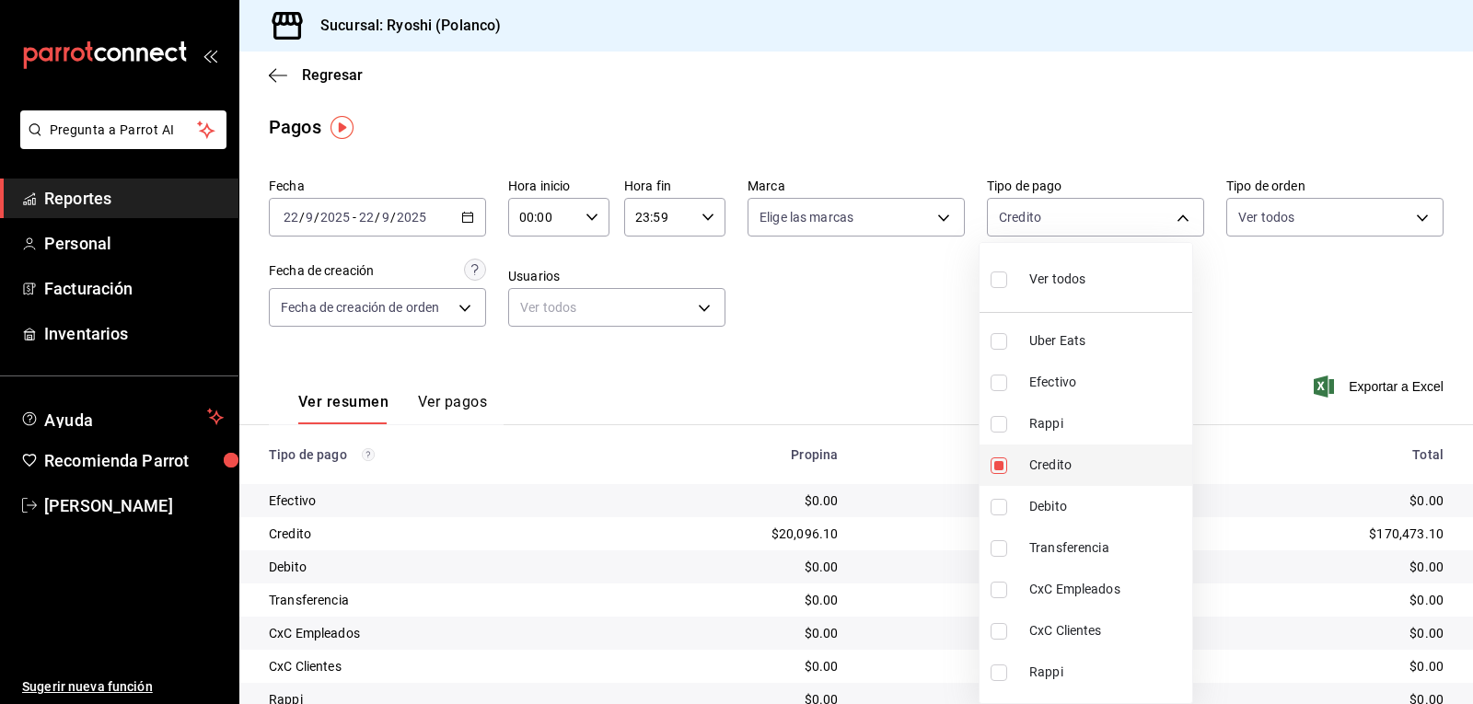
type input "9b0685d2-7f5d-4ede-a6b4-58a2ffcbf3cd,4fc1f123-1106-4d46-a6dc-4994d0550367"
click at [889, 320] on div at bounding box center [736, 352] width 1473 height 704
click at [1172, 213] on body "Pregunta a Parrot AI Reportes Personal Facturación Inventarios Ayuda Recomienda…" at bounding box center [736, 352] width 1473 height 704
click at [1004, 275] on input "checkbox" at bounding box center [999, 280] width 17 height 17
checkbox input "true"
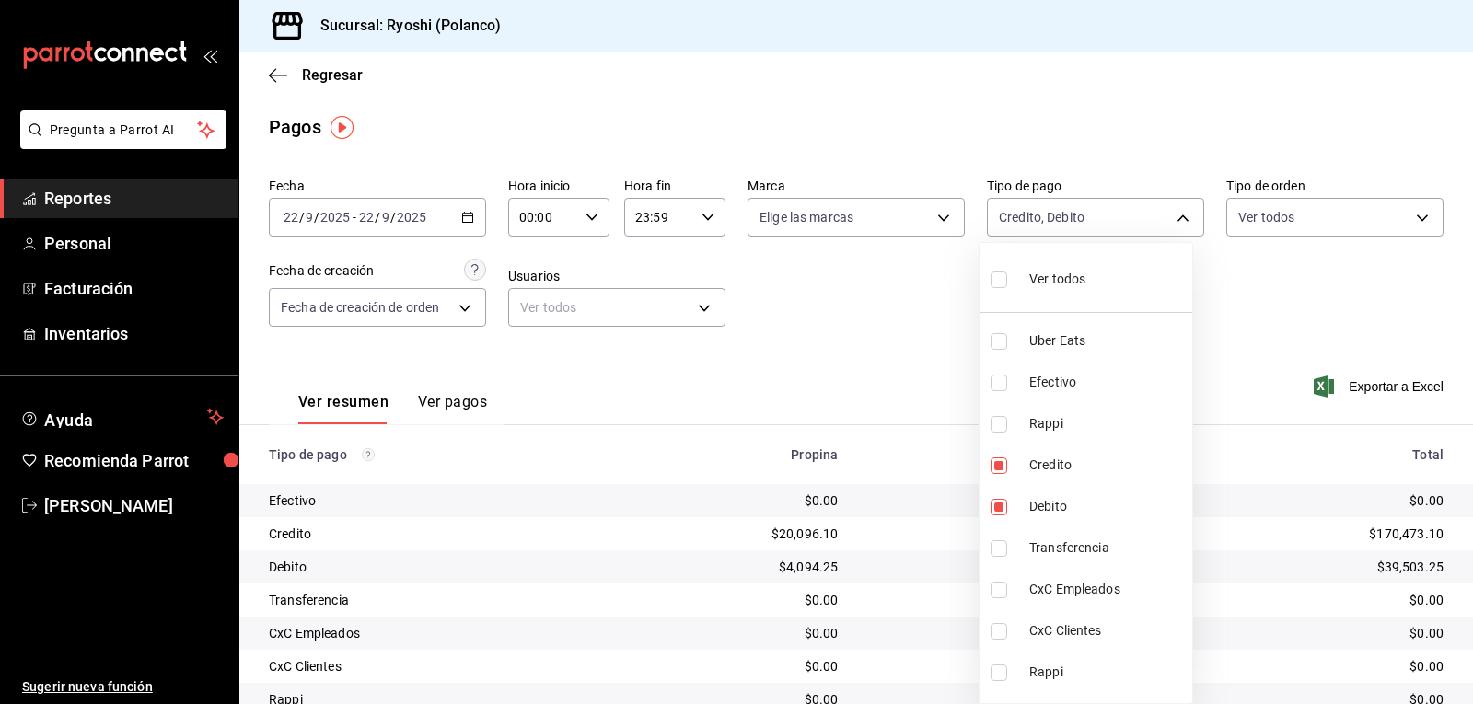
type input "05751dd8-6818-4a8c-b9fb-c7f7071b72fb,789b4605-08e0-4dfe-9865-94468e2c17aa,03400…"
checkbox input "true"
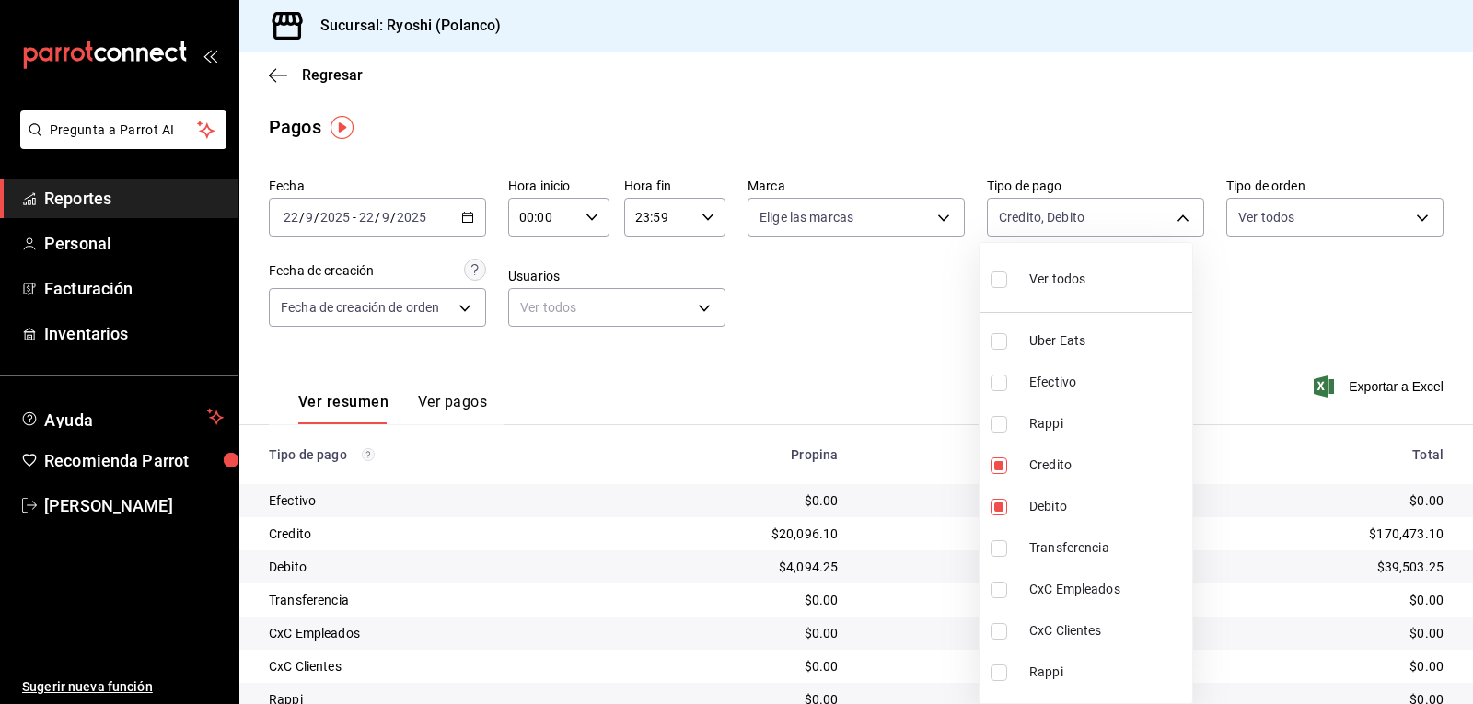
checkbox input "true"
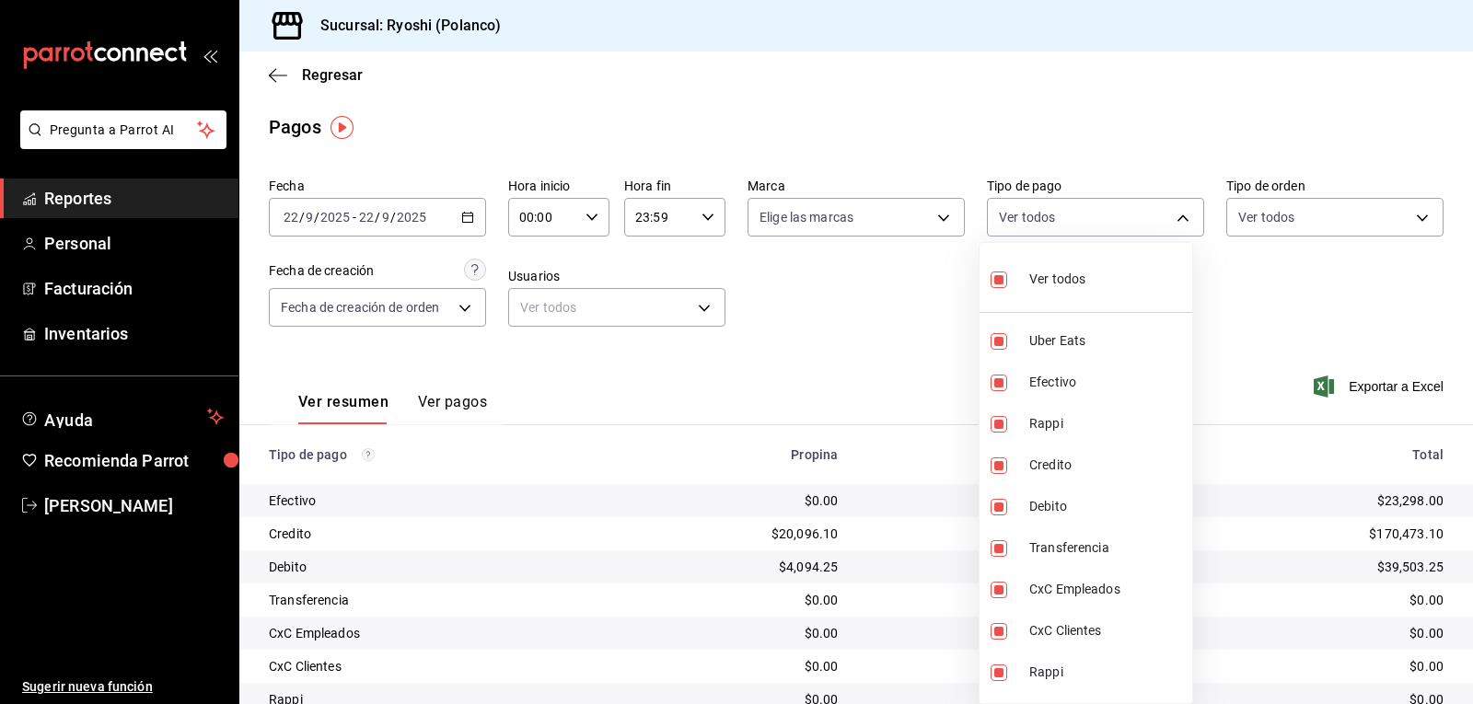
click at [903, 319] on div at bounding box center [736, 352] width 1473 height 704
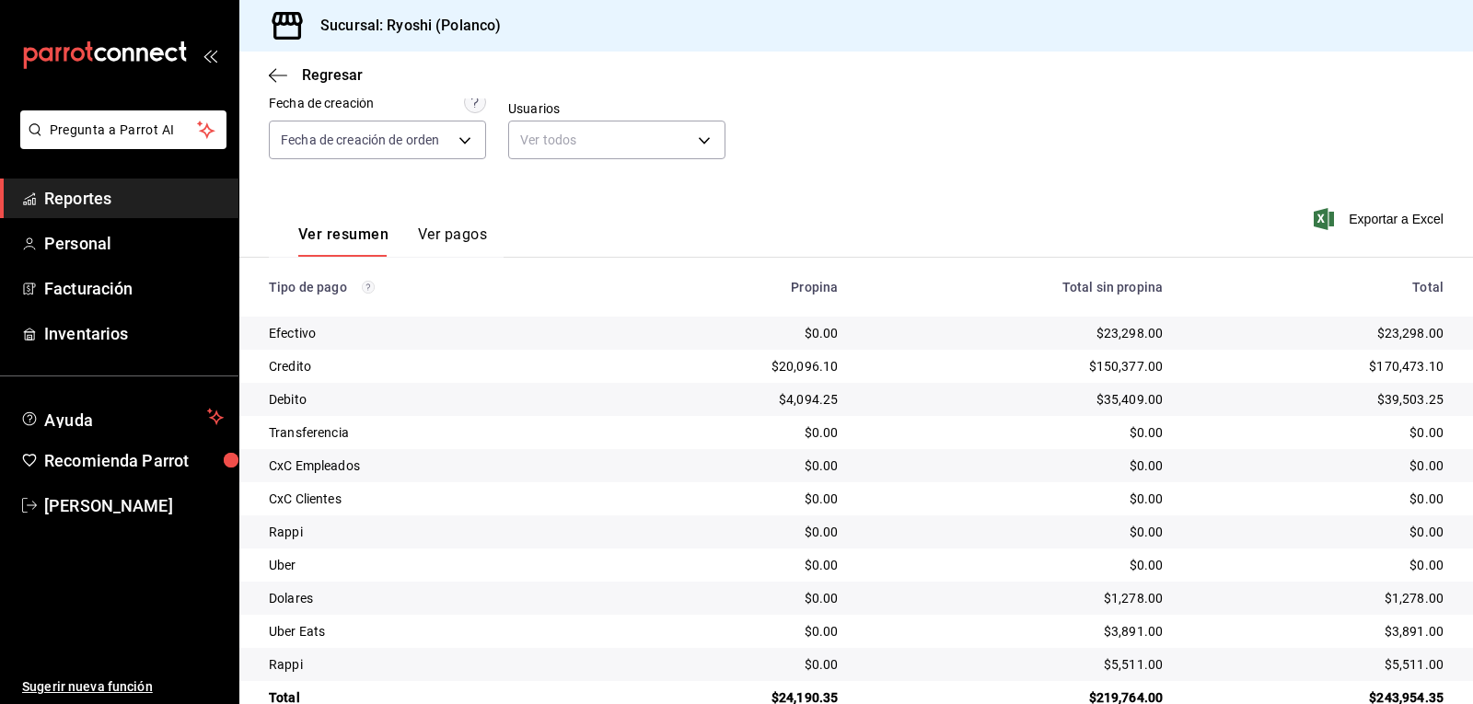
scroll to position [208, 0]
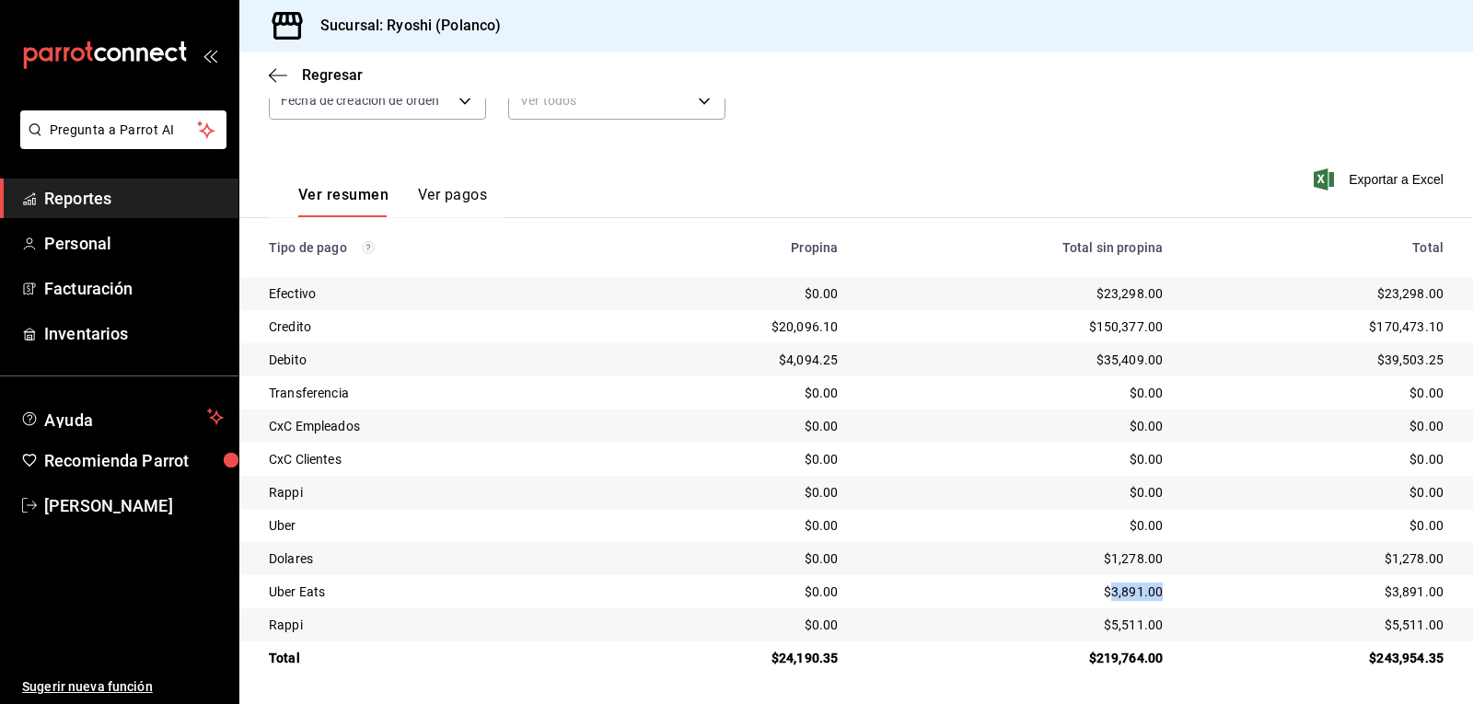
drag, startPoint x: 1153, startPoint y: 587, endPoint x: 1109, endPoint y: 590, distance: 43.4
click at [1107, 587] on td "$3,891.00" at bounding box center [1015, 591] width 325 height 33
drag, startPoint x: 1109, startPoint y: 590, endPoint x: 1123, endPoint y: 592, distance: 13.9
click at [1122, 590] on div "$3,891.00" at bounding box center [1015, 592] width 296 height 18
drag, startPoint x: 1153, startPoint y: 588, endPoint x: 1099, endPoint y: 595, distance: 53.8
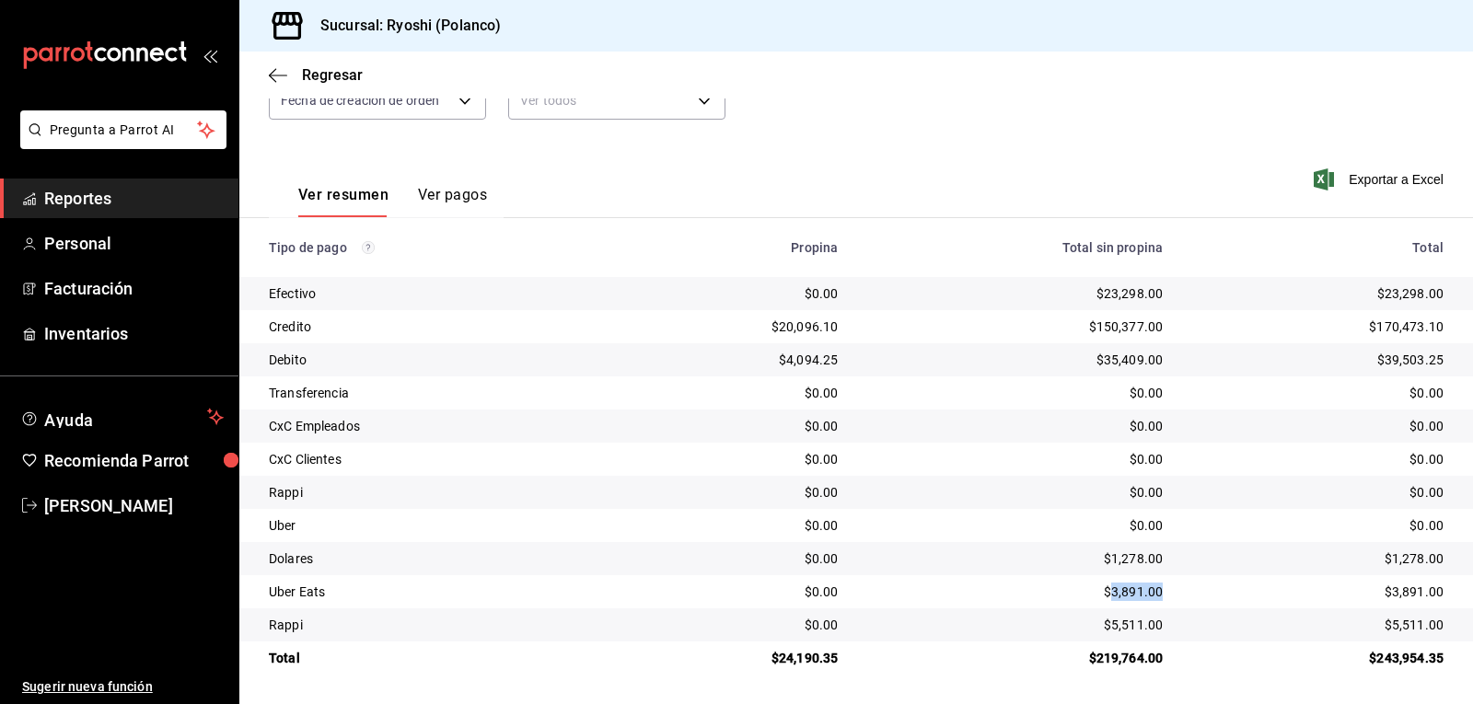
click at [1099, 595] on td "$3,891.00" at bounding box center [1015, 591] width 325 height 33
copy div "3,891.00"
